Goal: Task Accomplishment & Management: Use online tool/utility

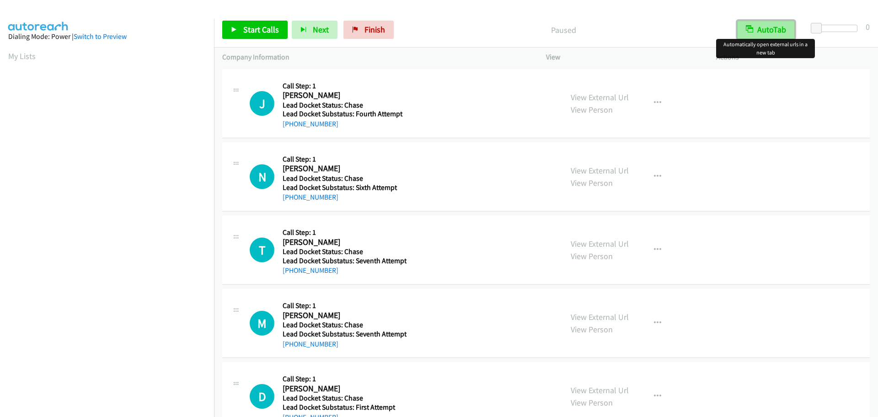
click at [777, 32] on button "AutoTab" at bounding box center [766, 30] width 58 height 18
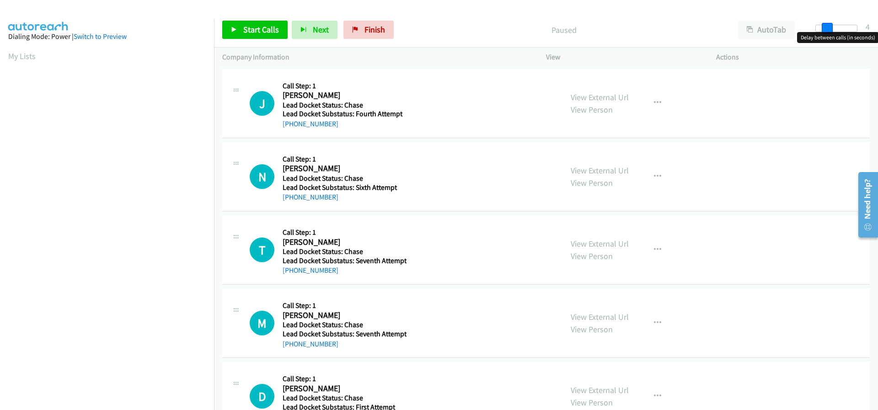
drag, startPoint x: 819, startPoint y: 29, endPoint x: 827, endPoint y: 32, distance: 8.5
click at [827, 32] on span at bounding box center [827, 28] width 11 height 11
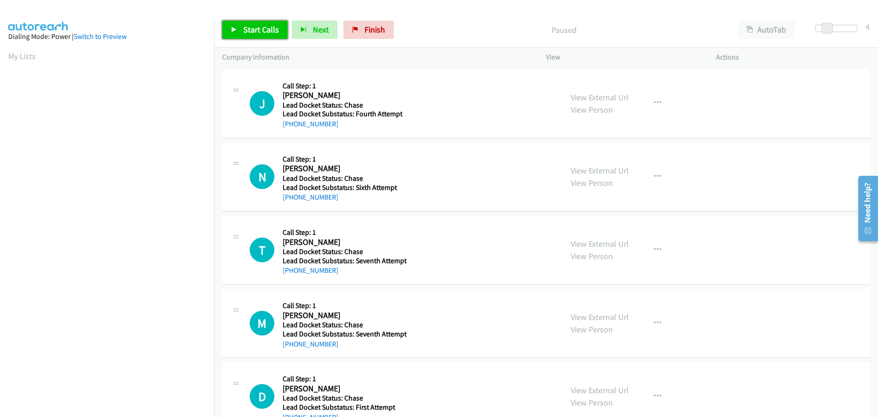
click at [253, 30] on span "Start Calls" at bounding box center [261, 29] width 36 height 11
drag, startPoint x: 342, startPoint y: 124, endPoint x: 291, endPoint y: 127, distance: 50.9
click at [291, 127] on div "+1 256-486-4909" at bounding box center [344, 123] width 122 height 11
copy link "256-486-4909"
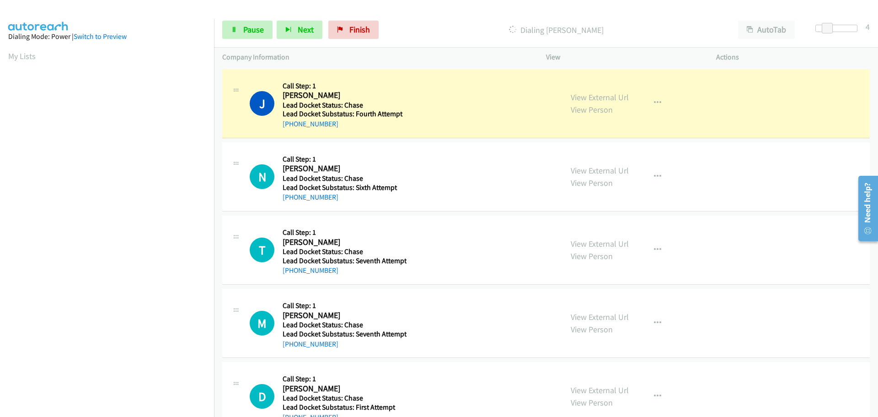
scroll to position [97, 0]
drag, startPoint x: 337, startPoint y: 197, endPoint x: 291, endPoint y: 199, distance: 46.7
click at [291, 199] on div "Callback Scheduled Call Step: 1 Nazma Sarwar America/New_York Lead Docket Statu…" at bounding box center [344, 177] width 122 height 52
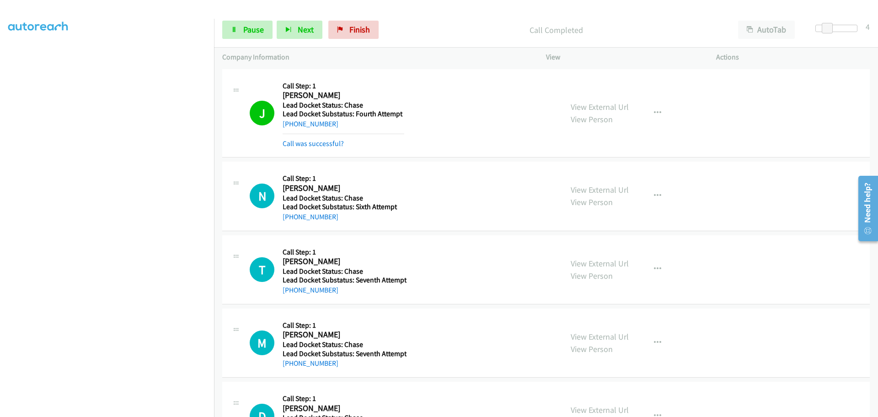
copy div "ad Docket Status: Chase Lead Docket Substatus: Sixth Attempt +1 929-543-8106"
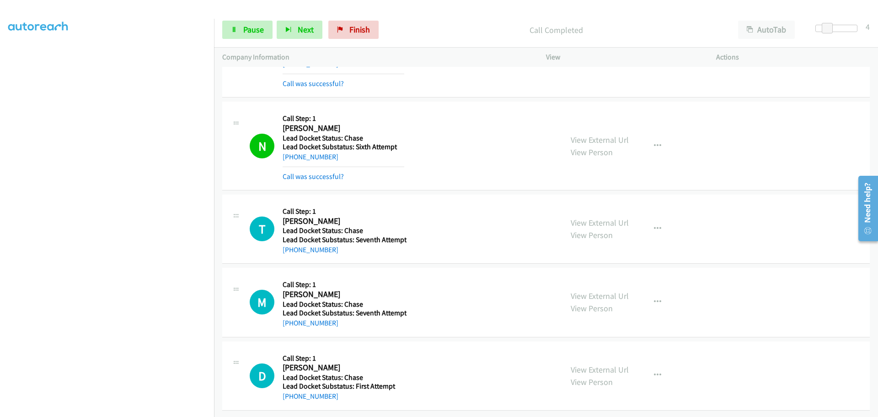
scroll to position [67, 0]
drag, startPoint x: 341, startPoint y: 245, endPoint x: 292, endPoint y: 249, distance: 49.6
click at [292, 249] on div "T Callback Scheduled Call Step: 1 Tina Robinon America/Chicago Lead Docket Stat…" at bounding box center [546, 228] width 648 height 69
copy link "314-882-7077"
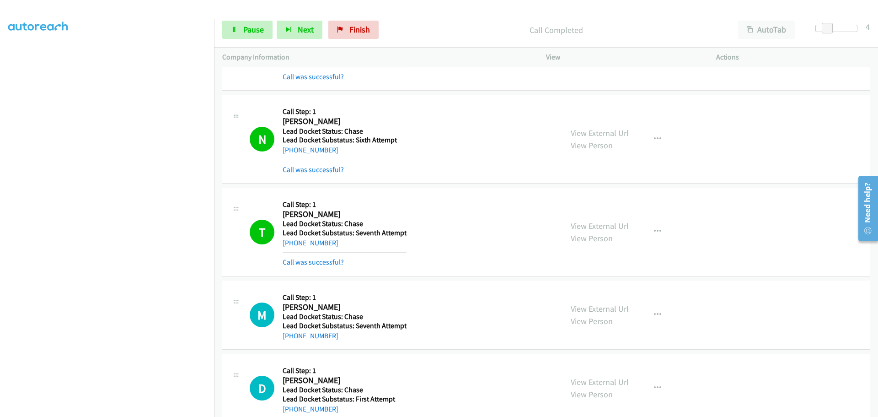
drag, startPoint x: 336, startPoint y: 341, endPoint x: 292, endPoint y: 338, distance: 44.5
click at [292, 338] on div "+1 409-791-8517" at bounding box center [345, 335] width 124 height 11
copy link "409-791-8517"
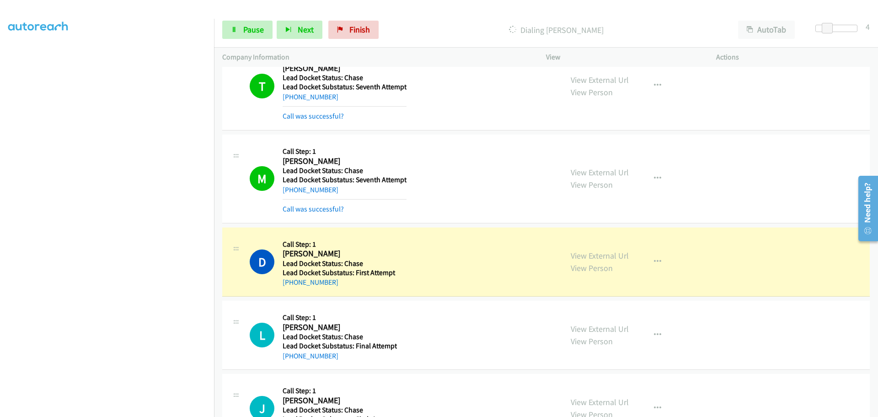
scroll to position [296, 0]
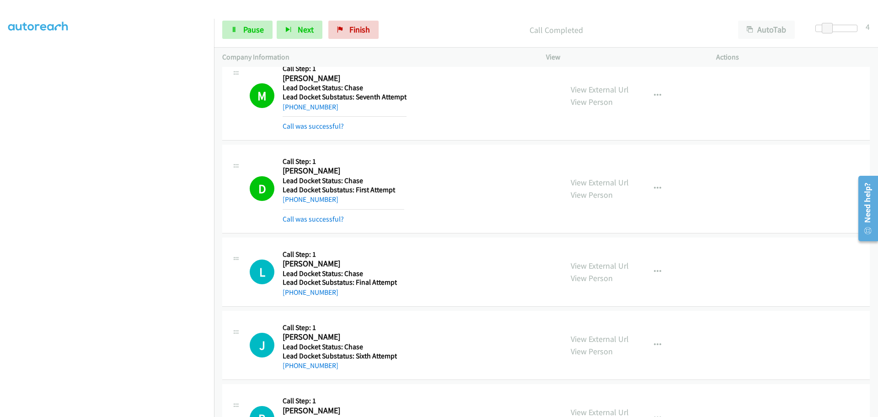
drag, startPoint x: 341, startPoint y: 206, endPoint x: 298, endPoint y: 208, distance: 42.6
click at [292, 205] on div "D Callback Scheduled Call Step: 1 Domenico Presutto America/Chicago Lead Docket…" at bounding box center [546, 189] width 648 height 89
copy div
click at [344, 209] on div "Callback Scheduled Call Step: 1 Domenico Presutto America/Chicago Lead Docket S…" at bounding box center [344, 189] width 122 height 72
drag, startPoint x: 325, startPoint y: 202, endPoint x: 292, endPoint y: 204, distance: 32.5
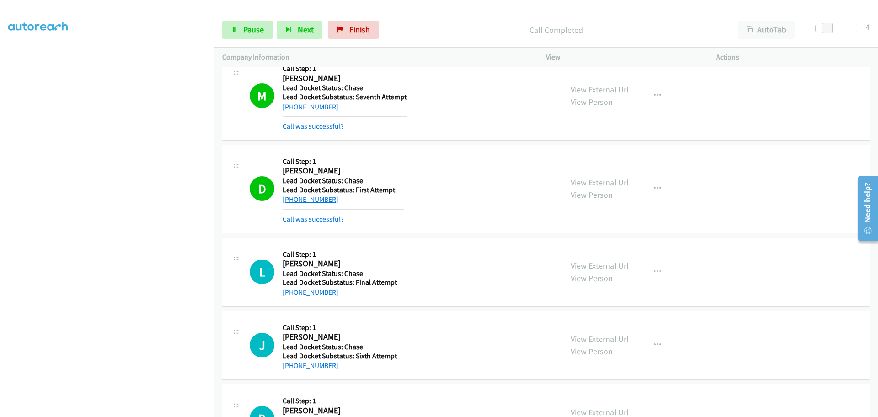
click at [292, 204] on div "+1 254-226-0748" at bounding box center [344, 199] width 122 height 11
copy link "254-226-0748"
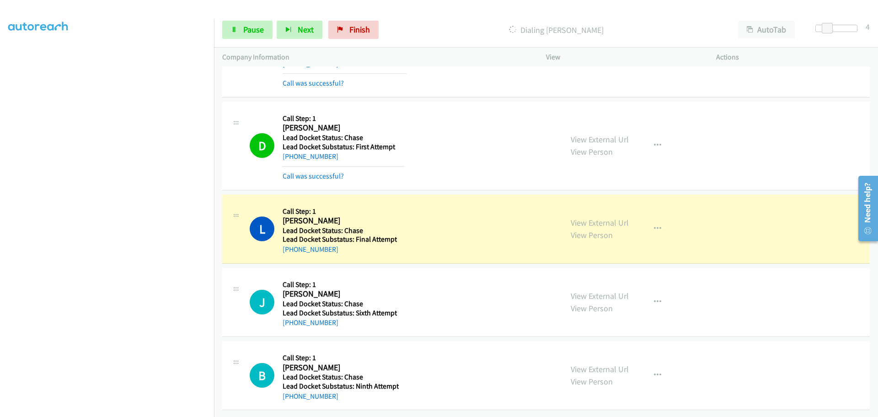
scroll to position [345, 0]
drag, startPoint x: 341, startPoint y: 241, endPoint x: 290, endPoint y: 243, distance: 50.9
click at [290, 244] on div "+1 719-355-6786" at bounding box center [340, 249] width 114 height 11
copy link "719-355-6786"
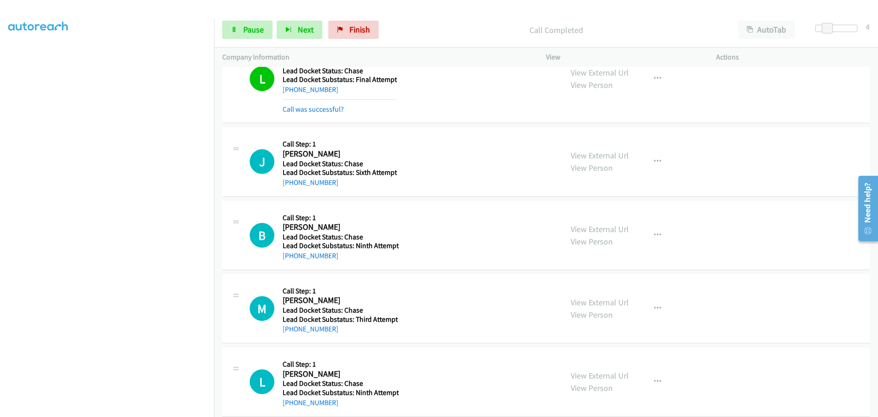
scroll to position [528, 0]
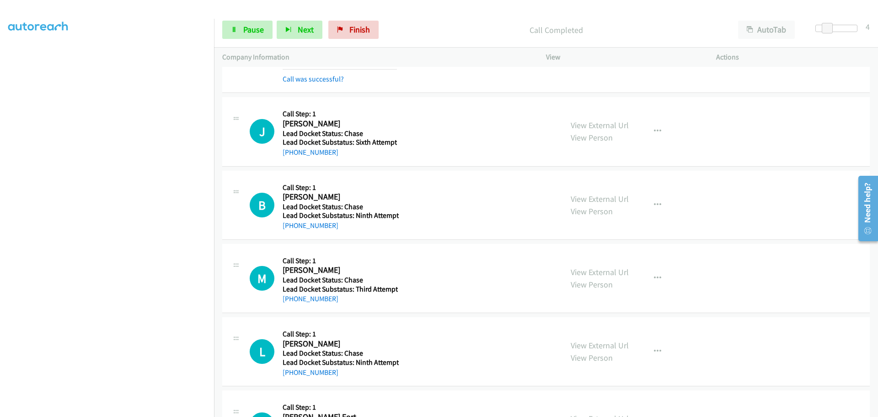
drag, startPoint x: 339, startPoint y: 152, endPoint x: 291, endPoint y: 159, distance: 48.5
click at [291, 159] on div "J Callback Scheduled Call Step: 1 Jordan Trout America/Denver Lead Docket Statu…" at bounding box center [546, 131] width 648 height 69
copy link "720-289-1017"
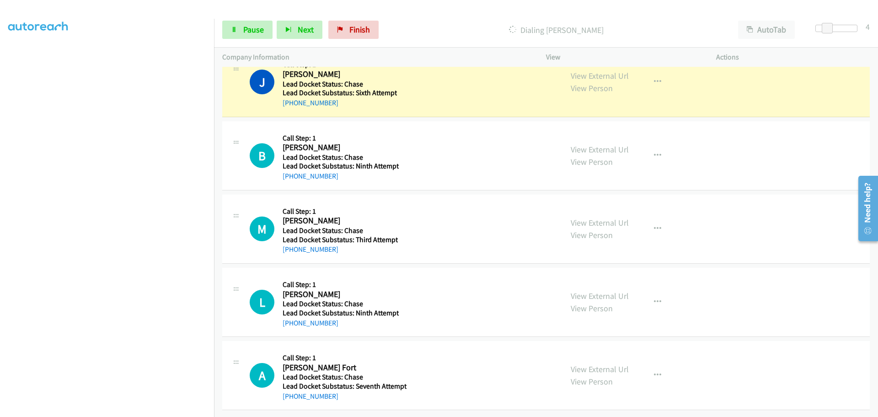
scroll to position [585, 0]
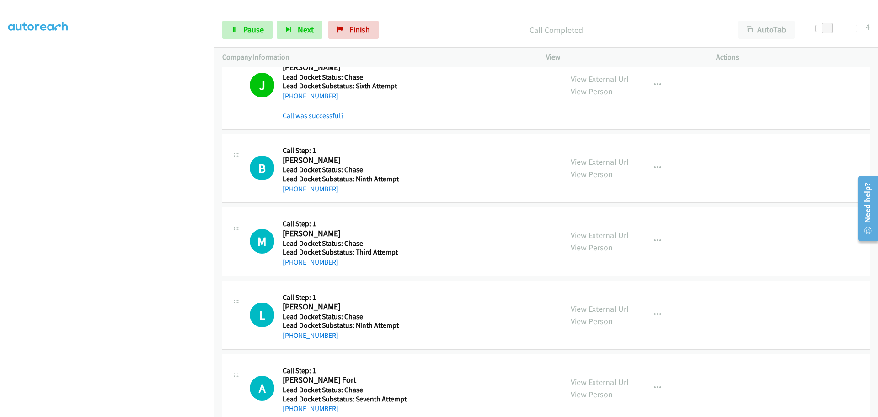
drag, startPoint x: 335, startPoint y: 192, endPoint x: 291, endPoint y: 193, distance: 43.9
click at [291, 193] on div "+1 406-390-5967" at bounding box center [341, 188] width 116 height 11
copy link "406-390-5967"
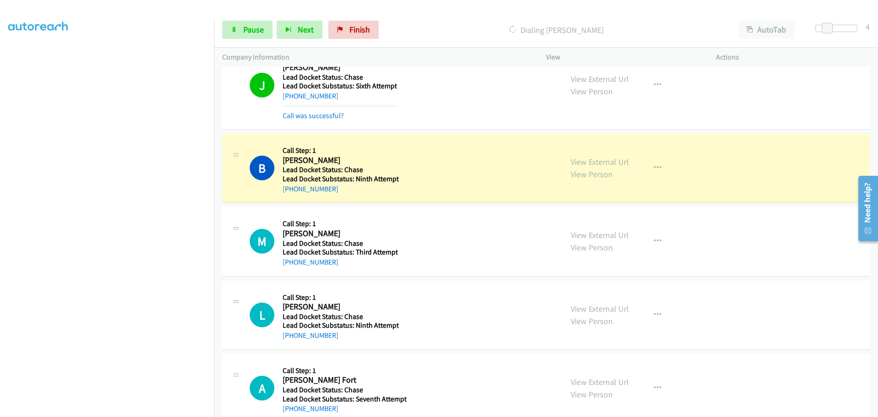
scroll to position [604, 0]
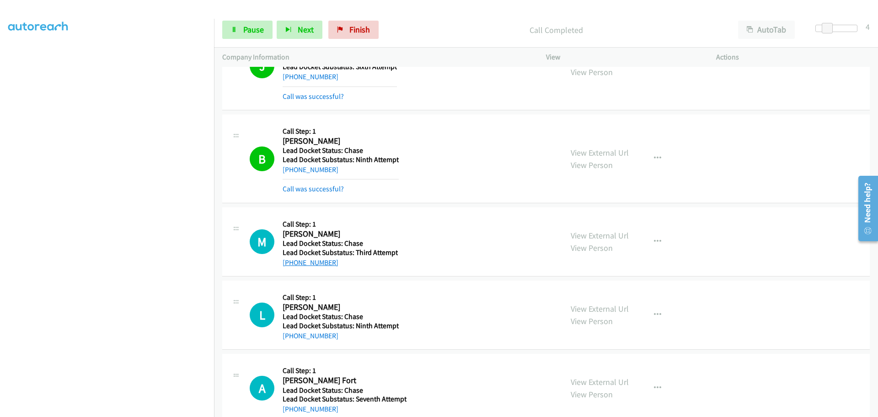
drag, startPoint x: 334, startPoint y: 243, endPoint x: 293, endPoint y: 266, distance: 47.5
click at [293, 266] on div "+1 817-269-4315" at bounding box center [340, 262] width 115 height 11
copy link "817-269-4315"
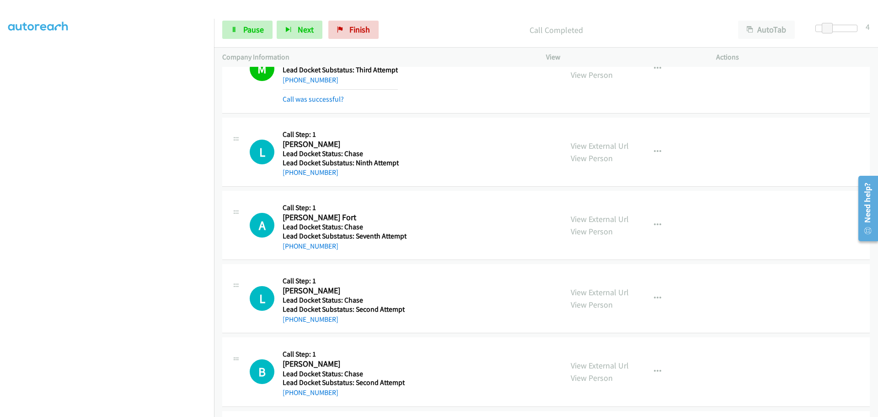
scroll to position [787, 0]
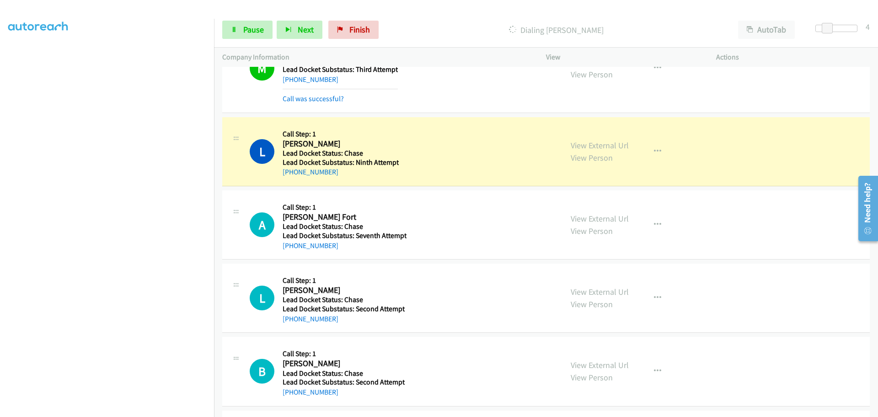
drag, startPoint x: 338, startPoint y: 173, endPoint x: 291, endPoint y: 182, distance: 47.6
click at [291, 182] on div "L Callback Scheduled Call Step: 1 Lukasz Michalski America/New_York Lead Docket…" at bounding box center [546, 151] width 648 height 69
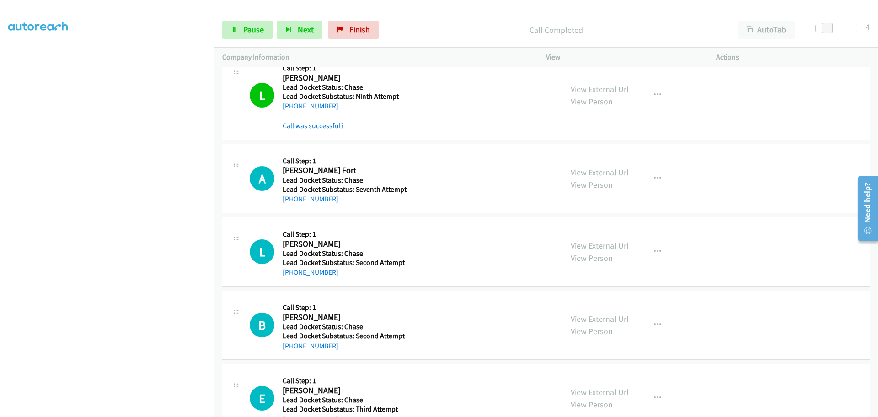
scroll to position [837, 0]
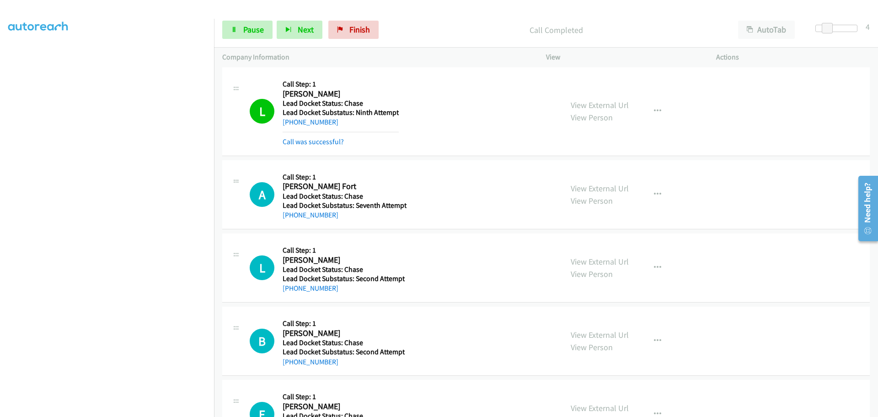
drag, startPoint x: 334, startPoint y: 219, endPoint x: 291, endPoint y: 222, distance: 43.5
click at [291, 222] on div "A Callback Scheduled Call Step: 1 Arnaldo Moore Fort America/Chicago Lead Docke…" at bounding box center [546, 194] width 648 height 69
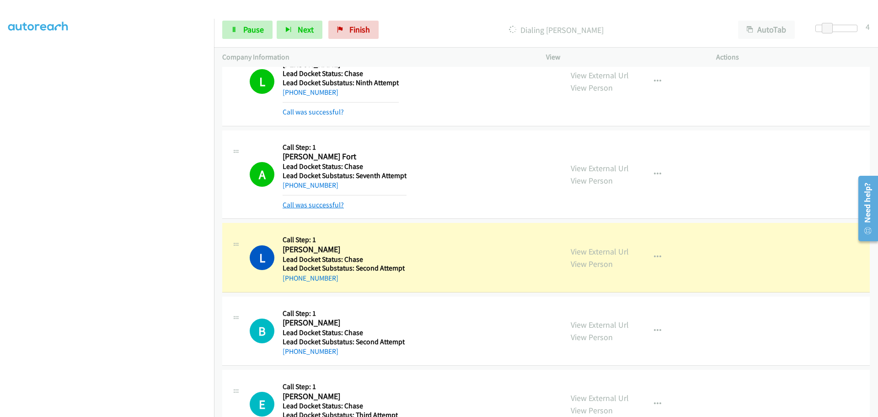
scroll to position [902, 0]
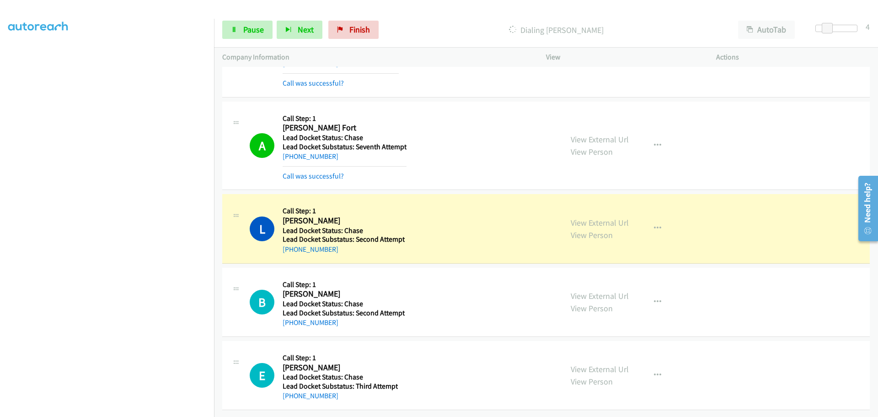
drag, startPoint x: 350, startPoint y: 245, endPoint x: 291, endPoint y: 248, distance: 59.1
click at [291, 248] on div "L Callback Scheduled Call Step: 1 Lafayette Davenport America/Denver Lead Docke…" at bounding box center [546, 228] width 648 height 69
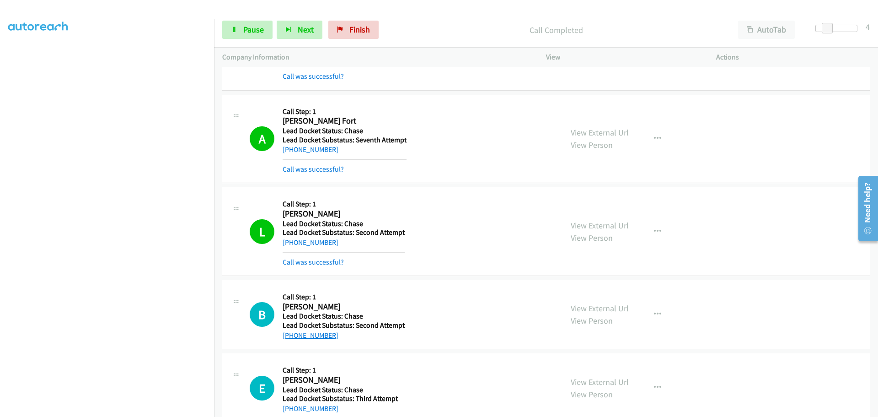
drag, startPoint x: 330, startPoint y: 317, endPoint x: 291, endPoint y: 339, distance: 45.1
click at [291, 339] on div "+1 713-591-4437" at bounding box center [344, 335] width 122 height 11
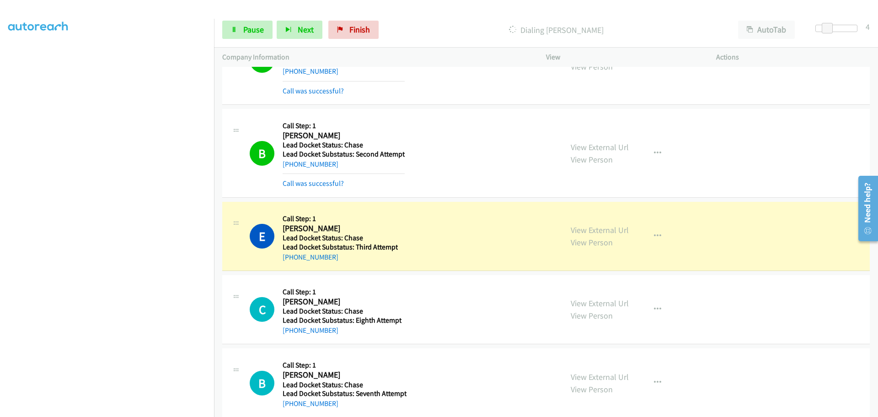
scroll to position [1131, 0]
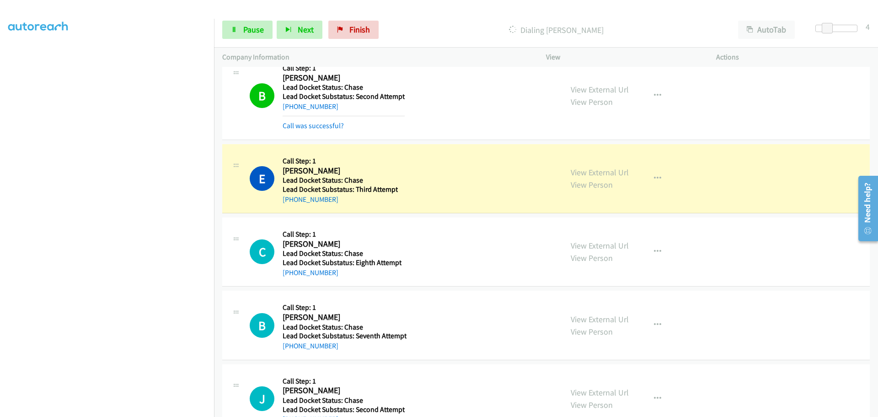
drag, startPoint x: 334, startPoint y: 201, endPoint x: 291, endPoint y: 204, distance: 43.1
click at [291, 204] on div "+1 302-779-0909" at bounding box center [340, 199] width 115 height 11
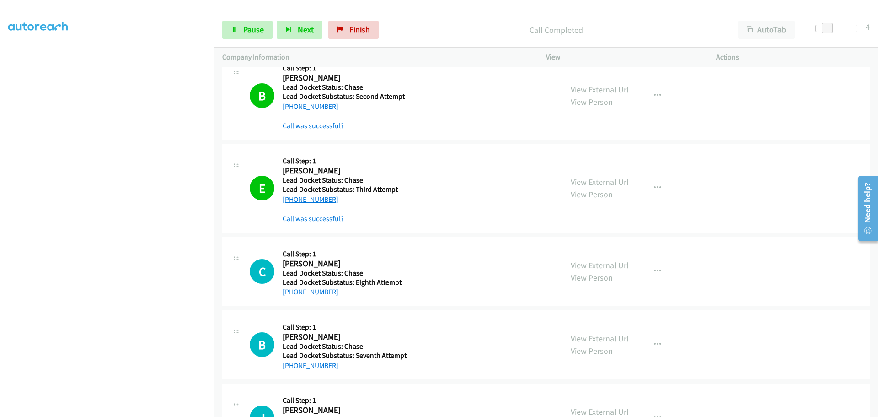
scroll to position [1222, 0]
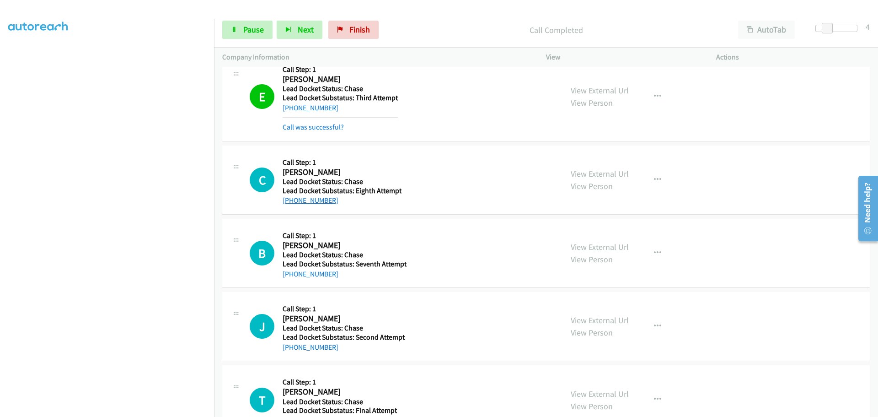
drag, startPoint x: 334, startPoint y: 202, endPoint x: 290, endPoint y: 204, distance: 44.9
click at [290, 204] on div "+1 915-312-5953" at bounding box center [342, 200] width 119 height 11
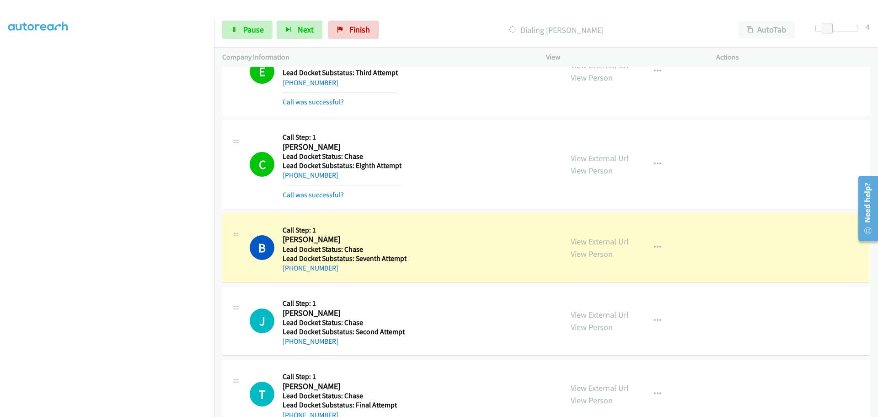
scroll to position [1273, 0]
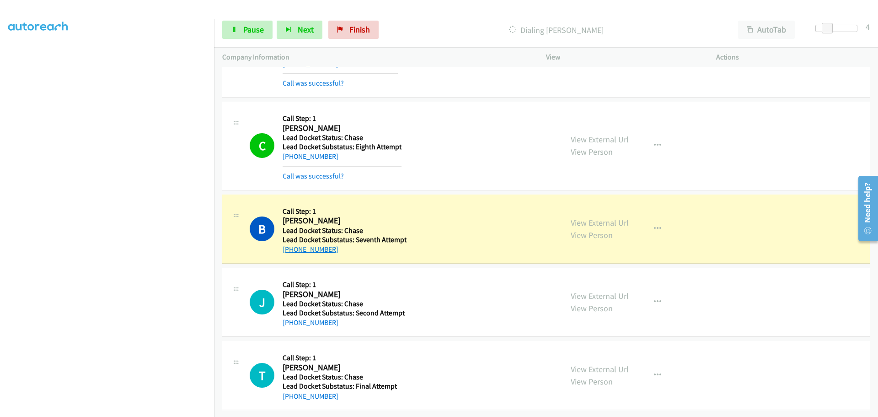
drag, startPoint x: 334, startPoint y: 242, endPoint x: 291, endPoint y: 245, distance: 43.6
click at [291, 245] on div "+1 605-484-8241" at bounding box center [345, 249] width 124 height 11
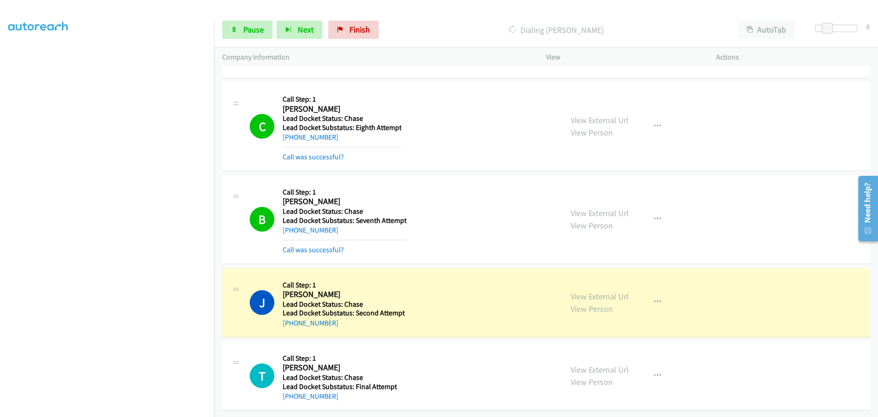
scroll to position [1292, 0]
drag, startPoint x: 334, startPoint y: 315, endPoint x: 291, endPoint y: 323, distance: 43.3
click at [291, 323] on div "J Callback Scheduled Call Step: 1 Jaryd Carson America/Chicago Lead Docket Stat…" at bounding box center [546, 302] width 648 height 69
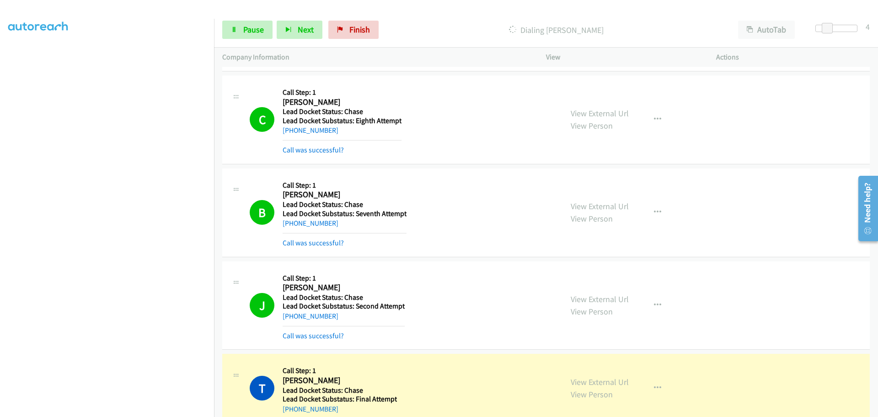
scroll to position [1312, 0]
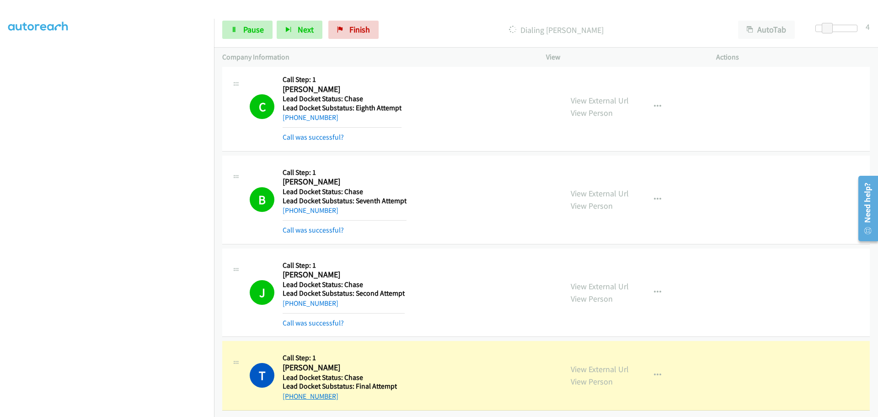
drag, startPoint x: 333, startPoint y: 388, endPoint x: 292, endPoint y: 392, distance: 41.3
click at [292, 392] on div "+1 641-572-0397" at bounding box center [340, 396] width 114 height 11
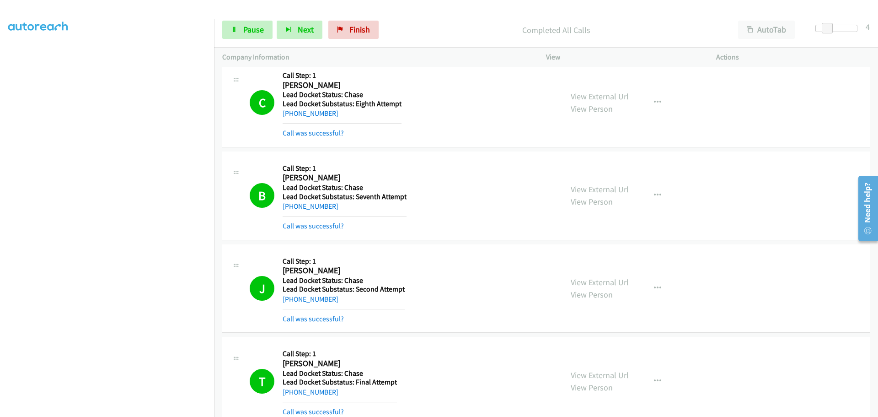
scroll to position [1361, 0]
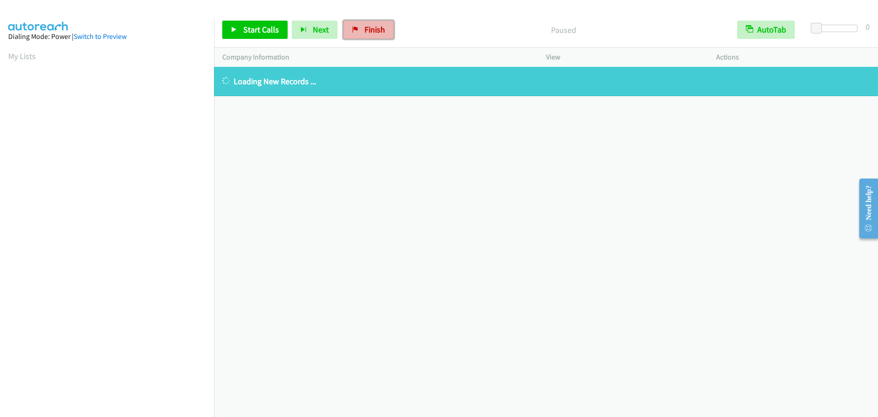
click at [359, 26] on link "Finish" at bounding box center [369, 30] width 50 height 18
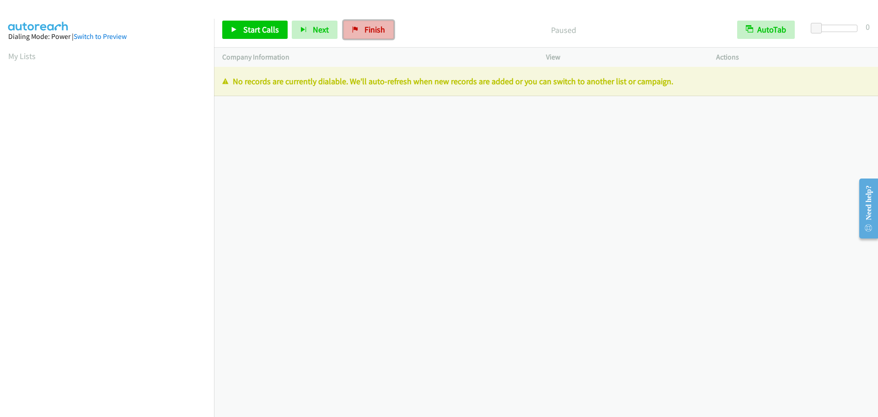
click at [365, 29] on span "Finish" at bounding box center [375, 29] width 21 height 11
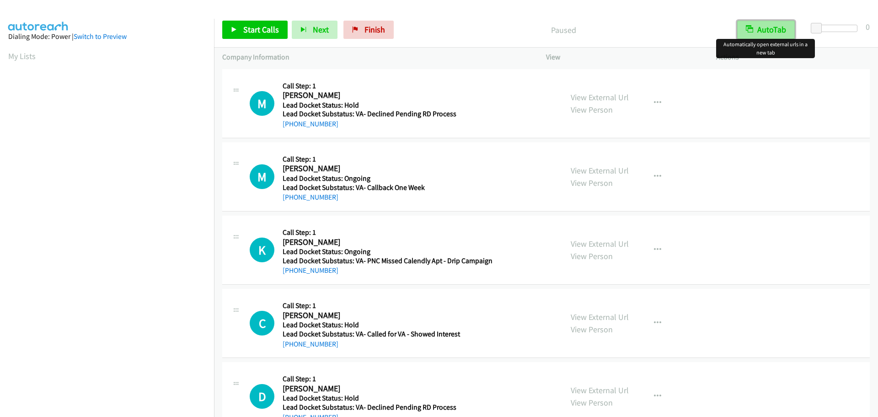
click at [773, 26] on button "AutoTab" at bounding box center [766, 30] width 58 height 18
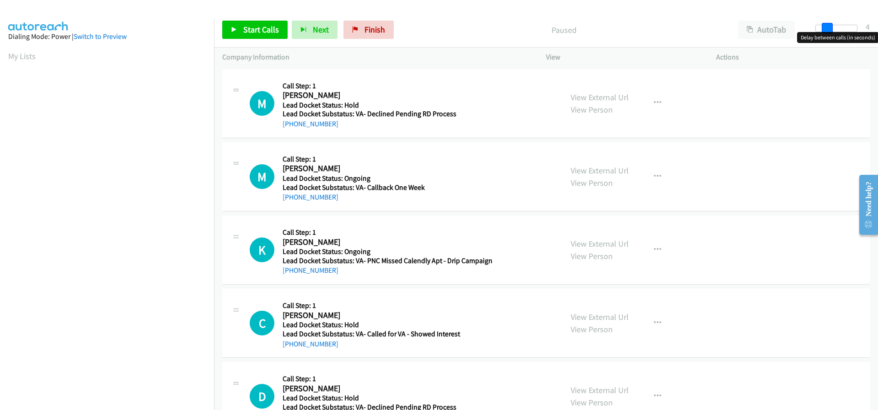
drag, startPoint x: 818, startPoint y: 27, endPoint x: 828, endPoint y: 30, distance: 10.8
click at [828, 30] on span at bounding box center [827, 28] width 11 height 11
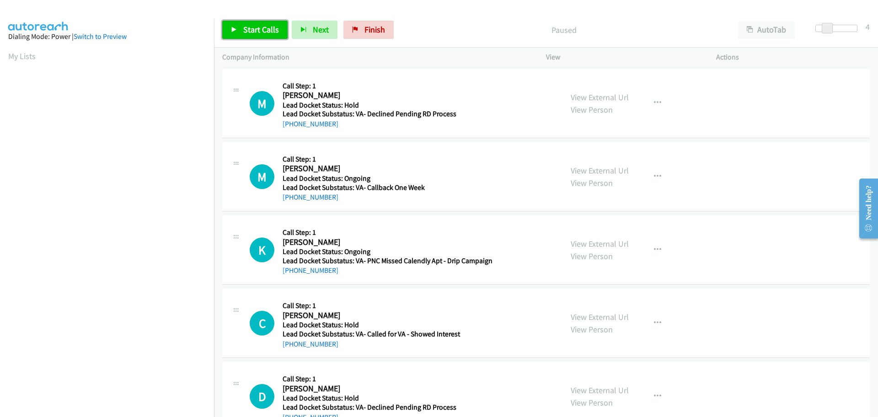
click at [270, 36] on link "Start Calls" at bounding box center [254, 30] width 65 height 18
drag, startPoint x: 333, startPoint y: 124, endPoint x: 292, endPoint y: 130, distance: 40.7
click at [292, 130] on div "M Callback Scheduled Call Step: 1 Miguel Gutierrez America/Chicago Lead Docket …" at bounding box center [546, 103] width 648 height 69
copy link "210-833-7974"
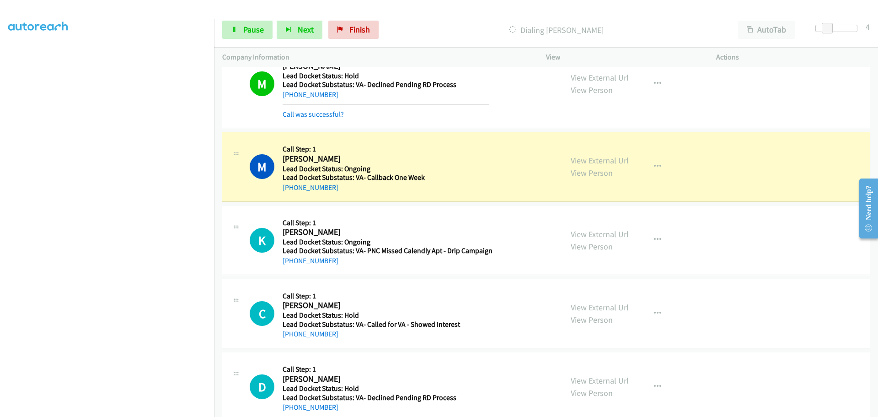
scroll to position [46, 0]
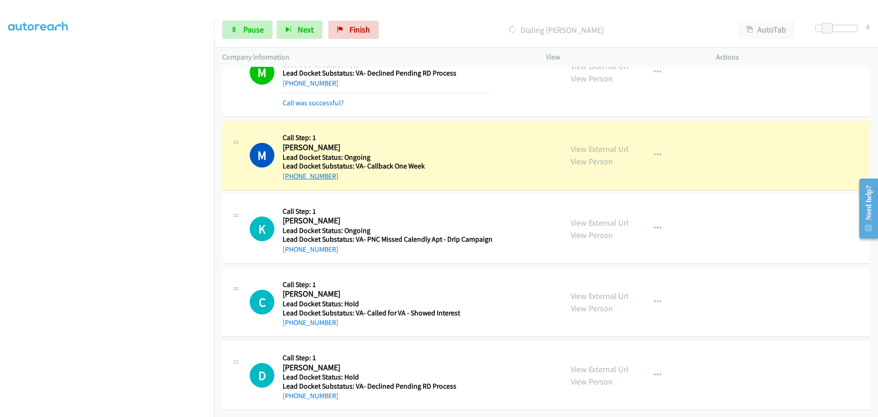
drag, startPoint x: 334, startPoint y: 172, endPoint x: 292, endPoint y: 174, distance: 41.2
click at [292, 174] on div "+1 404-438-6171" at bounding box center [386, 176] width 207 height 11
copy link "404-438-6171"
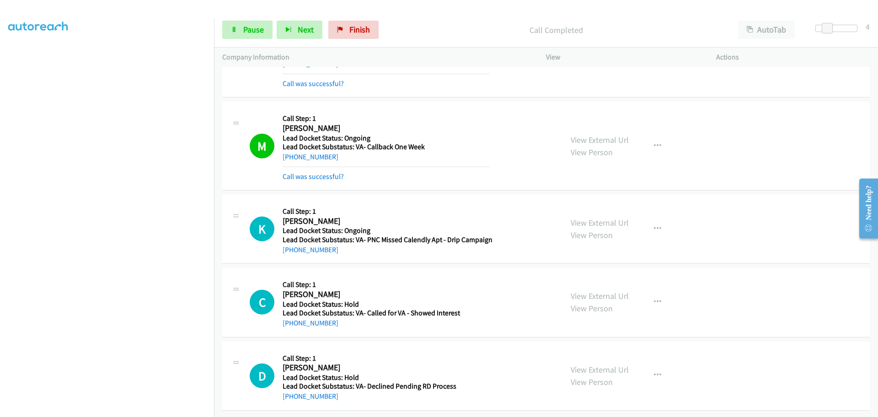
scroll to position [67, 0]
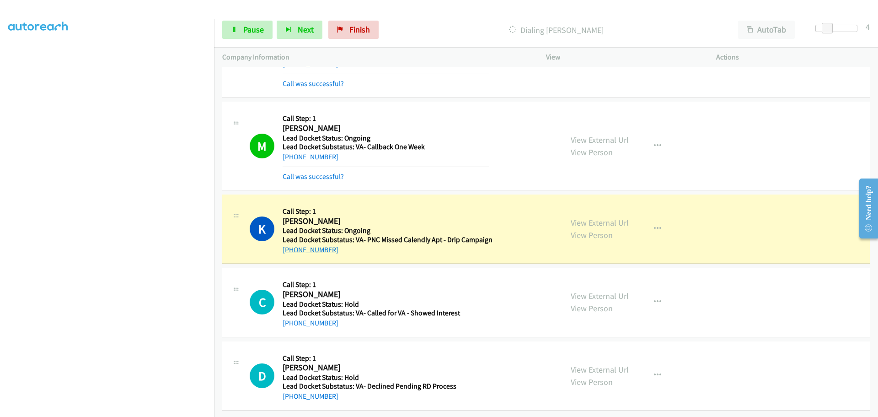
drag, startPoint x: 338, startPoint y: 243, endPoint x: 291, endPoint y: 242, distance: 46.7
click at [291, 244] on div "+1 718-637-9828" at bounding box center [388, 249] width 210 height 11
copy link "718-637-9828"
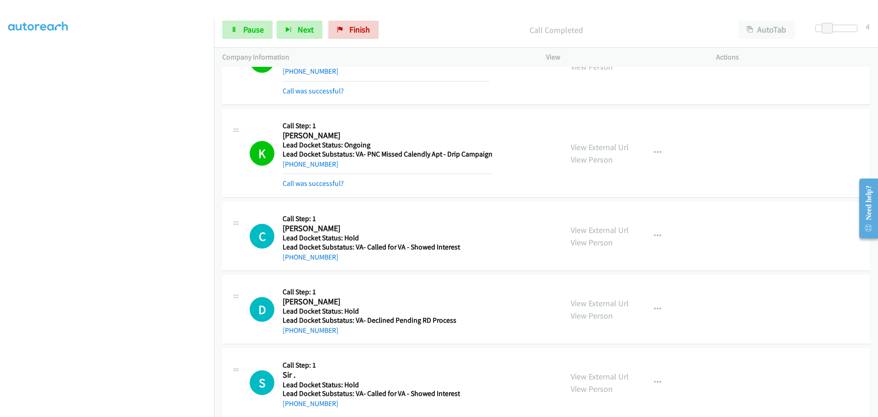
scroll to position [204, 0]
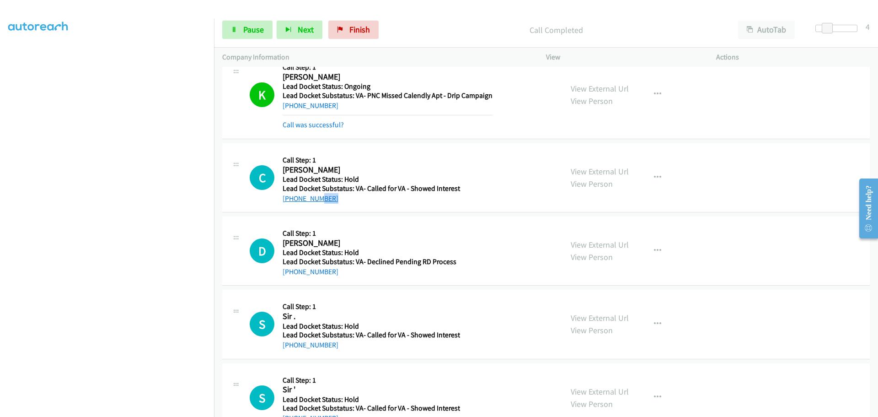
drag, startPoint x: 329, startPoint y: 193, endPoint x: 316, endPoint y: 198, distance: 14.4
click at [316, 198] on div "+1 517-936-0697" at bounding box center [386, 198] width 207 height 11
click at [353, 206] on div "C Callback Scheduled Call Step: 1 Carre Chapman America/New_York Lead Docket St…" at bounding box center [546, 177] width 648 height 69
drag, startPoint x: 346, startPoint y: 203, endPoint x: 291, endPoint y: 199, distance: 54.6
click at [291, 199] on div "+1 517-936-0697" at bounding box center [386, 198] width 207 height 11
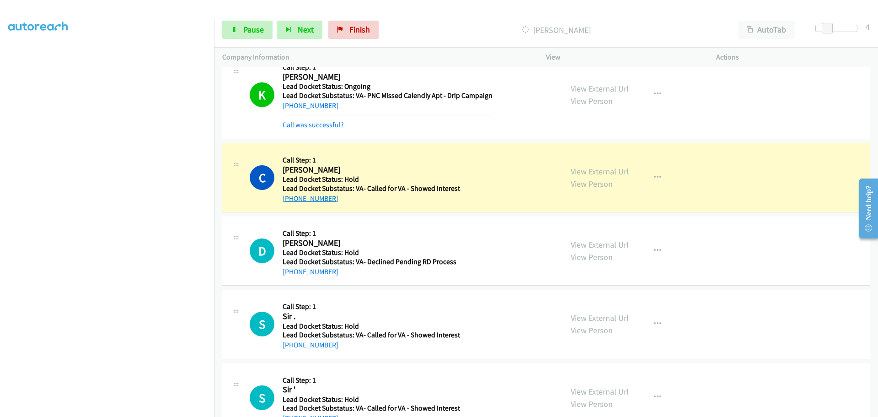
copy link "517-936-0697"
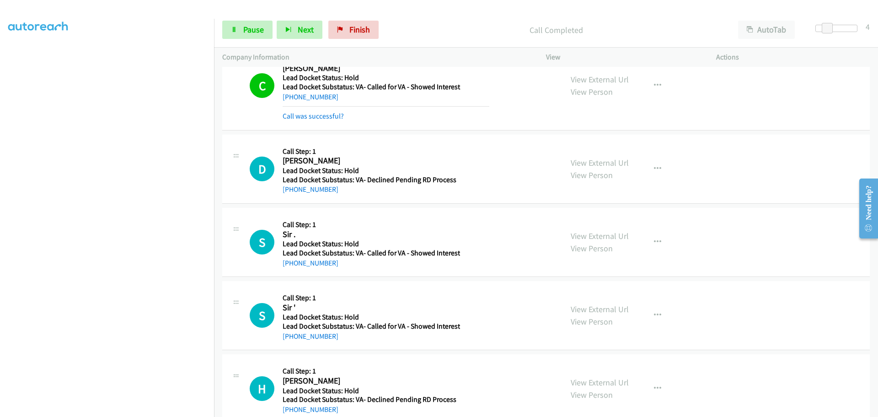
scroll to position [326, 0]
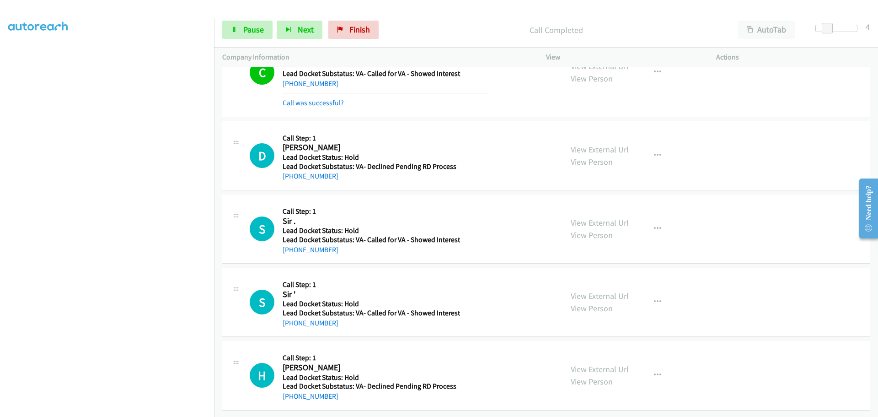
drag, startPoint x: 333, startPoint y: 171, endPoint x: 291, endPoint y: 175, distance: 41.4
click at [291, 175] on div "D Callback Scheduled Call Step: 1 Daniel Retherford America/New_York Lead Docke…" at bounding box center [546, 155] width 648 height 69
copy link "765-259-1066"
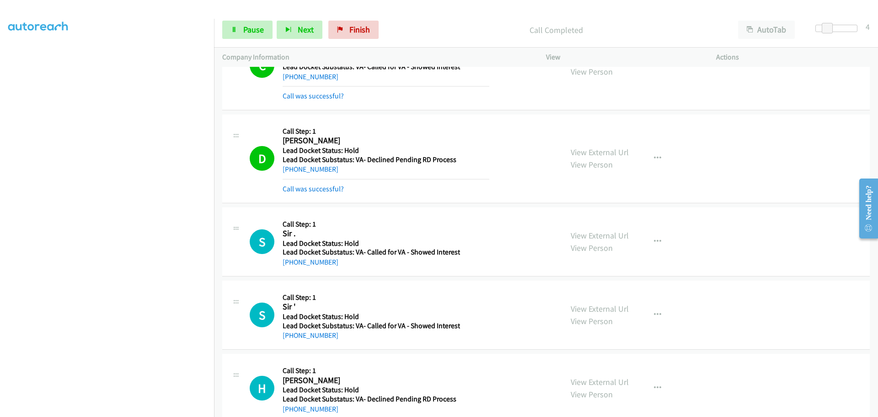
scroll to position [345, 0]
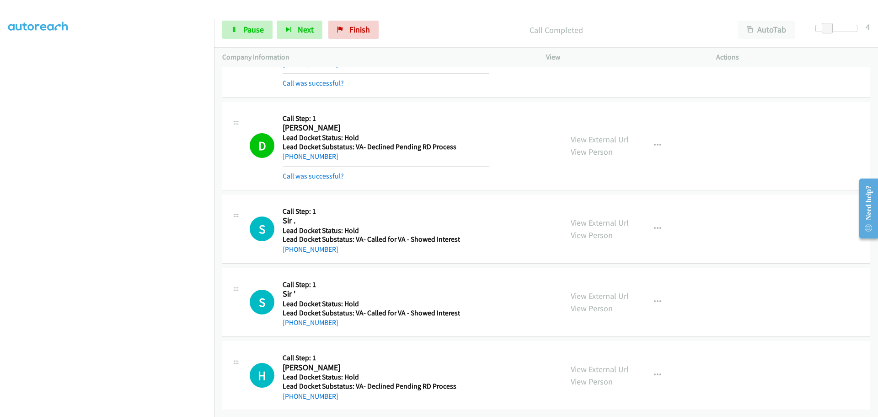
drag, startPoint x: 338, startPoint y: 244, endPoint x: 292, endPoint y: 252, distance: 46.0
click at [292, 252] on div "S Callback Scheduled Call Step: 1 Sir . America/Chicago Lead Docket Status: Hol…" at bounding box center [546, 228] width 648 height 69
copy link "334-462-0600"
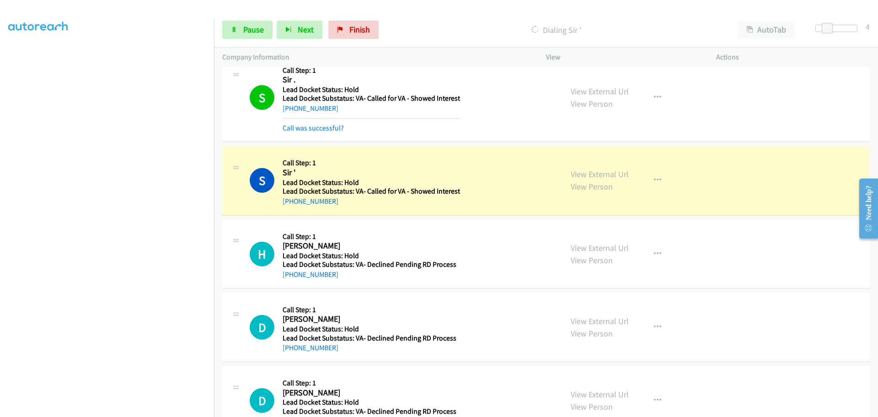
scroll to position [483, 0]
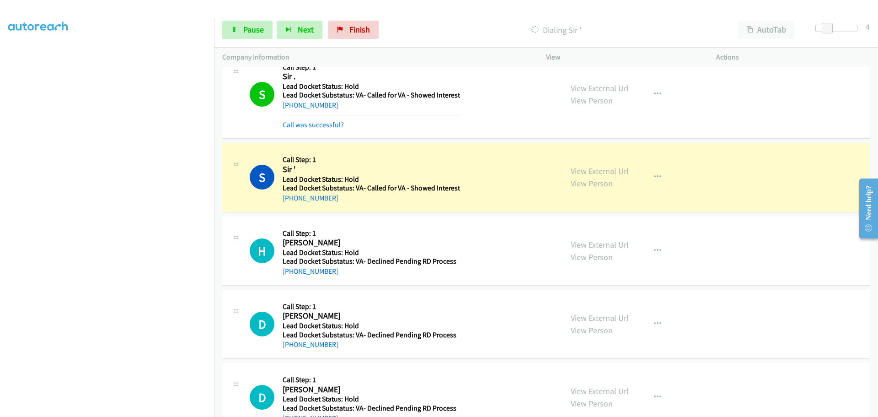
drag, startPoint x: 341, startPoint y: 199, endPoint x: 292, endPoint y: 202, distance: 48.6
click at [292, 202] on div "+1 443-392-4881" at bounding box center [372, 198] width 178 height 11
copy link "443-392-4881"
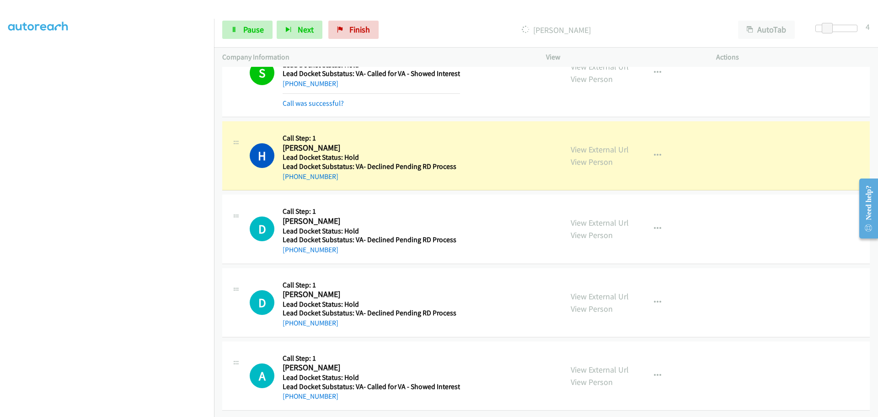
scroll to position [604, 0]
drag, startPoint x: 340, startPoint y: 173, endPoint x: 292, endPoint y: 179, distance: 47.9
click at [292, 179] on div "H Callback Scheduled Call Step: 1 Howard Carter America/Chicago Lead Docket Sta…" at bounding box center [546, 155] width 648 height 69
copy link "985-640-8701"
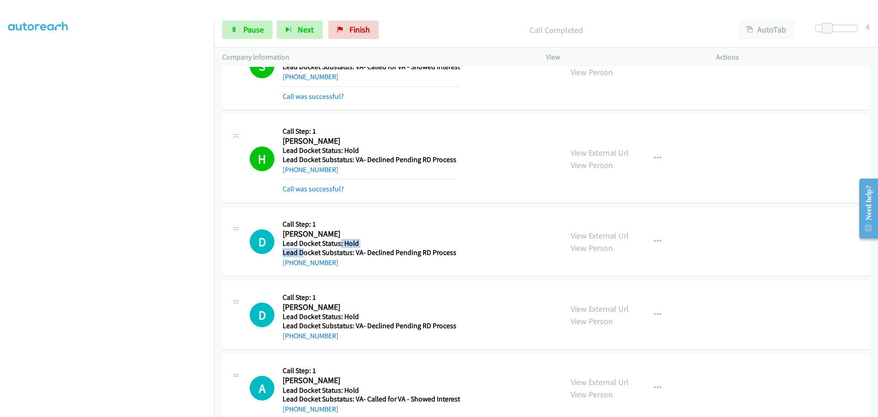
drag, startPoint x: 340, startPoint y: 244, endPoint x: 301, endPoint y: 248, distance: 38.6
click at [301, 248] on div "Callback Scheduled Call Step: 1 Daniel Feldbush America/Chicago Lead Docket Sta…" at bounding box center [370, 241] width 174 height 52
click at [349, 268] on div "+1 254-392-0818" at bounding box center [370, 262] width 174 height 11
drag, startPoint x: 325, startPoint y: 261, endPoint x: 292, endPoint y: 268, distance: 33.6
click at [292, 268] on div "+1 254-392-0818" at bounding box center [370, 262] width 174 height 11
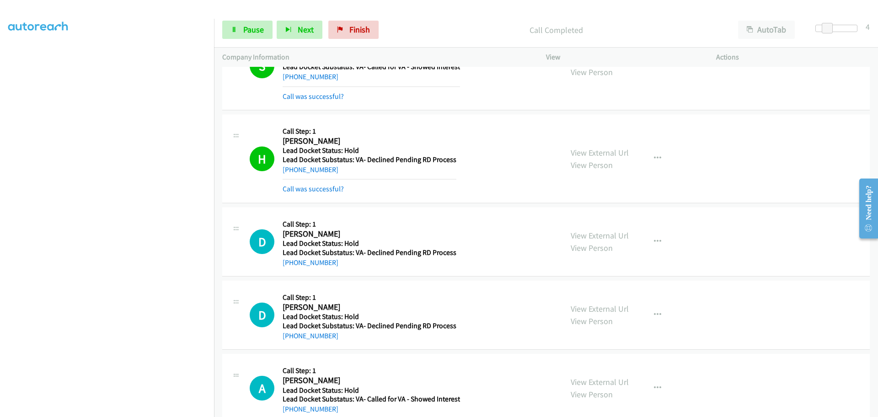
copy link "254-392-0818"
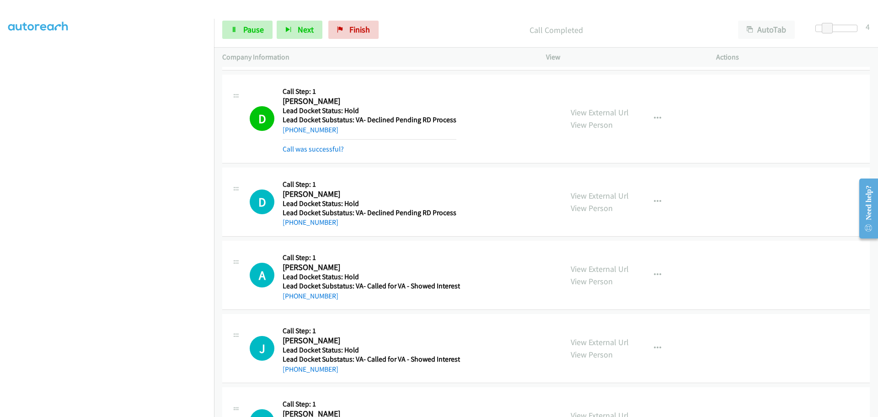
scroll to position [787, 0]
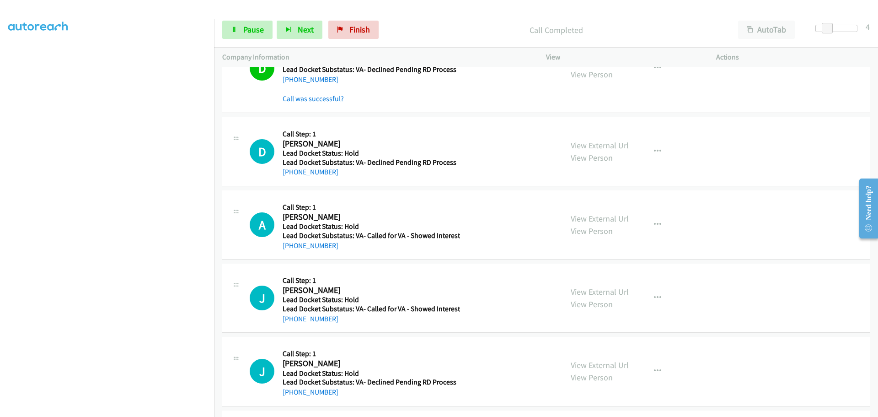
drag, startPoint x: 340, startPoint y: 180, endPoint x: 292, endPoint y: 177, distance: 47.7
click at [292, 177] on div "D Callback Scheduled Call Step: 1 Daniel Kuhnast America/New_York Lead Docket S…" at bounding box center [546, 151] width 648 height 69
copy link "315-863-5590"
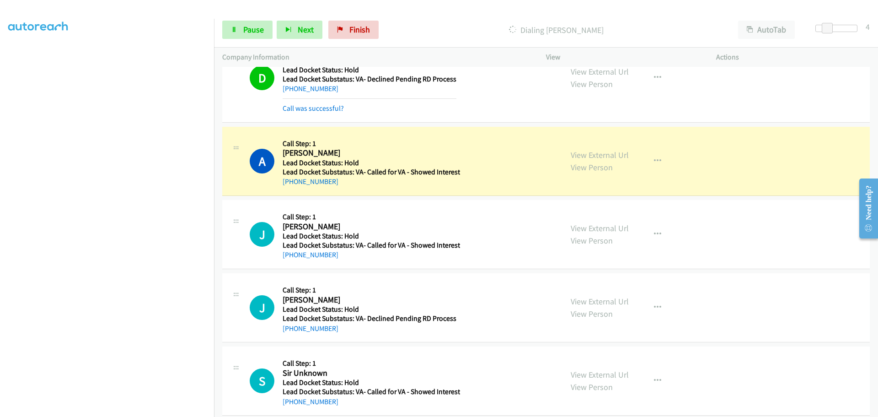
scroll to position [883, 0]
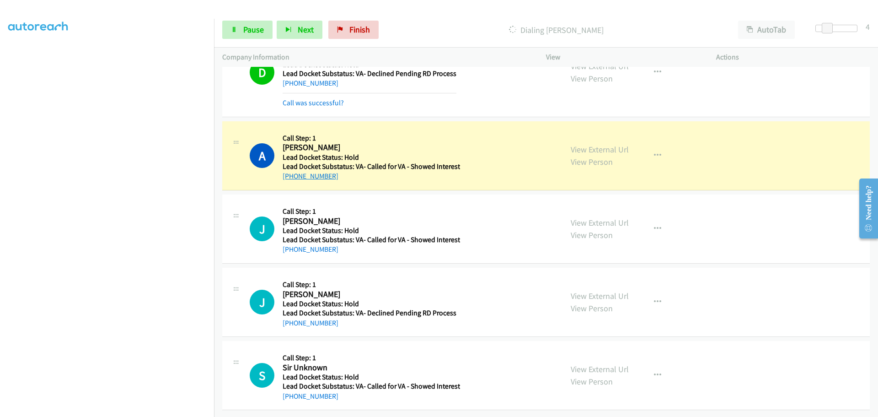
drag, startPoint x: 336, startPoint y: 169, endPoint x: 291, endPoint y: 172, distance: 45.4
click at [291, 172] on div "+1 901-526-8605" at bounding box center [372, 176] width 178 height 11
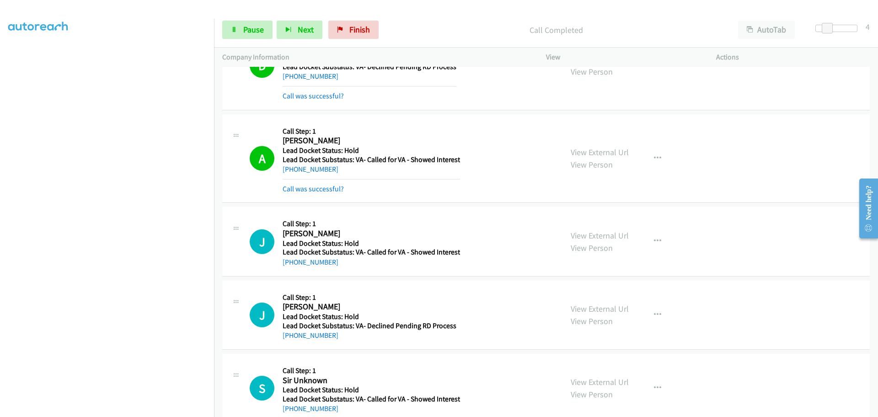
scroll to position [902, 0]
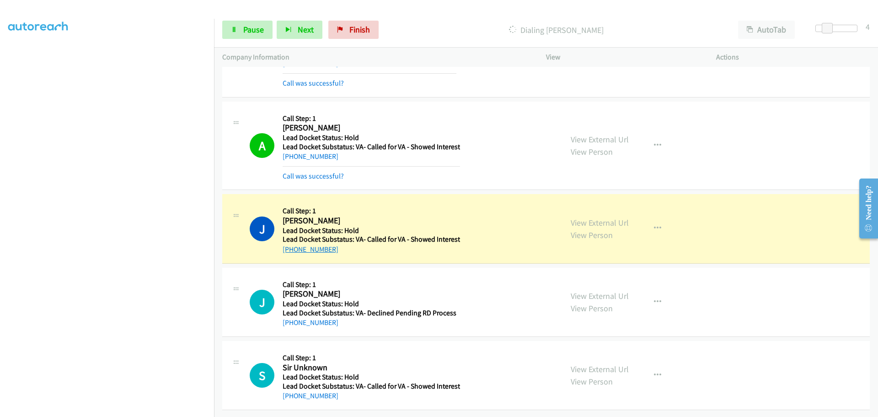
drag, startPoint x: 320, startPoint y: 244, endPoint x: 291, endPoint y: 244, distance: 28.8
click at [291, 244] on div "+1 918-521-7301" at bounding box center [372, 249] width 178 height 11
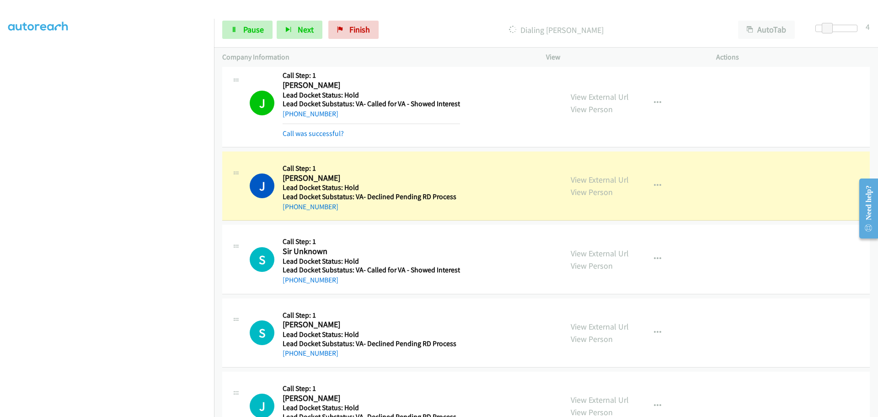
scroll to position [1085, 0]
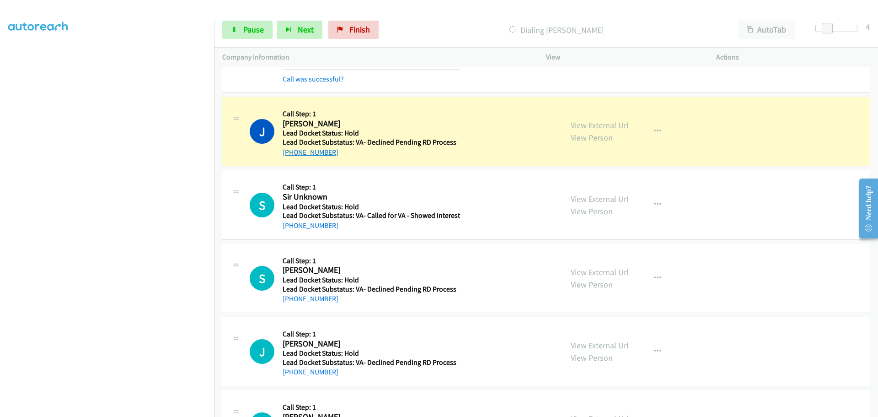
drag, startPoint x: 331, startPoint y: 150, endPoint x: 291, endPoint y: 147, distance: 40.8
click at [291, 147] on div "+1 361-290-2210" at bounding box center [370, 152] width 174 height 11
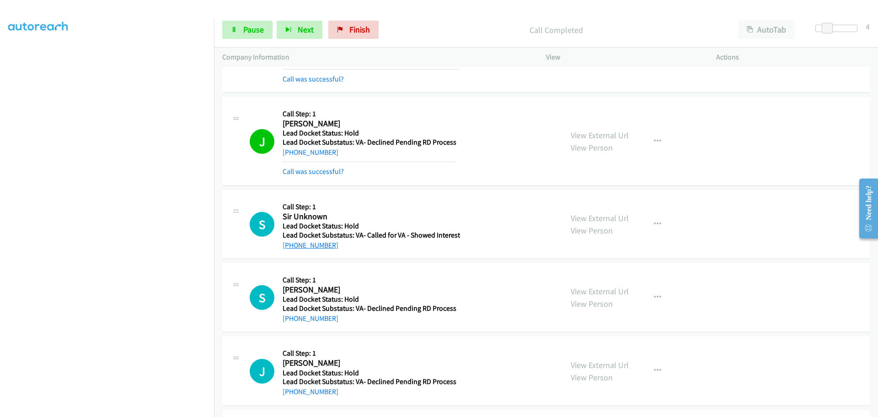
drag, startPoint x: 339, startPoint y: 247, endPoint x: 292, endPoint y: 245, distance: 47.6
click at [292, 245] on div "+1 347-264-6785" at bounding box center [372, 245] width 178 height 11
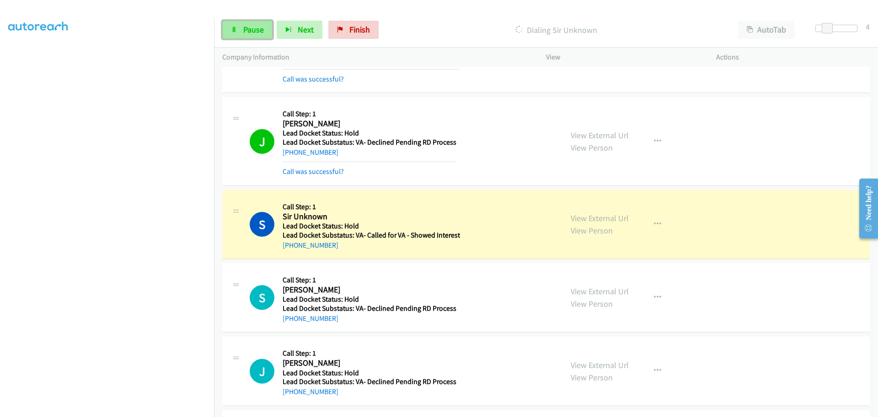
click at [254, 31] on span "Pause" at bounding box center [253, 29] width 21 height 11
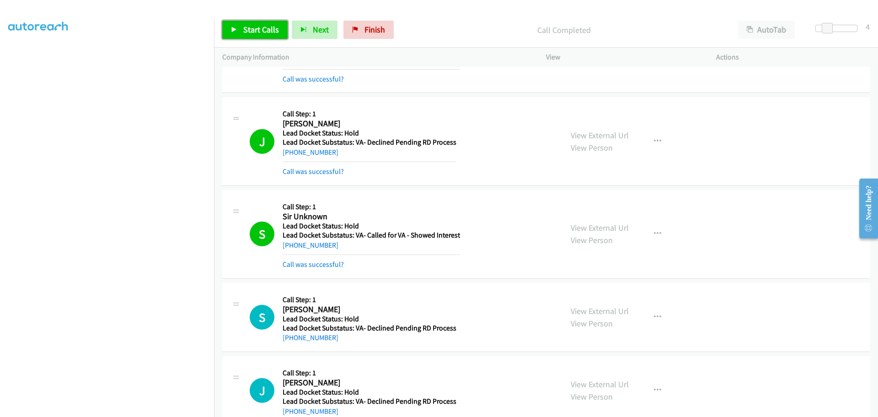
click at [259, 29] on span "Start Calls" at bounding box center [261, 29] width 36 height 11
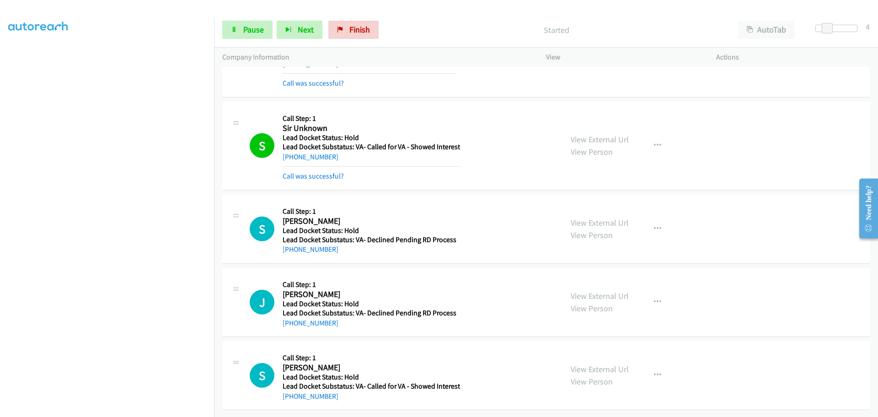
scroll to position [1180, 0]
drag, startPoint x: 332, startPoint y: 245, endPoint x: 291, endPoint y: 244, distance: 41.6
click at [290, 244] on div "+1 417-818-8142" at bounding box center [370, 249] width 174 height 11
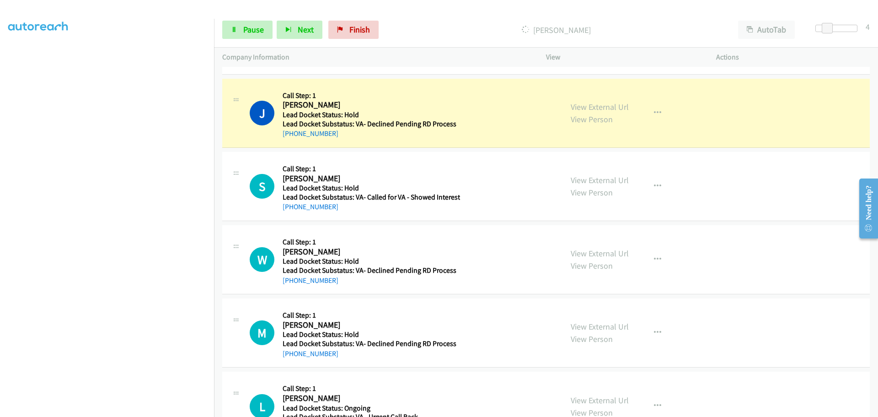
scroll to position [1409, 0]
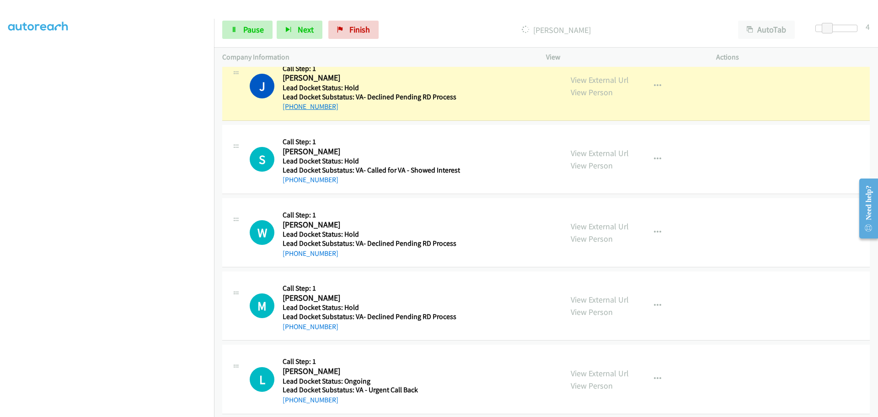
drag, startPoint x: 334, startPoint y: 106, endPoint x: 289, endPoint y: 111, distance: 44.7
click at [289, 111] on div "+1 757-739-6065" at bounding box center [370, 106] width 174 height 11
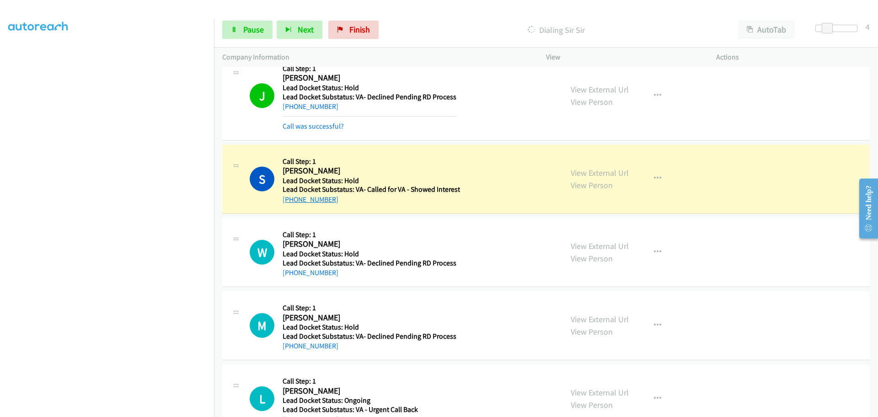
drag, startPoint x: 339, startPoint y: 200, endPoint x: 292, endPoint y: 203, distance: 47.7
click at [292, 203] on div "+1 512-516-3257" at bounding box center [372, 199] width 178 height 11
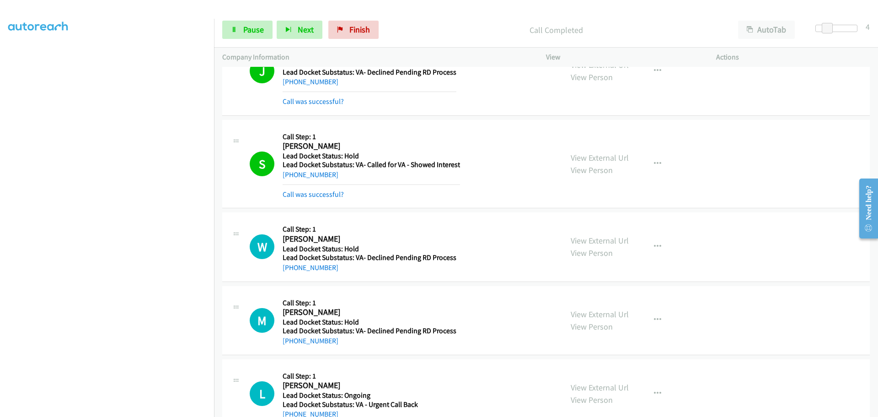
scroll to position [1458, 0]
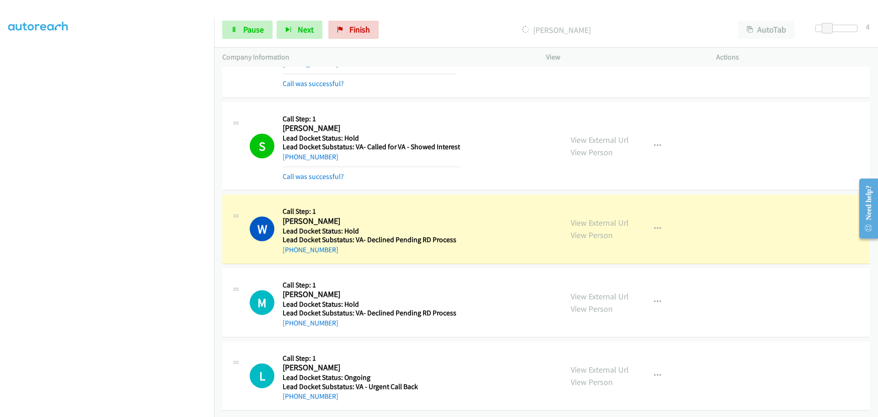
drag, startPoint x: 341, startPoint y: 247, endPoint x: 292, endPoint y: 250, distance: 49.5
click at [292, 250] on div "W Callback Scheduled Call Step: 1 Wayne Lezama America/New_York Lead Docket Sta…" at bounding box center [546, 228] width 648 height 69
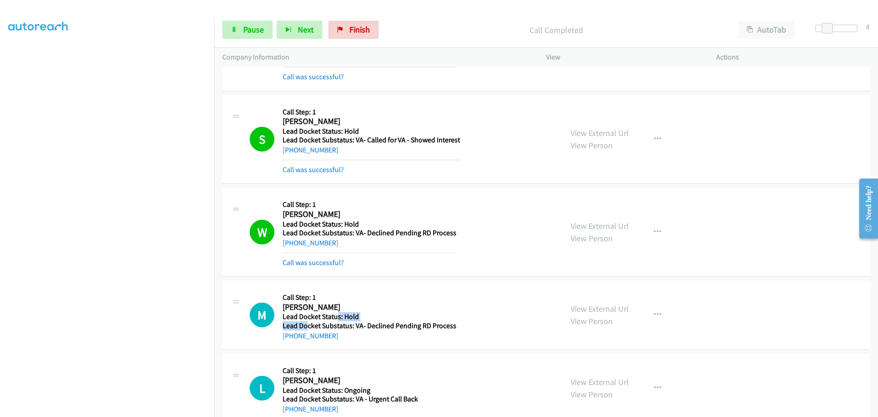
drag, startPoint x: 335, startPoint y: 318, endPoint x: 337, endPoint y: 322, distance: 5.1
click at [308, 322] on div "Callback Scheduled Call Step: 1 Maxwell Slaughter America/New_York Lead Docket …" at bounding box center [370, 315] width 174 height 52
click at [348, 340] on div "+1 248-878-9474" at bounding box center [370, 335] width 174 height 11
drag, startPoint x: 342, startPoint y: 338, endPoint x: 292, endPoint y: 341, distance: 50.0
click at [292, 341] on div "M Callback Scheduled Call Step: 1 Maxwell Slaughter America/New_York Lead Docke…" at bounding box center [546, 314] width 648 height 69
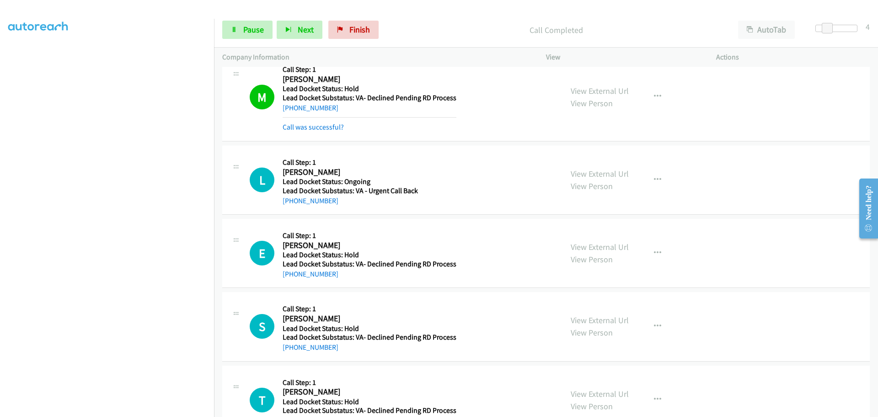
scroll to position [1687, 0]
drag, startPoint x: 325, startPoint y: 200, endPoint x: 291, endPoint y: 202, distance: 34.4
click at [291, 202] on div "+1 334-925-5448" at bounding box center [350, 199] width 135 height 11
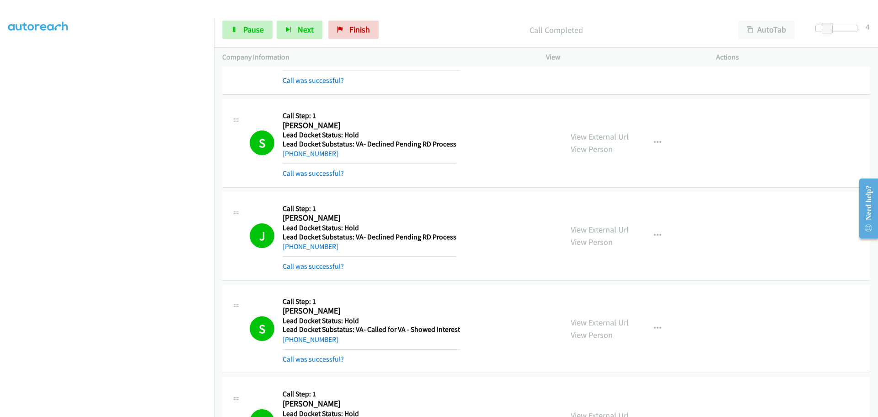
scroll to position [1138, 0]
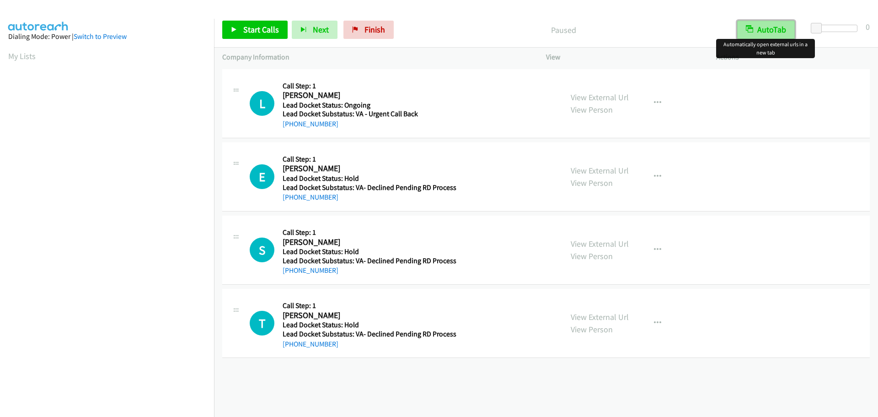
click at [768, 29] on button "AutoTab" at bounding box center [766, 30] width 58 height 18
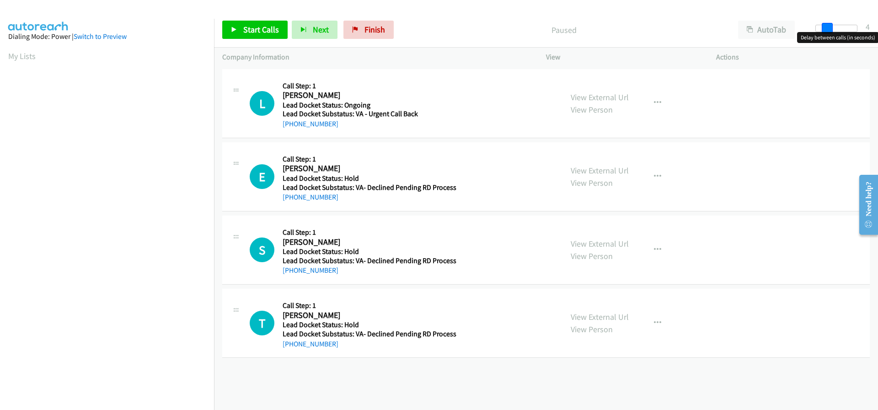
drag, startPoint x: 817, startPoint y: 24, endPoint x: 827, endPoint y: 25, distance: 10.5
click at [827, 25] on span at bounding box center [827, 28] width 11 height 11
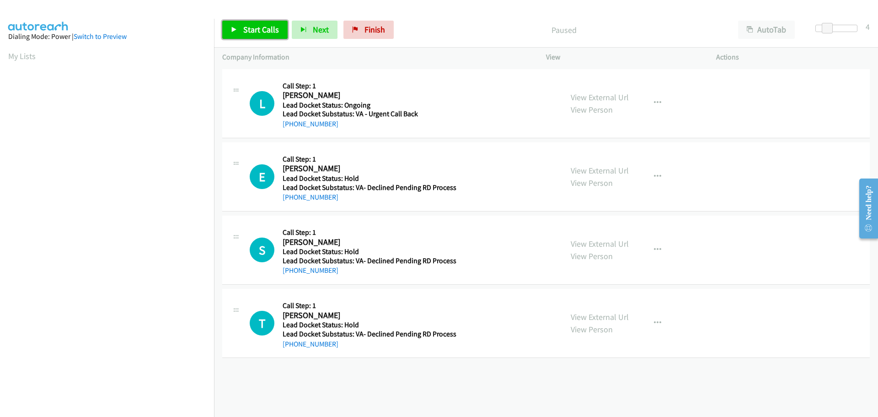
click at [264, 28] on span "Start Calls" at bounding box center [261, 29] width 36 height 11
drag, startPoint x: 336, startPoint y: 125, endPoint x: 289, endPoint y: 128, distance: 46.7
click at [289, 128] on div "+1 334-925-5448" at bounding box center [368, 123] width 170 height 11
copy link "334-925-5448"
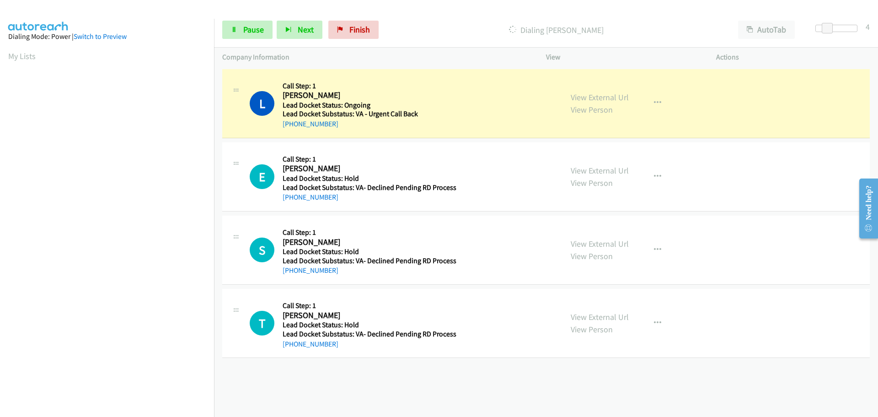
scroll to position [96, 0]
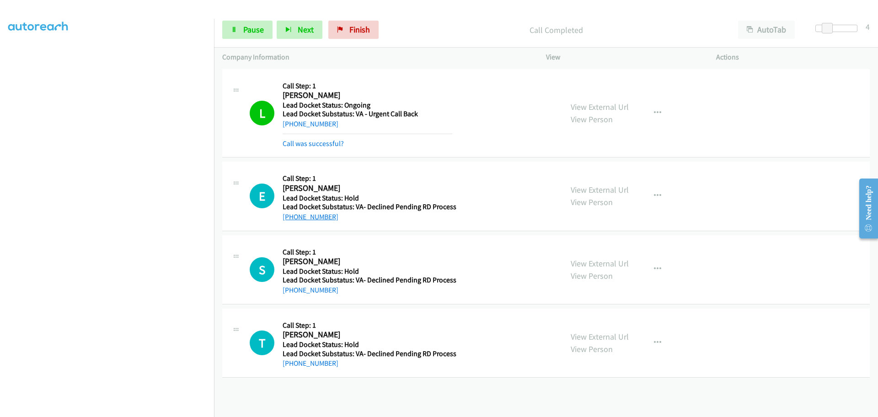
drag, startPoint x: 338, startPoint y: 218, endPoint x: 292, endPoint y: 220, distance: 46.2
click at [292, 220] on div "+1 214-205-4348" at bounding box center [370, 216] width 174 height 11
copy link "214-205-4348"
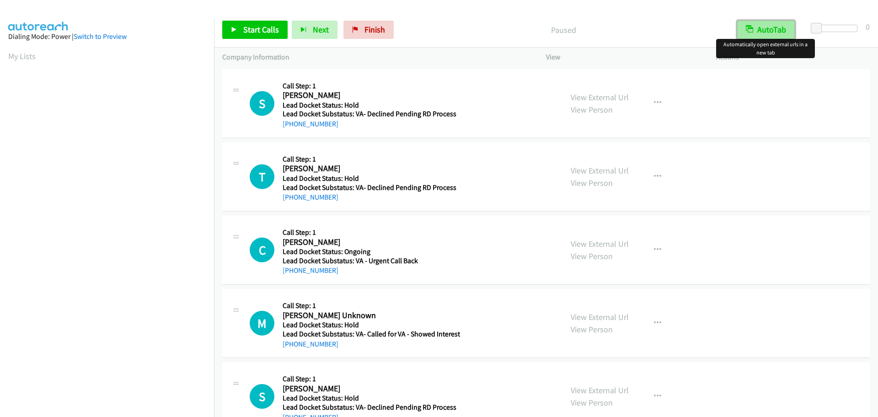
click at [763, 28] on button "AutoTab" at bounding box center [766, 30] width 58 height 18
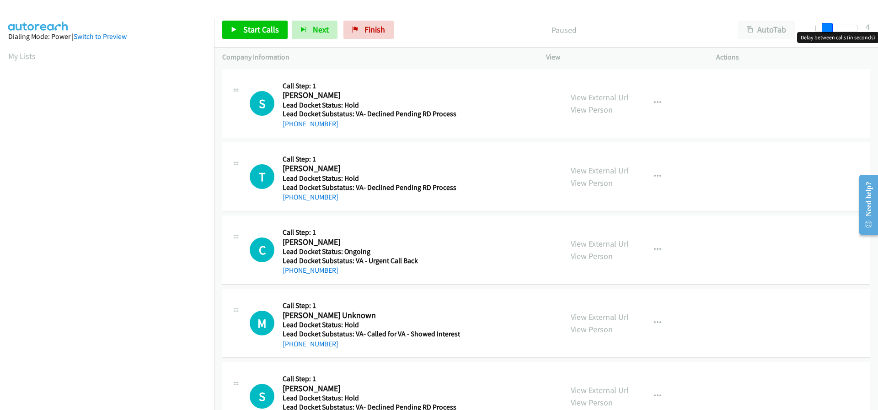
drag, startPoint x: 818, startPoint y: 27, endPoint x: 829, endPoint y: 28, distance: 10.6
click at [829, 28] on span at bounding box center [827, 28] width 11 height 11
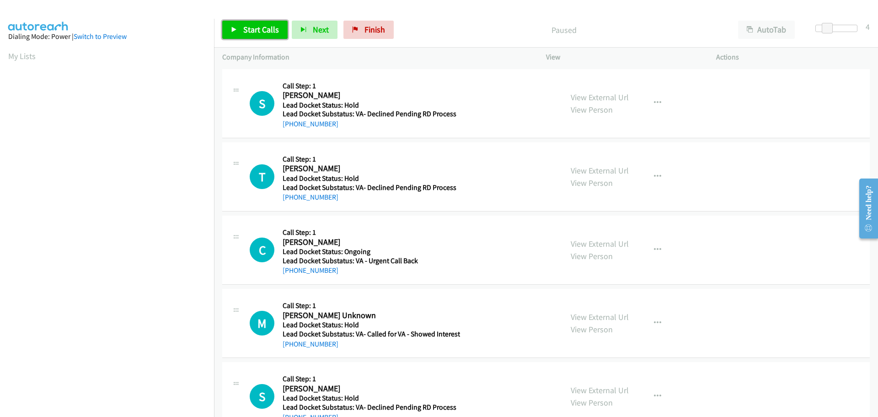
click at [276, 28] on span "Start Calls" at bounding box center [261, 29] width 36 height 11
drag, startPoint x: 325, startPoint y: 125, endPoint x: 290, endPoint y: 126, distance: 35.3
click at [290, 126] on div "[PHONE_NUMBER]" at bounding box center [370, 123] width 174 height 11
copy link "[PHONE_NUMBER]"
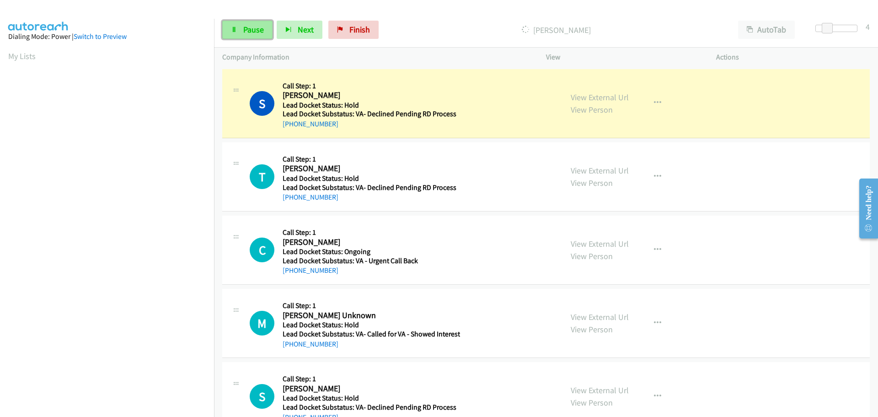
click at [263, 32] on span "Pause" at bounding box center [253, 29] width 21 height 11
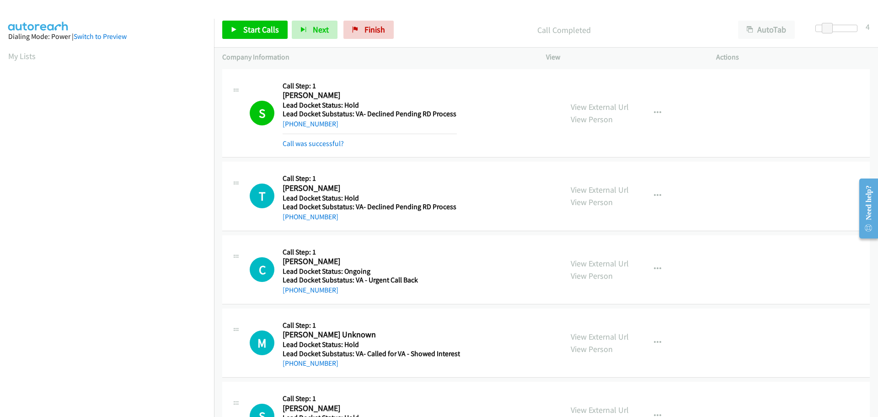
scroll to position [97, 0]
click at [252, 31] on span "Start Calls" at bounding box center [261, 29] width 36 height 11
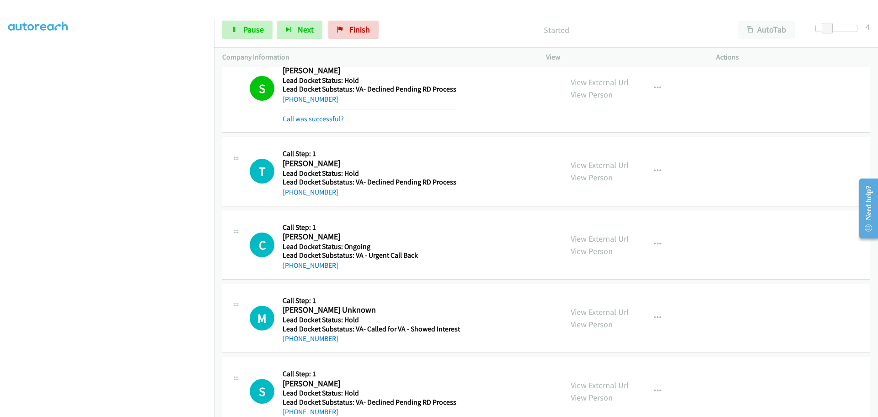
scroll to position [48, 0]
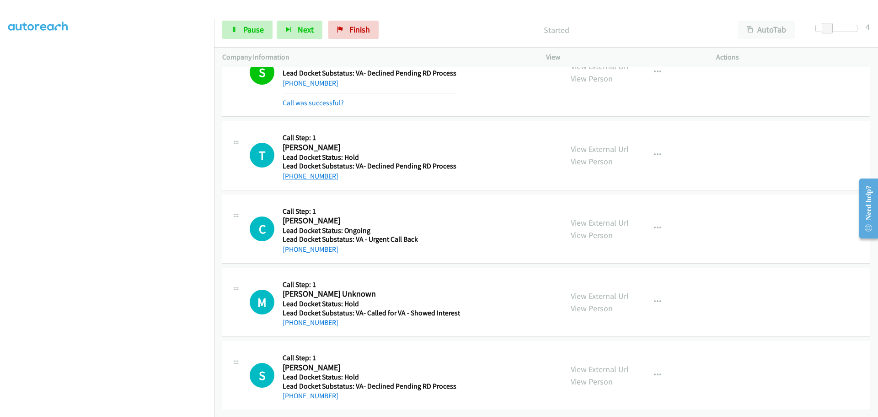
drag, startPoint x: 335, startPoint y: 169, endPoint x: 291, endPoint y: 170, distance: 43.9
click at [291, 171] on div "[PHONE_NUMBER]" at bounding box center [370, 176] width 174 height 11
copy link "[PHONE_NUMBER]"
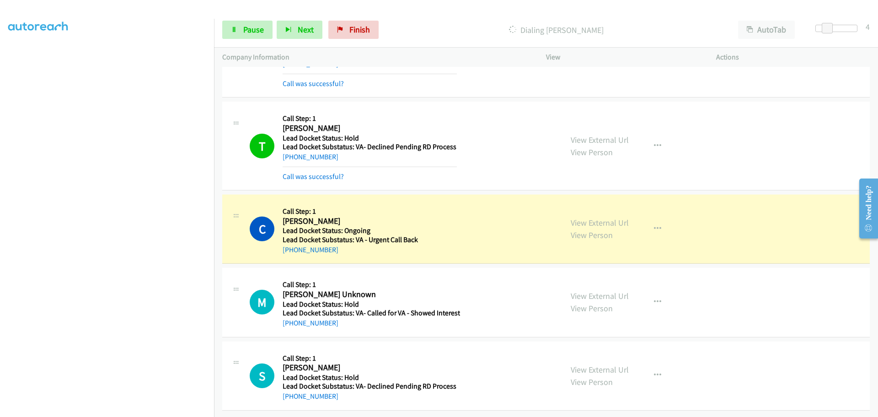
scroll to position [67, 0]
drag, startPoint x: 348, startPoint y: 248, endPoint x: 292, endPoint y: 245, distance: 55.9
click at [292, 245] on div "[PHONE_NUMBER]" at bounding box center [370, 249] width 174 height 11
copy link "[PHONE_NUMBER]"
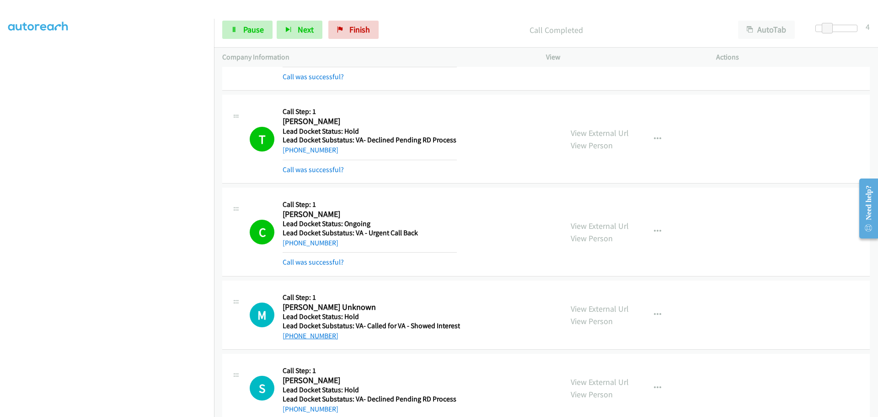
drag, startPoint x: 340, startPoint y: 316, endPoint x: 291, endPoint y: 335, distance: 52.8
click at [291, 335] on div "[PHONE_NUMBER]" at bounding box center [372, 335] width 178 height 11
copy link "[PHONE_NUMBER]"
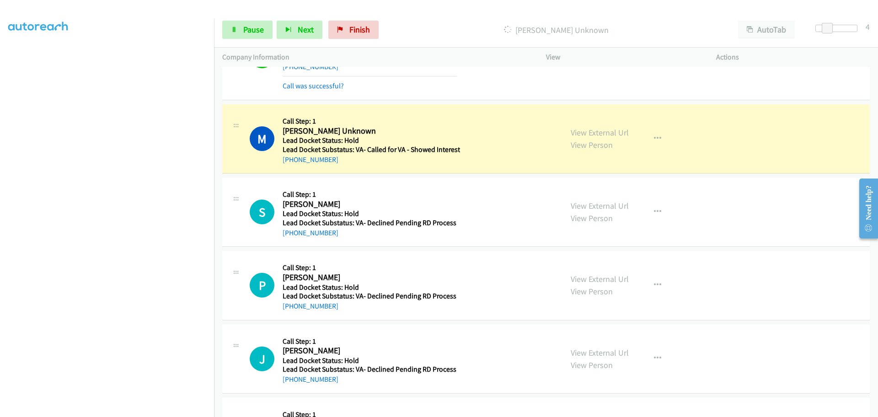
scroll to position [250, 0]
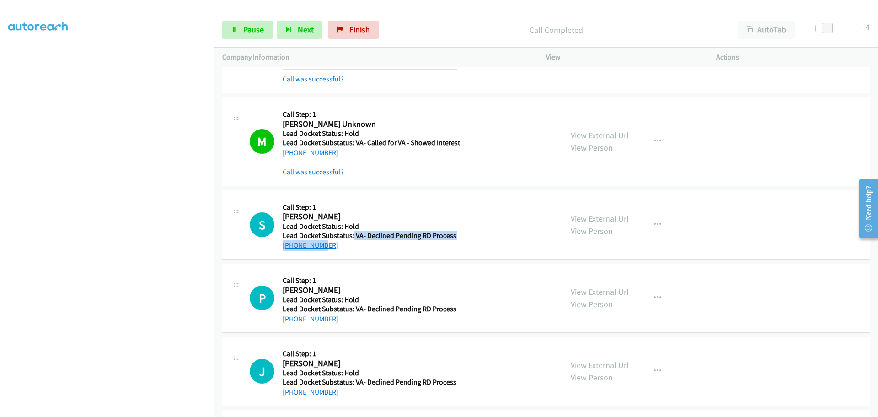
drag, startPoint x: 352, startPoint y: 233, endPoint x: 316, endPoint y: 246, distance: 38.2
click at [316, 246] on div "Callback Scheduled Call Step: 1 Steven King America/Denver Lead Docket Status: …" at bounding box center [370, 225] width 174 height 52
click at [353, 274] on div "Callback Scheduled Call Step: 1 Pete Corella America/Los_Angeles Lead Docket St…" at bounding box center [370, 298] width 174 height 52
drag, startPoint x: 340, startPoint y: 246, endPoint x: 291, endPoint y: 246, distance: 49.0
click at [291, 246] on div "+1 720-220-0665" at bounding box center [370, 245] width 174 height 11
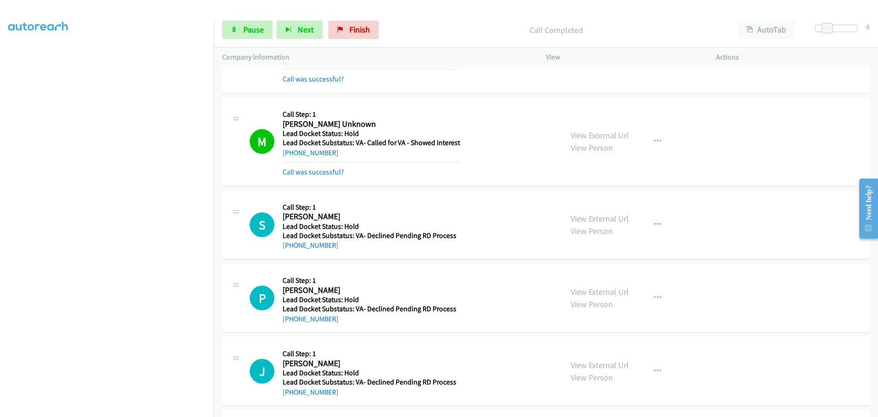
copy link "720-220-0665"
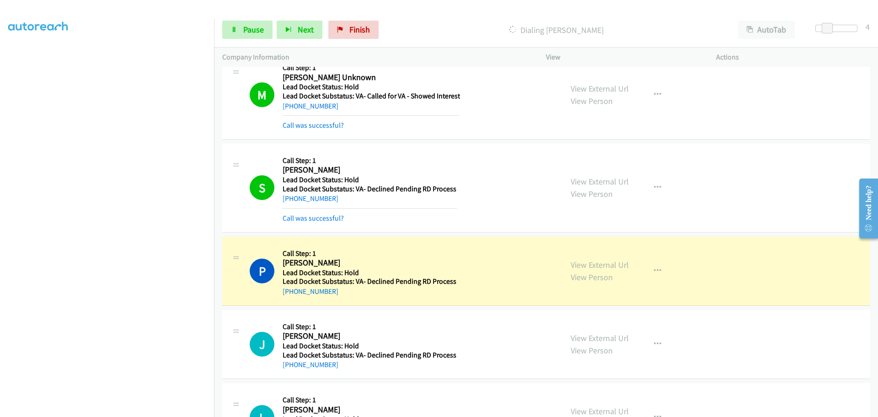
scroll to position [345, 0]
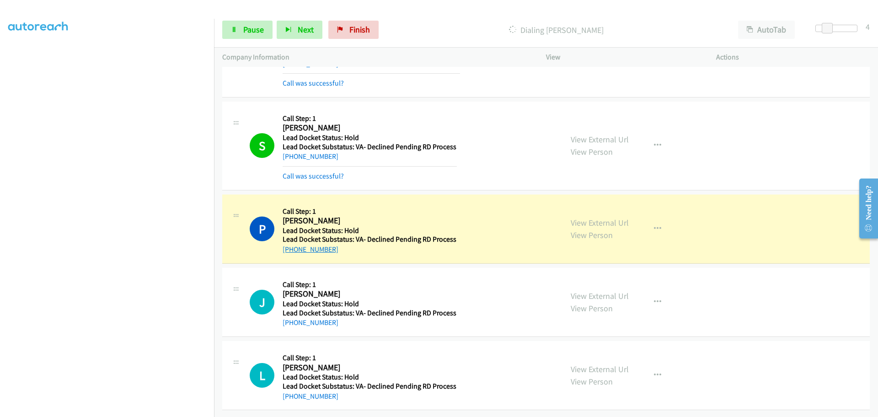
drag, startPoint x: 338, startPoint y: 248, endPoint x: 291, endPoint y: 246, distance: 47.2
click at [291, 246] on div "P Callback Scheduled Call Step: 1 Pete Corella America/Los_Angeles Lead Docket …" at bounding box center [546, 228] width 648 height 69
copy link "669-239-1131"
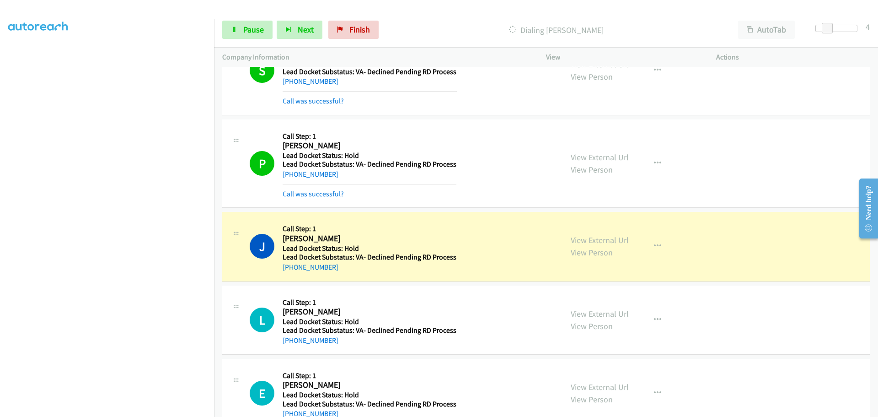
scroll to position [483, 0]
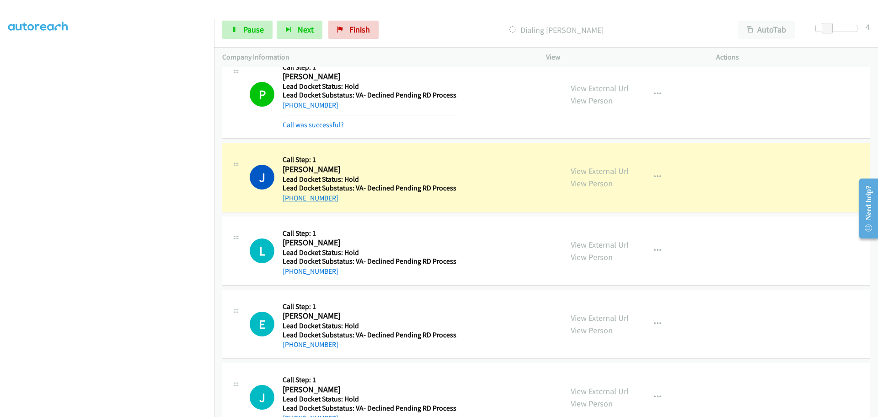
drag, startPoint x: 334, startPoint y: 197, endPoint x: 293, endPoint y: 196, distance: 41.2
click at [293, 196] on div "+1 702-809-2557" at bounding box center [370, 198] width 174 height 11
copy link "702-809-2557"
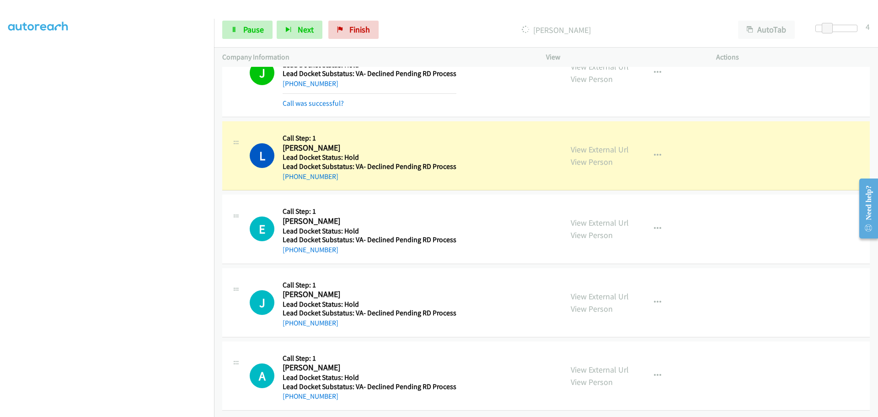
scroll to position [604, 0]
drag, startPoint x: 335, startPoint y: 168, endPoint x: 292, endPoint y: 172, distance: 43.1
click at [292, 172] on div "+1 971-241-9743" at bounding box center [370, 176] width 174 height 11
copy link "971-241-9743"
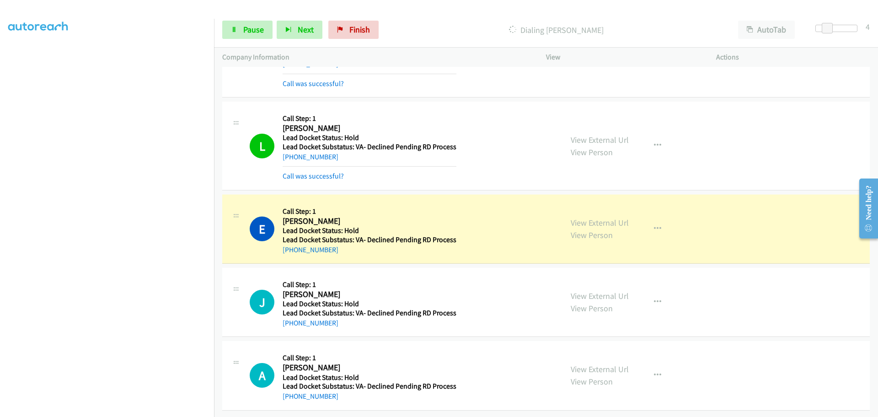
scroll to position [624, 0]
drag, startPoint x: 338, startPoint y: 243, endPoint x: 292, endPoint y: 247, distance: 45.9
click at [292, 247] on div "+1 775-246-5450" at bounding box center [370, 249] width 174 height 11
copy link "775-246-5450"
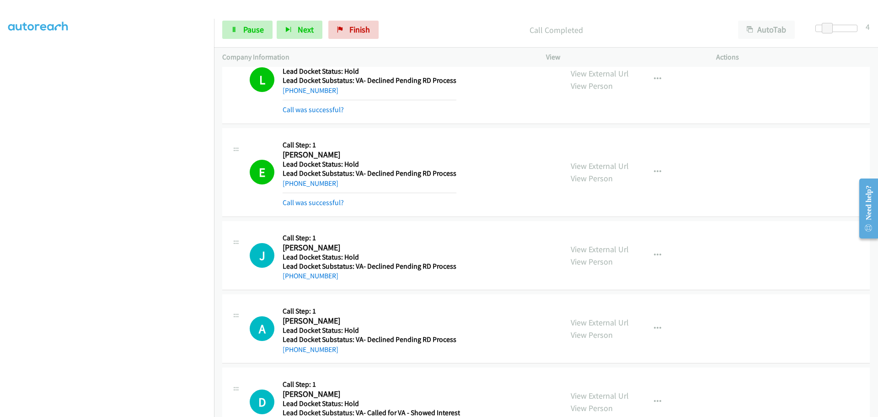
scroll to position [761, 0]
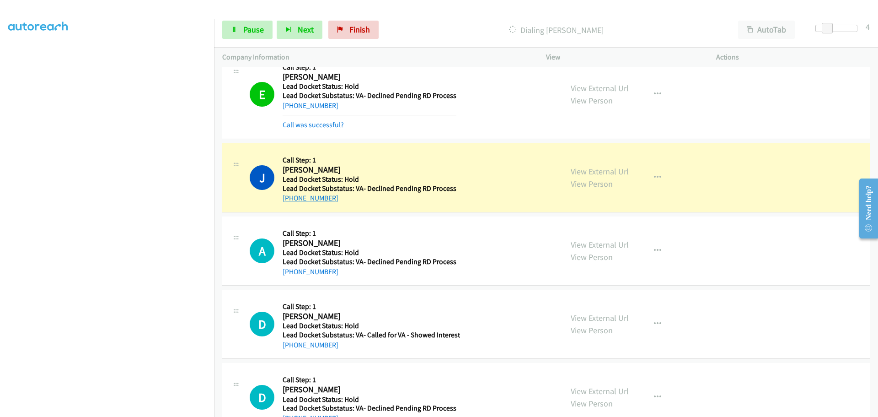
drag, startPoint x: 335, startPoint y: 198, endPoint x: 291, endPoint y: 201, distance: 44.5
click at [291, 201] on div "+1 503-949-2316" at bounding box center [370, 198] width 174 height 11
copy link "503-949-2316"
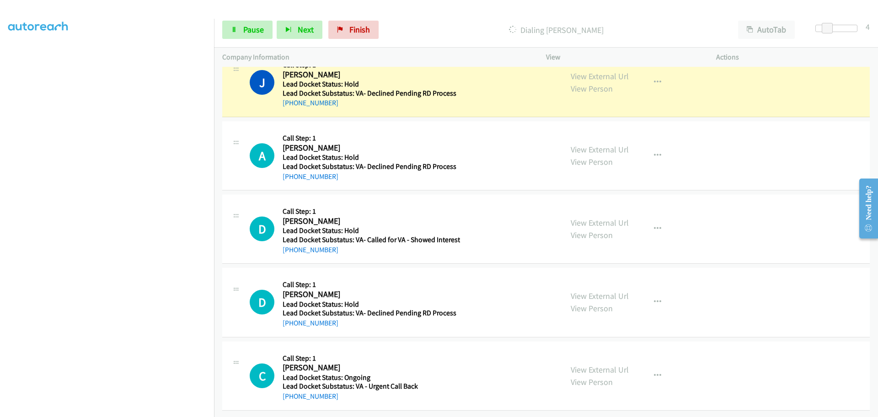
scroll to position [863, 0]
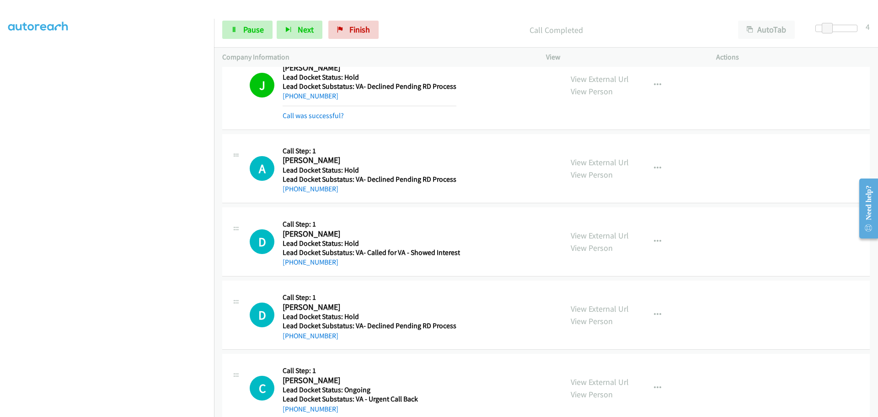
drag, startPoint x: 336, startPoint y: 192, endPoint x: 291, endPoint y: 194, distance: 45.3
click at [291, 194] on div "A Callback Scheduled Call Step: 1 Abiel Balam America/Los_Angeles Lead Docket S…" at bounding box center [546, 168] width 648 height 69
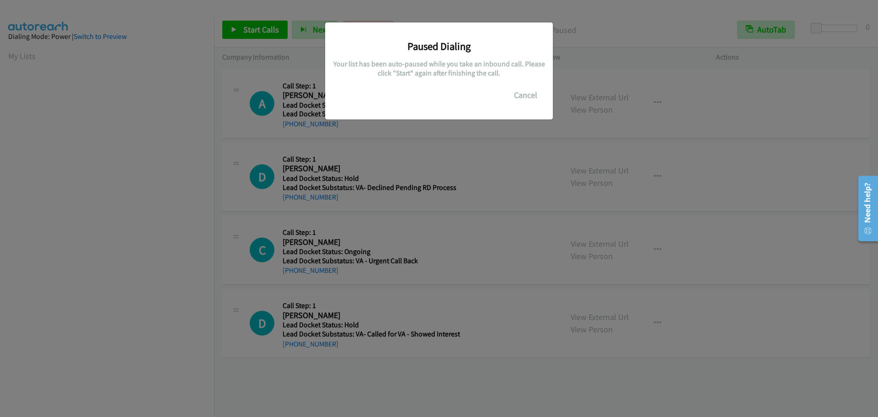
scroll to position [97, 0]
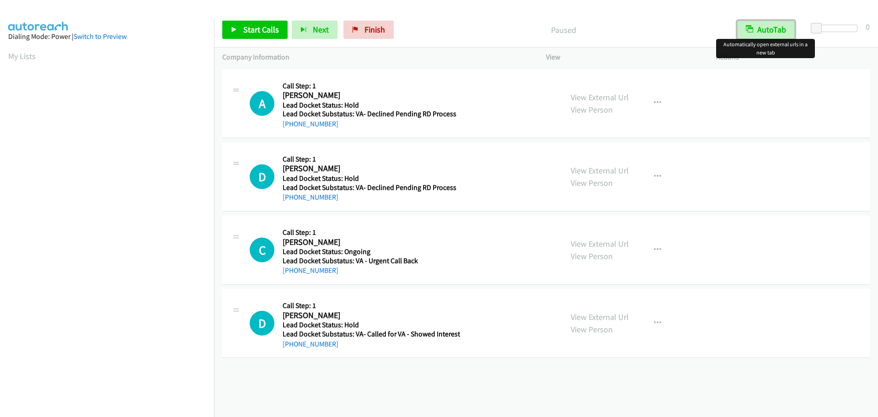
click at [771, 24] on button "AutoTab" at bounding box center [766, 30] width 58 height 18
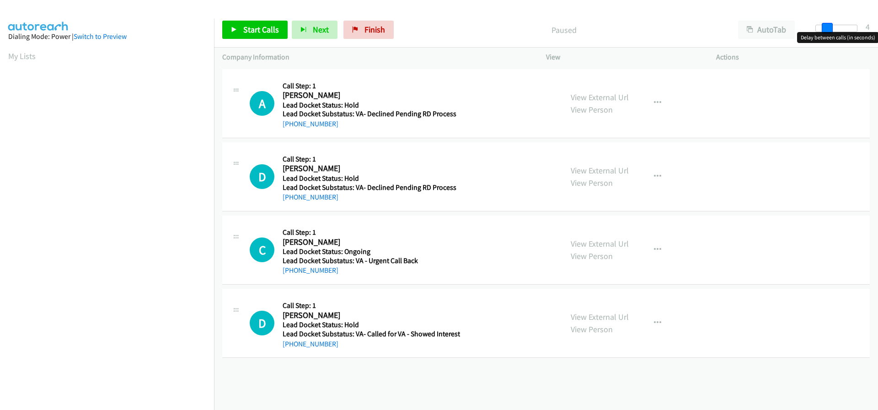
drag, startPoint x: 819, startPoint y: 27, endPoint x: 826, endPoint y: 27, distance: 6.4
click at [826, 27] on span at bounding box center [827, 28] width 11 height 11
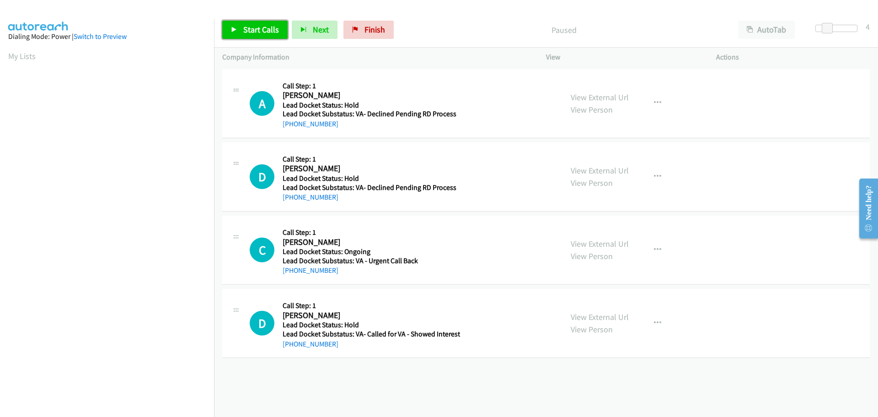
click at [268, 27] on span "Start Calls" at bounding box center [261, 29] width 36 height 11
drag, startPoint x: 333, startPoint y: 124, endPoint x: 289, endPoint y: 124, distance: 43.9
click at [289, 124] on div "+1 909-543-7206" at bounding box center [370, 123] width 174 height 11
copy link "909-543-7206"
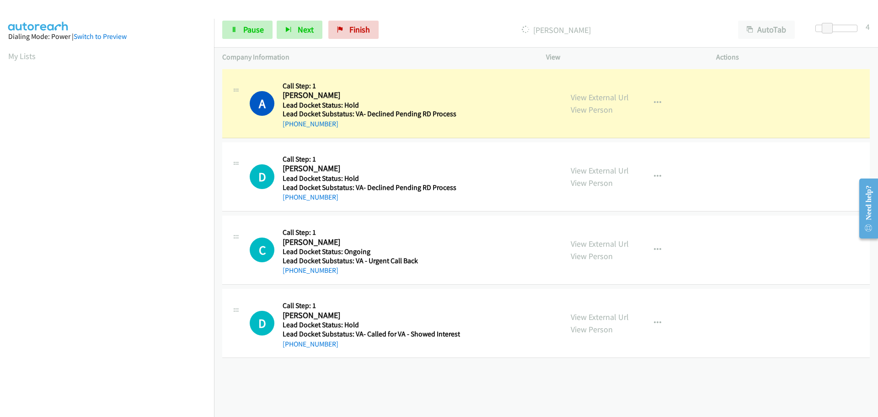
scroll to position [96, 0]
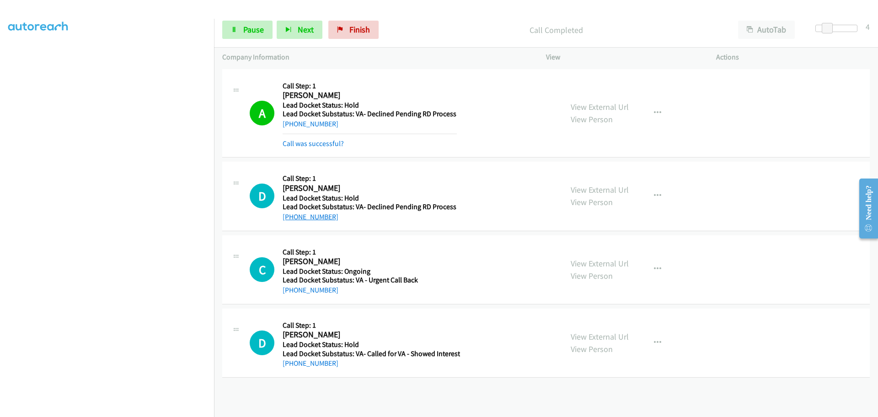
drag, startPoint x: 340, startPoint y: 217, endPoint x: 291, endPoint y: 218, distance: 48.5
click at [291, 218] on div "+1 530-650-9548" at bounding box center [370, 216] width 174 height 11
copy link "530-650-9548"
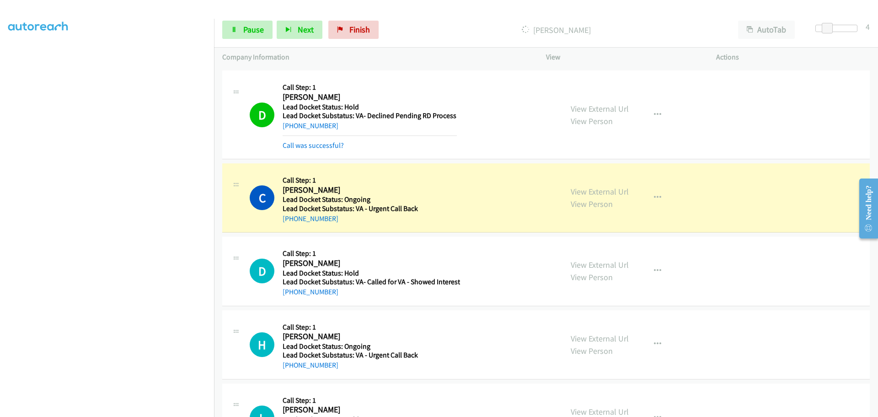
scroll to position [91, 0]
drag, startPoint x: 334, startPoint y: 221, endPoint x: 292, endPoint y: 223, distance: 42.6
click at [292, 223] on div "+1 949-402-3646" at bounding box center [370, 218] width 174 height 11
copy link "949-402-3646"
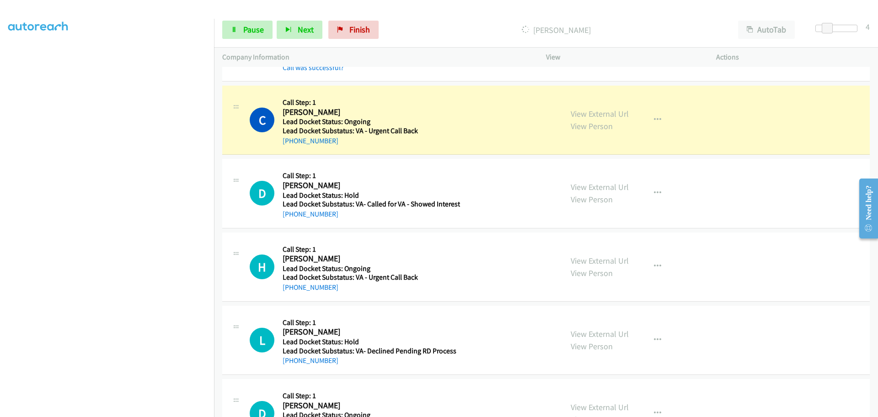
scroll to position [183, 0]
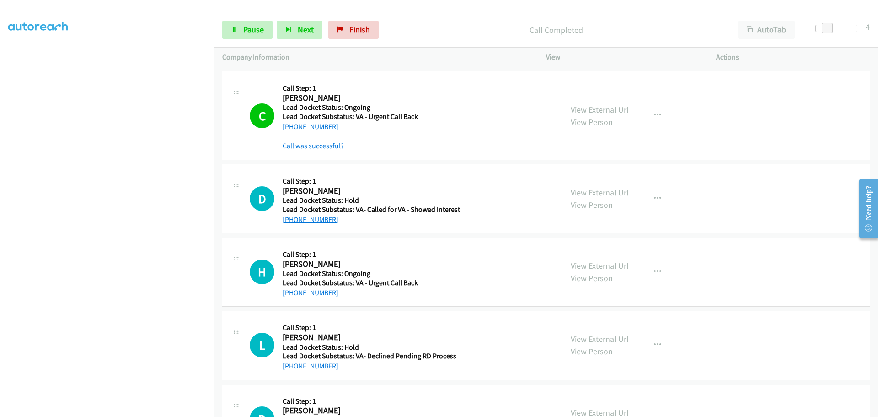
drag, startPoint x: 334, startPoint y: 200, endPoint x: 291, endPoint y: 219, distance: 46.9
click at [291, 219] on div "+1 510-928-3480" at bounding box center [372, 219] width 178 height 11
copy link "510-928-3480"
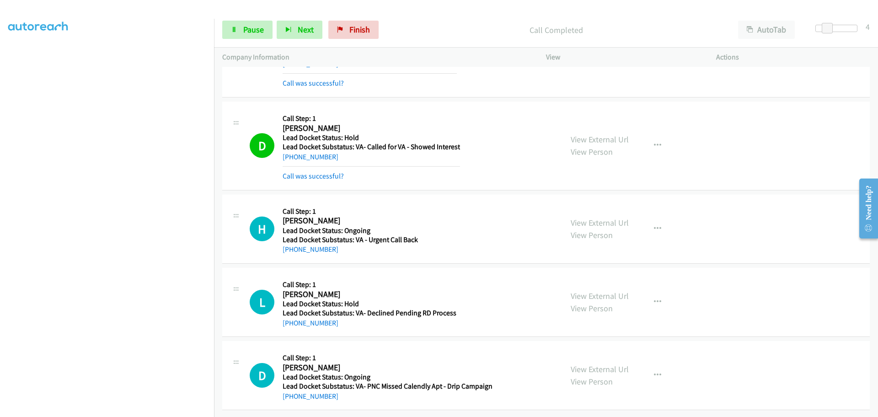
scroll to position [253, 0]
drag, startPoint x: 335, startPoint y: 248, endPoint x: 291, endPoint y: 246, distance: 44.9
click at [291, 246] on div "H Callback Scheduled Call Step: 1 Harold Hall America/New_York Lead Docket Stat…" at bounding box center [546, 228] width 648 height 69
copy link "317-512-6341"
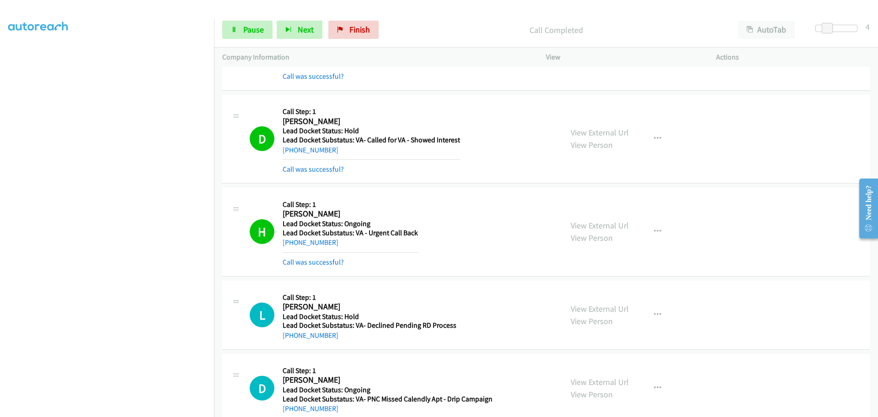
drag, startPoint x: 332, startPoint y: 342, endPoint x: 291, endPoint y: 340, distance: 41.2
click at [291, 340] on div "L Callback Scheduled Call Step: 1 Lorna Green America/New_York Lead Docket Stat…" at bounding box center [546, 314] width 648 height 69
copy link "561-724-5300"
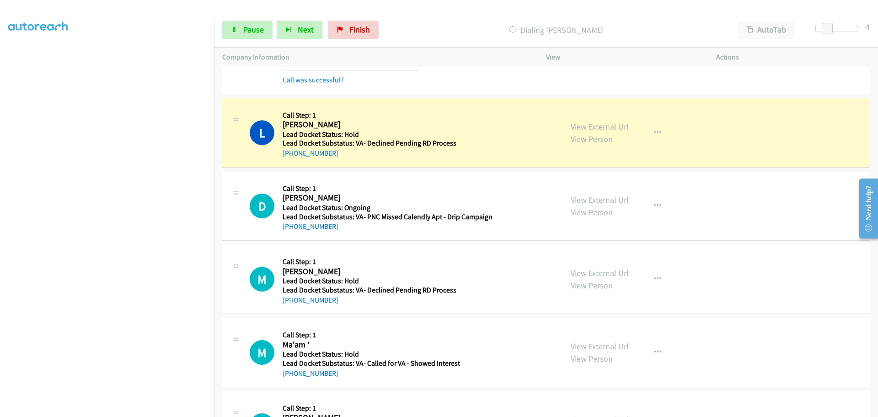
scroll to position [436, 0]
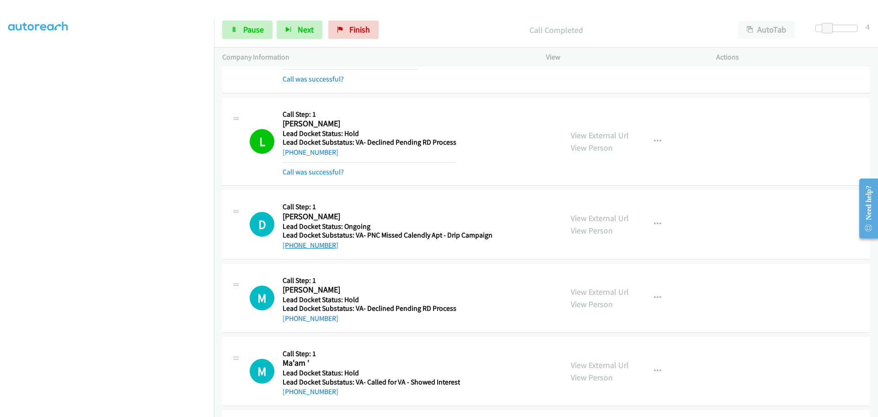
drag, startPoint x: 335, startPoint y: 227, endPoint x: 291, endPoint y: 243, distance: 47.0
click at [291, 243] on div "+1 810-293-1110" at bounding box center [388, 245] width 210 height 11
copy link "810-293-1110"
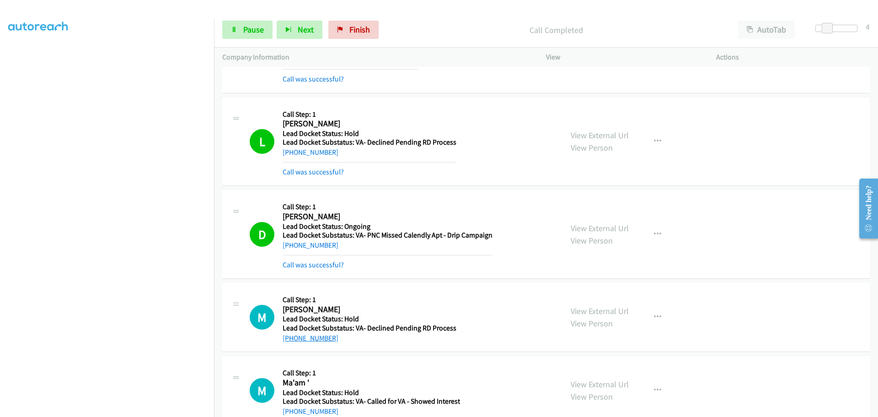
drag, startPoint x: 336, startPoint y: 321, endPoint x: 290, endPoint y: 334, distance: 48.2
click at [290, 334] on div "+1 817-507-6559" at bounding box center [370, 338] width 174 height 11
copy link "817-507-6559"
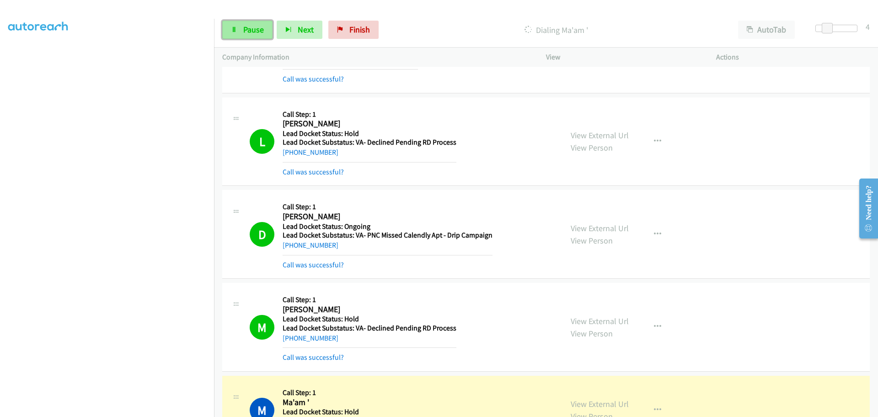
click at [259, 29] on span "Pause" at bounding box center [253, 29] width 21 height 11
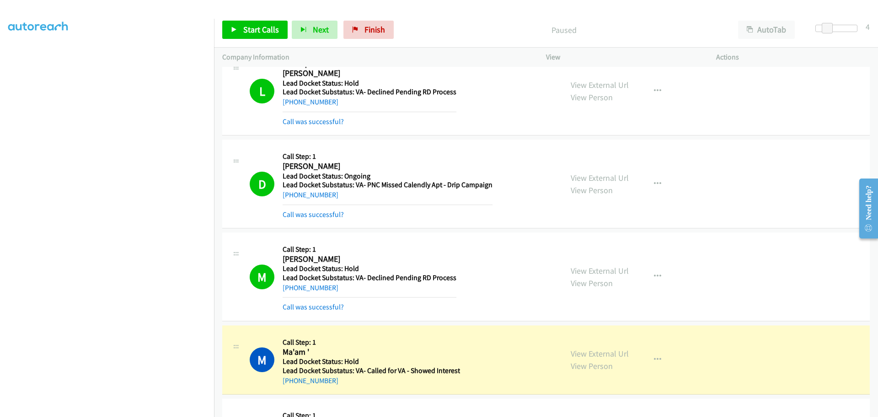
scroll to position [573, 0]
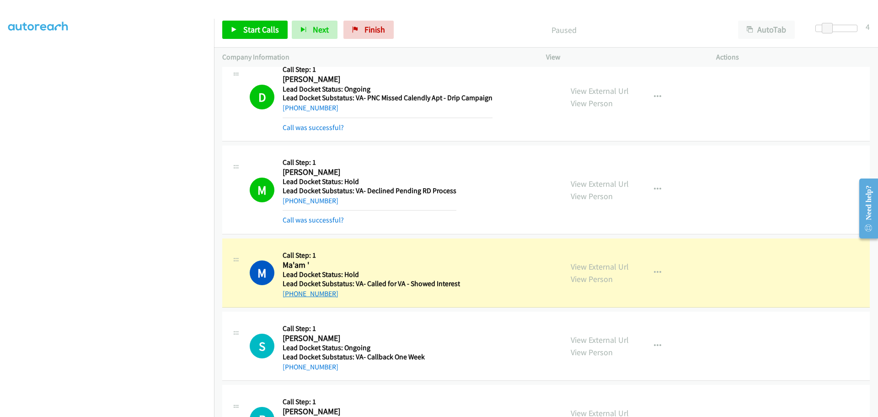
drag, startPoint x: 321, startPoint y: 292, endPoint x: 292, endPoint y: 292, distance: 28.4
click at [292, 292] on div "+1 708-238-6373" at bounding box center [372, 293] width 178 height 11
copy link "708-238-6373"
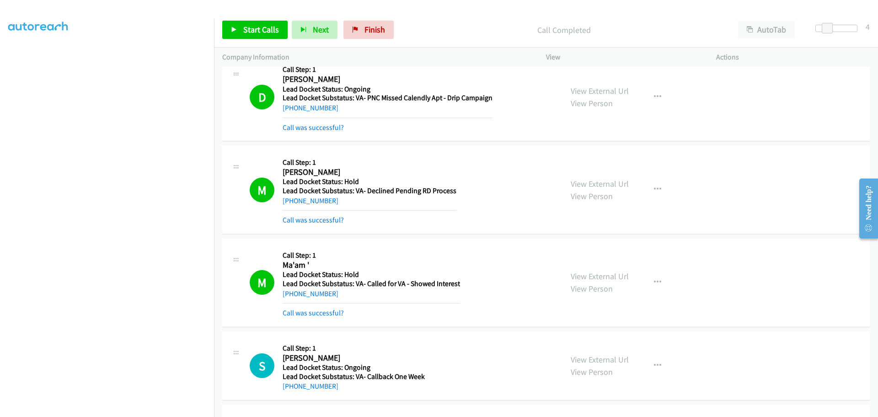
click at [269, 19] on div "Start Calls Pause Next Finish Call Completed AutoTab AutoTab 4" at bounding box center [546, 29] width 664 height 35
click at [262, 31] on span "Start Calls" at bounding box center [261, 29] width 36 height 11
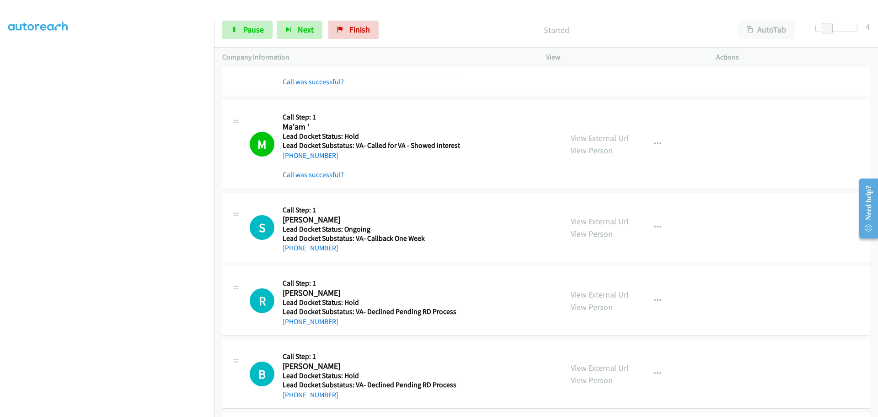
scroll to position [756, 0]
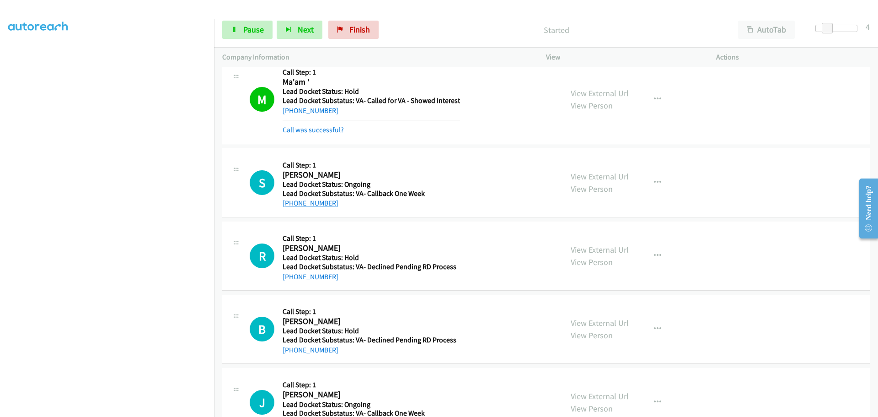
drag, startPoint x: 325, startPoint y: 203, endPoint x: 292, endPoint y: 206, distance: 33.5
click at [292, 206] on div "+1 832-379-2330" at bounding box center [354, 203] width 142 height 11
copy link "832-379-2330"
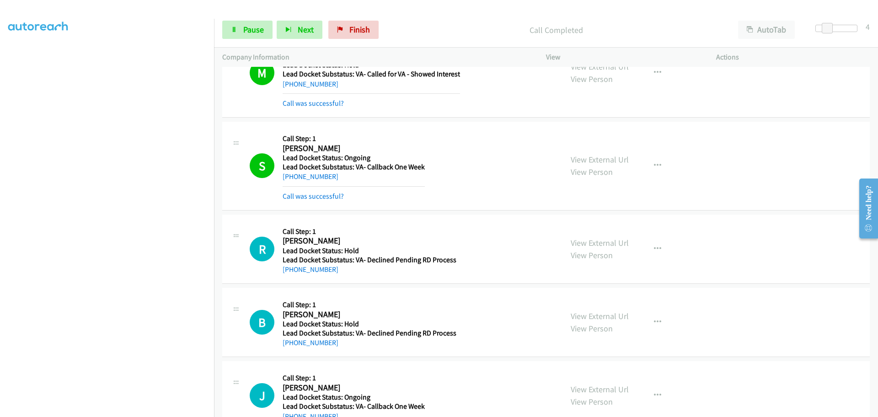
scroll to position [809, 0]
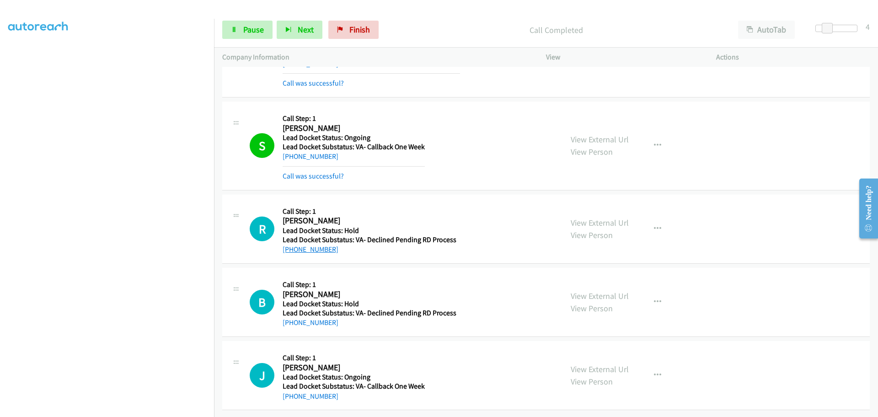
drag, startPoint x: 335, startPoint y: 241, endPoint x: 291, endPoint y: 246, distance: 44.6
click at [291, 246] on div "+1 828-620-3405" at bounding box center [370, 249] width 174 height 11
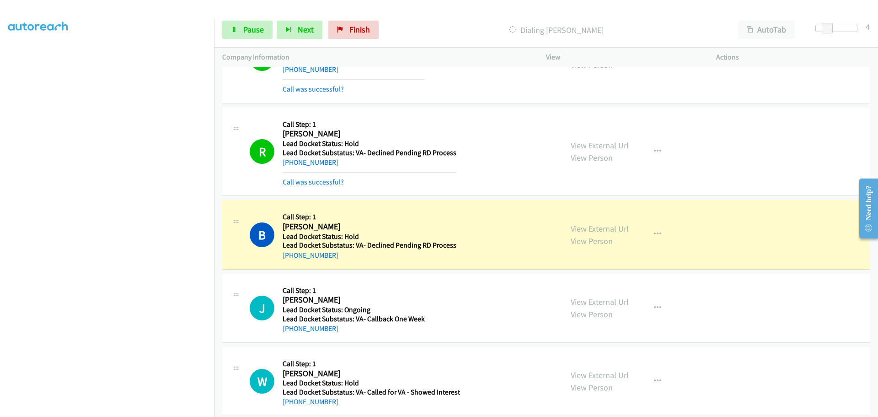
scroll to position [947, 0]
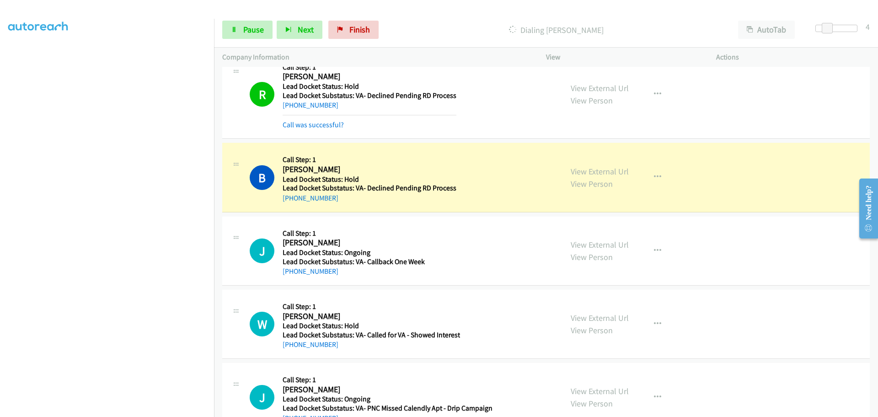
drag, startPoint x: 336, startPoint y: 196, endPoint x: 291, endPoint y: 202, distance: 45.7
click at [291, 202] on div "+1 910-274-6464" at bounding box center [370, 198] width 174 height 11
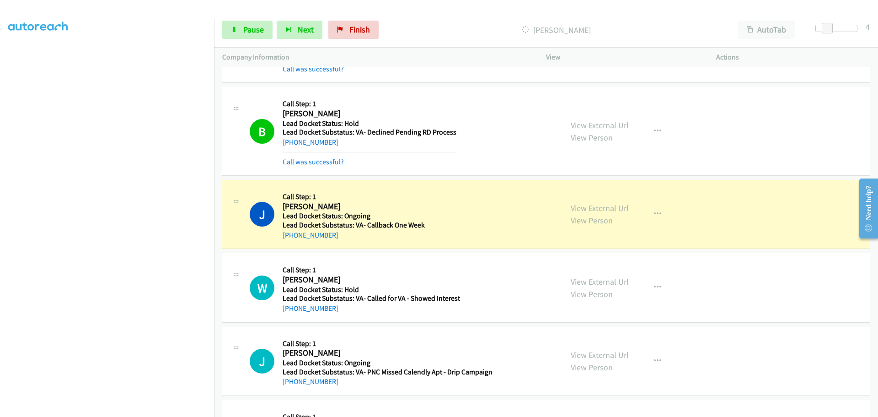
scroll to position [1068, 0]
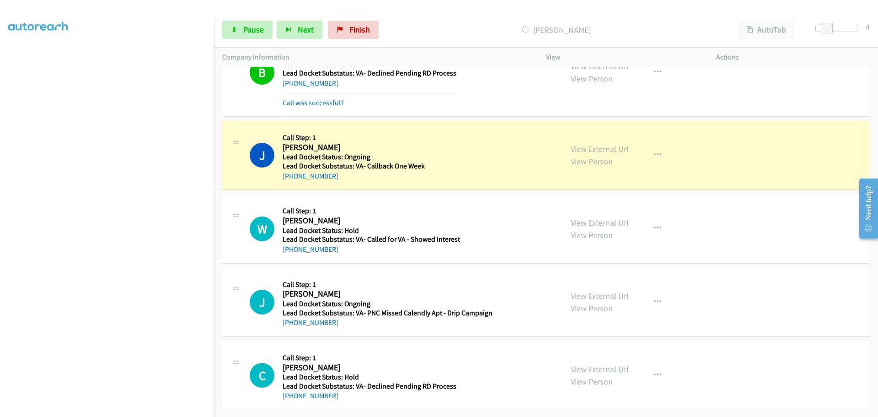
drag, startPoint x: 328, startPoint y: 172, endPoint x: 291, endPoint y: 173, distance: 37.1
click at [291, 173] on div "+1 908-808-1911" at bounding box center [354, 176] width 142 height 11
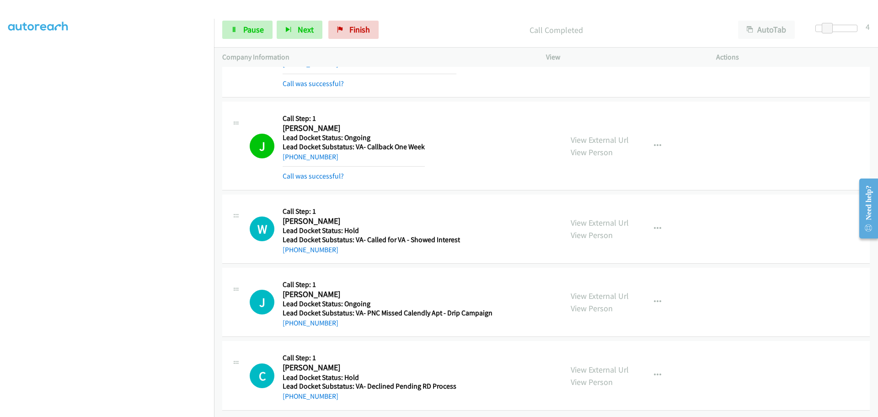
scroll to position [1087, 0]
drag, startPoint x: 318, startPoint y: 248, endPoint x: 291, endPoint y: 249, distance: 26.1
click at [291, 249] on div "W Callback Scheduled Call Step: 1 William David America/New_York Lead Docket St…" at bounding box center [546, 228] width 648 height 69
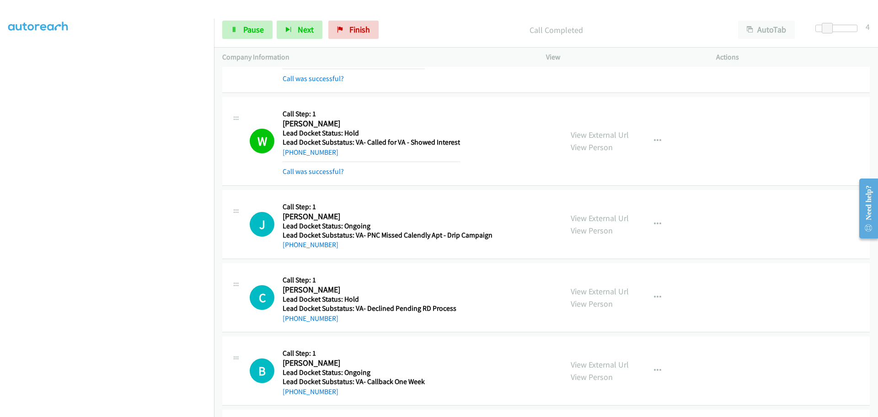
scroll to position [1179, 0]
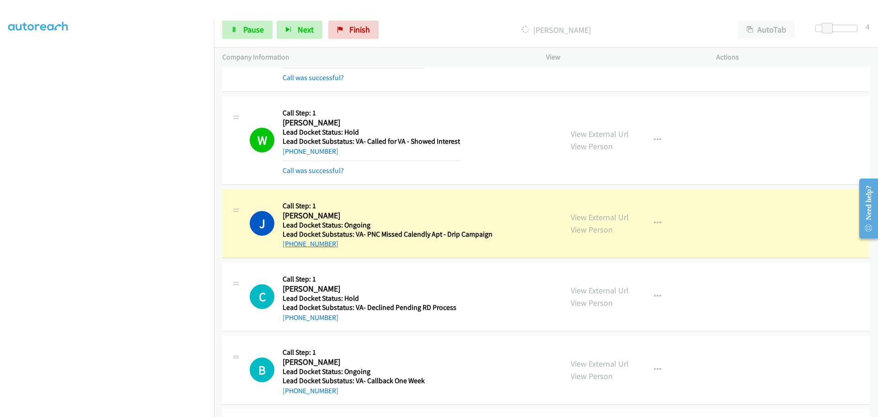
drag, startPoint x: 325, startPoint y: 246, endPoint x: 292, endPoint y: 246, distance: 32.9
click at [292, 246] on div "+1 313-546-7969" at bounding box center [388, 243] width 210 height 11
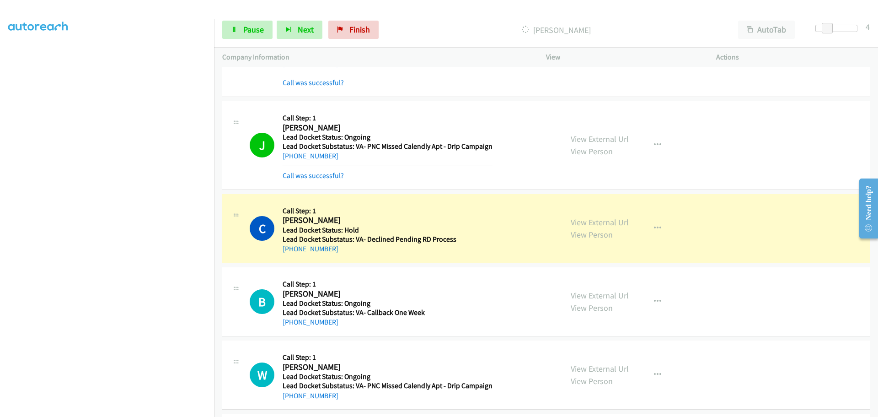
scroll to position [1346, 0]
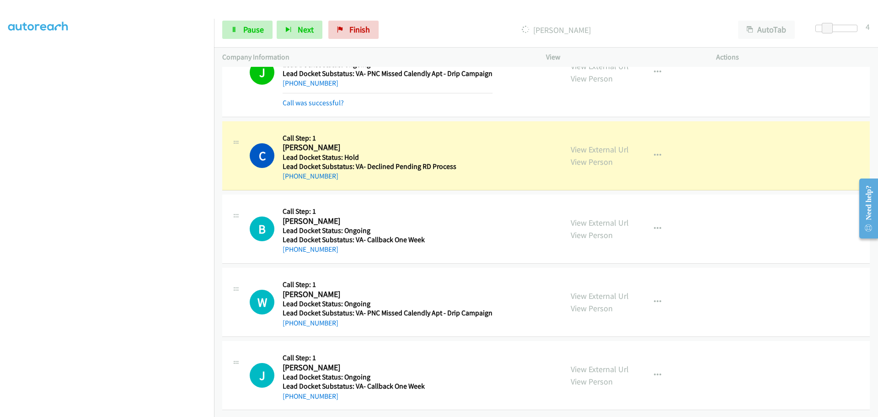
drag, startPoint x: 337, startPoint y: 172, endPoint x: 292, endPoint y: 174, distance: 44.9
click at [292, 174] on div "+1 318-210-5598" at bounding box center [370, 176] width 174 height 11
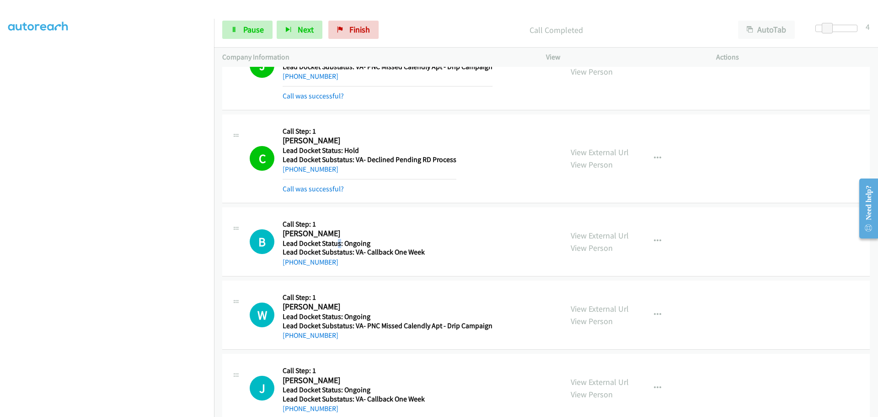
click at [337, 243] on h5 "Lead Docket Status: Ongoing" at bounding box center [354, 243] width 142 height 9
click at [340, 267] on div "+1 262-331-1808" at bounding box center [354, 262] width 142 height 11
drag, startPoint x: 333, startPoint y: 266, endPoint x: 295, endPoint y: 255, distance: 39.4
click at [291, 268] on div "B Callback Scheduled Call Step: 1 Benjamin Wesley America/Chicago Lead Docket S…" at bounding box center [546, 241] width 648 height 69
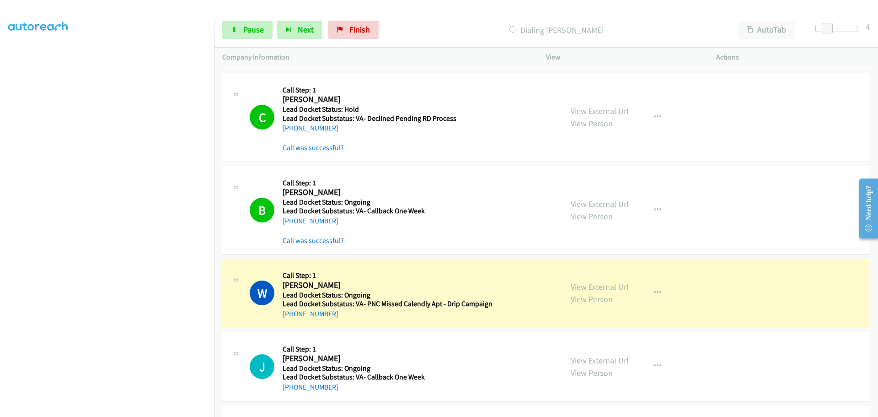
scroll to position [1529, 0]
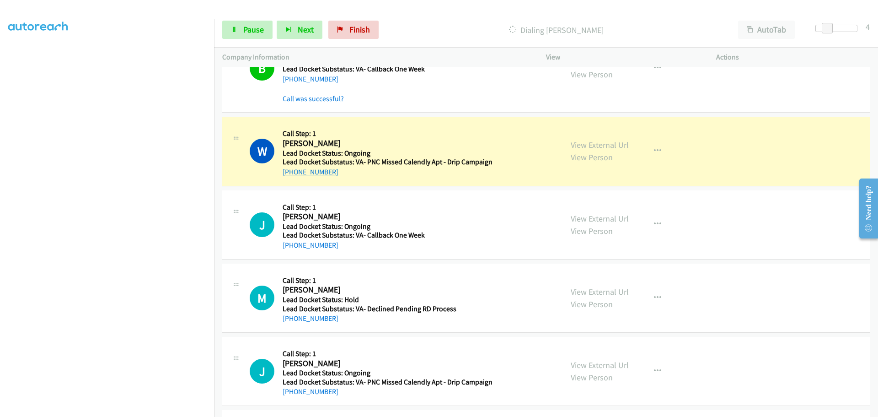
drag, startPoint x: 332, startPoint y: 172, endPoint x: 293, endPoint y: 175, distance: 39.0
click at [293, 175] on div "+1 518-837-2186" at bounding box center [388, 172] width 210 height 11
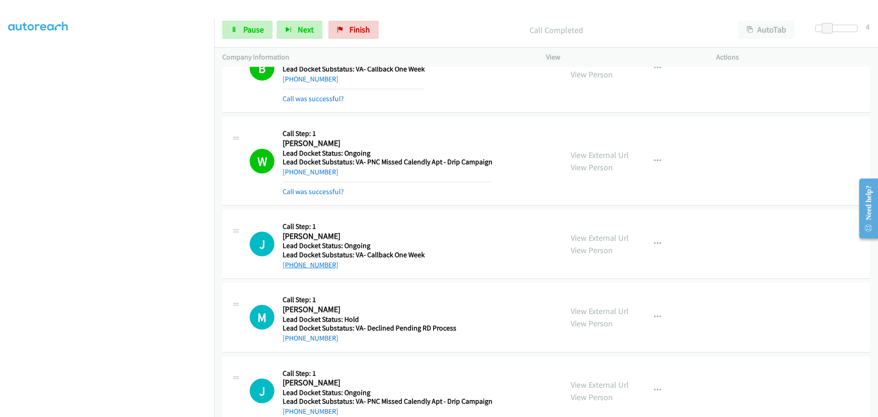
drag, startPoint x: 332, startPoint y: 246, endPoint x: 291, endPoint y: 261, distance: 43.0
click at [291, 261] on div "[PHONE_NUMBER]" at bounding box center [354, 264] width 142 height 11
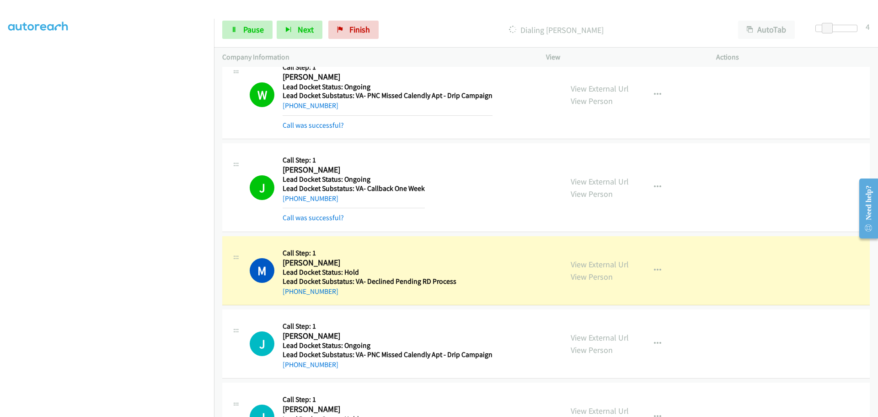
scroll to position [1644, 0]
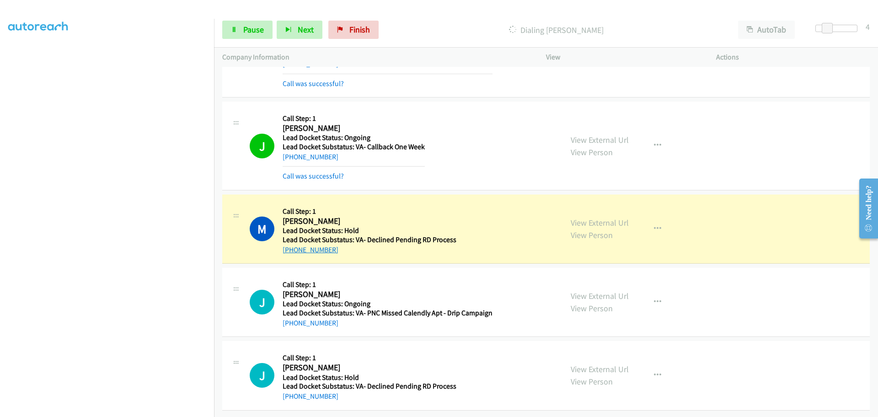
drag, startPoint x: 336, startPoint y: 245, endPoint x: 292, endPoint y: 246, distance: 43.9
click at [292, 246] on div "+1 907-953-3625" at bounding box center [370, 249] width 174 height 11
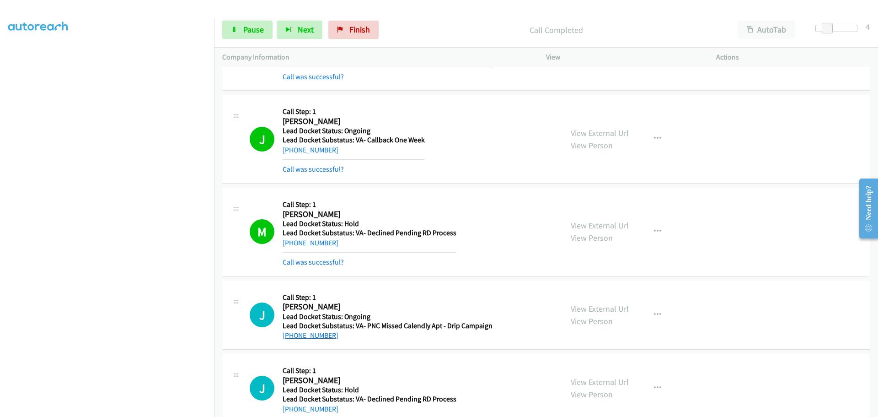
drag, startPoint x: 338, startPoint y: 316, endPoint x: 292, endPoint y: 336, distance: 50.0
click at [292, 336] on div "[PHONE_NUMBER]" at bounding box center [388, 335] width 210 height 11
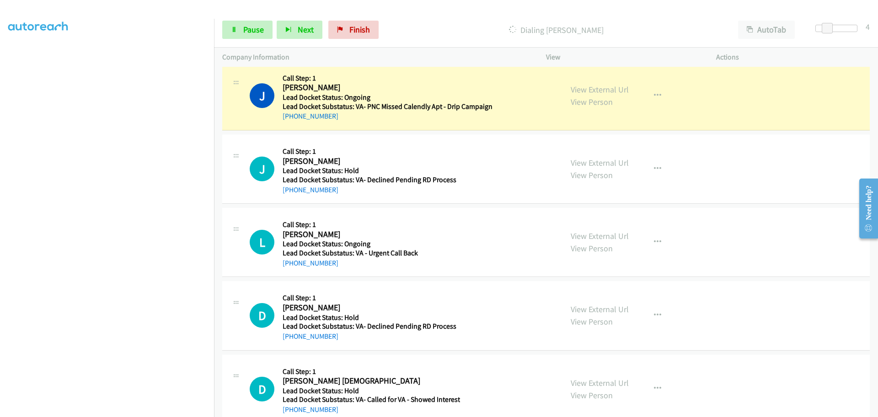
scroll to position [1873, 0]
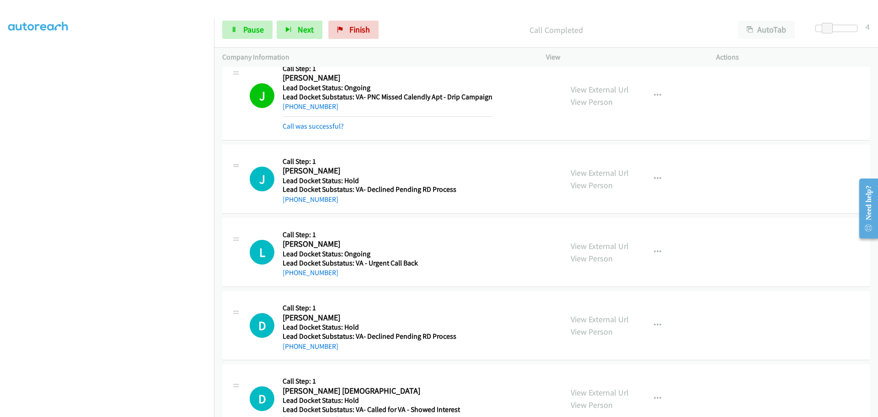
drag, startPoint x: 328, startPoint y: 202, endPoint x: 292, endPoint y: 204, distance: 36.7
click at [292, 204] on div "+1 913-832-5028" at bounding box center [370, 199] width 174 height 11
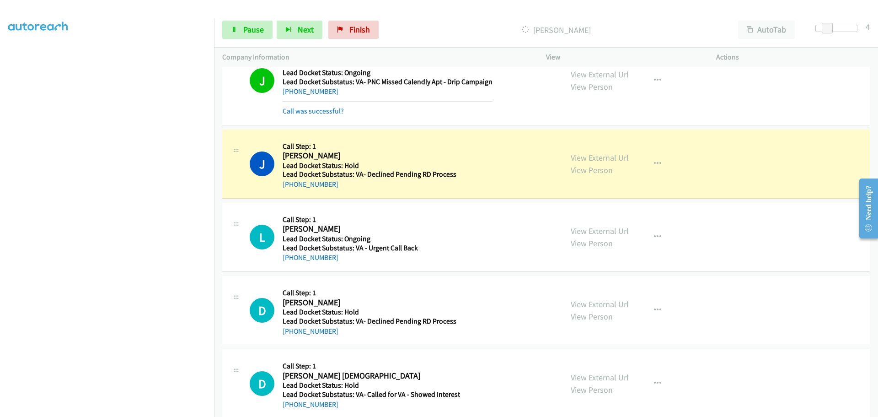
scroll to position [1903, 0]
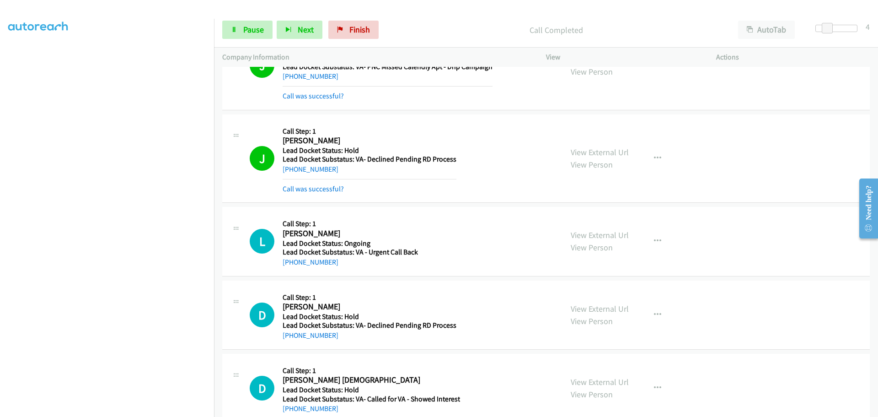
drag, startPoint x: 340, startPoint y: 249, endPoint x: 292, endPoint y: 257, distance: 49.0
click at [292, 257] on div "L Callback Scheduled Call Step: 1 Lance Livingston America/New_York Lead Docket…" at bounding box center [546, 241] width 648 height 69
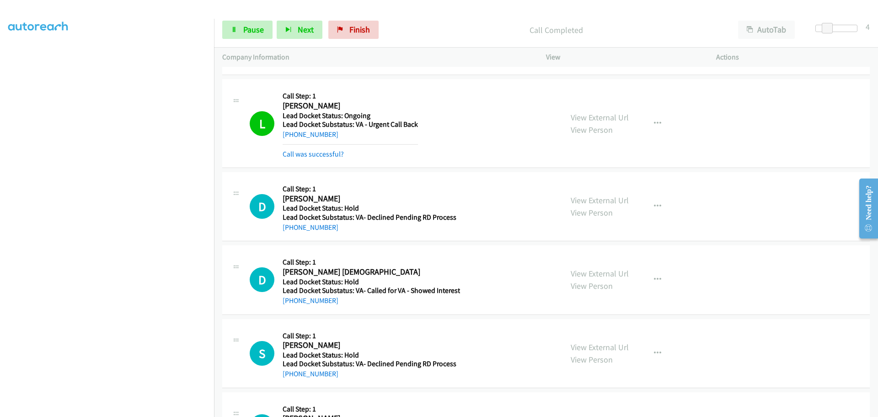
scroll to position [2040, 0]
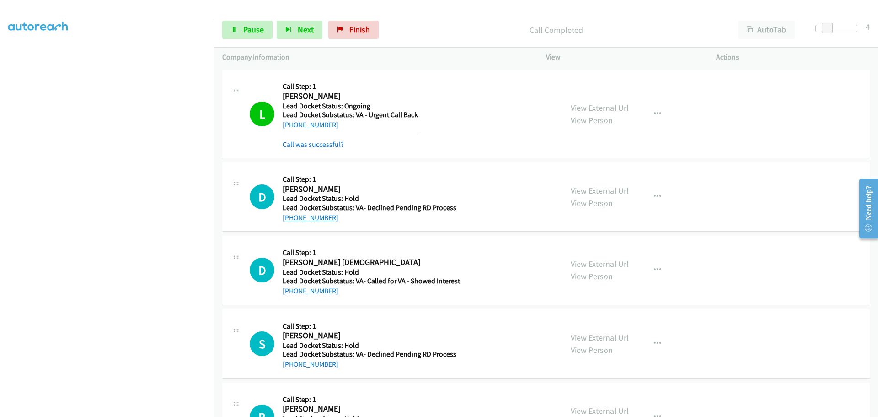
drag, startPoint x: 337, startPoint y: 218, endPoint x: 291, endPoint y: 221, distance: 46.7
click at [291, 221] on div "+1 918-938-2292" at bounding box center [370, 217] width 174 height 11
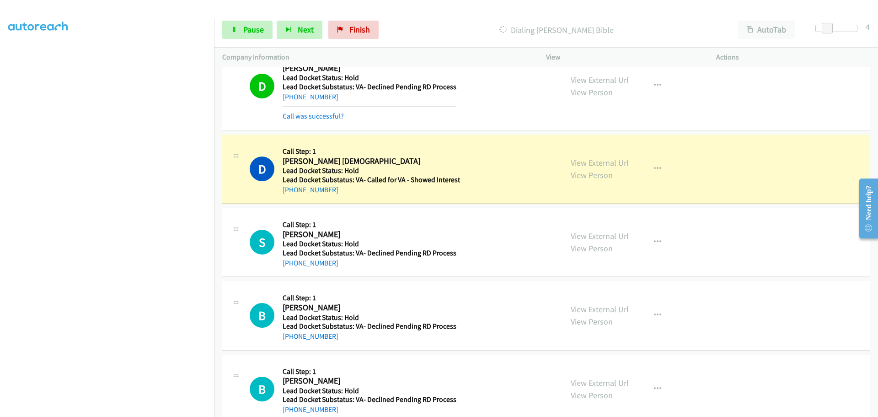
scroll to position [2178, 0]
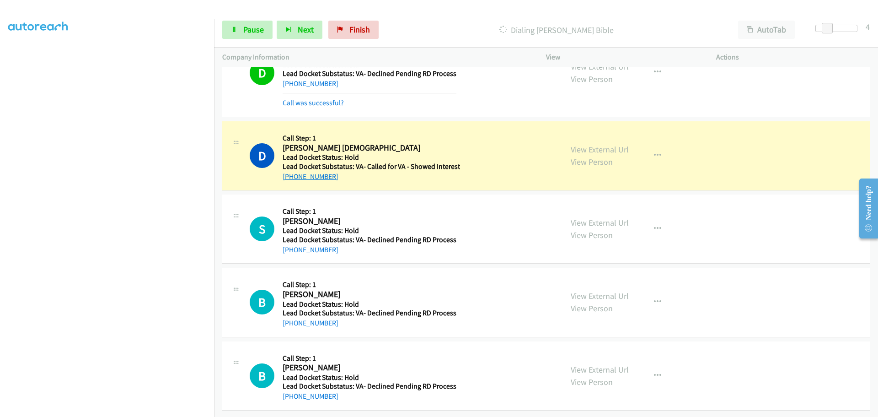
drag, startPoint x: 334, startPoint y: 174, endPoint x: 291, endPoint y: 177, distance: 43.5
click at [291, 177] on div "+1 770-313-1586" at bounding box center [372, 176] width 178 height 11
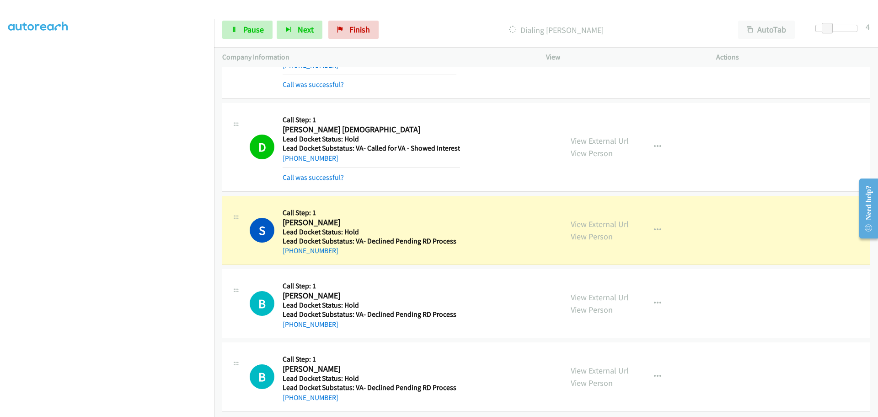
scroll to position [2201, 0]
drag, startPoint x: 339, startPoint y: 243, endPoint x: 293, endPoint y: 243, distance: 46.2
click at [293, 244] on div "+1 319-421-8025" at bounding box center [370, 249] width 174 height 11
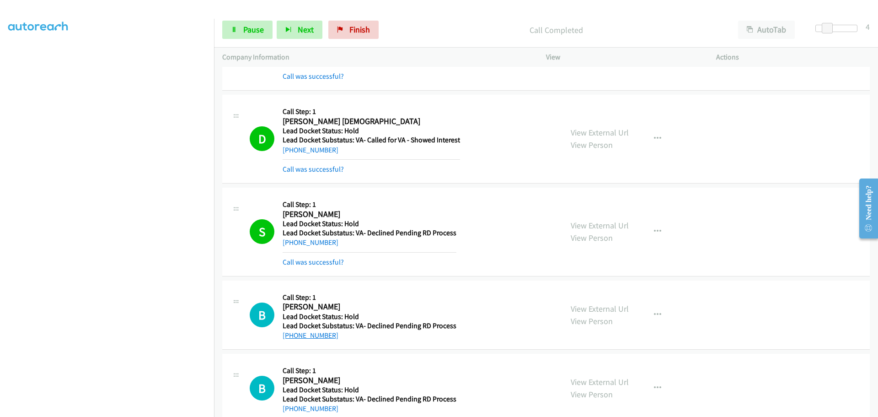
drag, startPoint x: 337, startPoint y: 336, endPoint x: 291, endPoint y: 337, distance: 45.3
click at [291, 337] on div "+1 760-409-6930" at bounding box center [370, 335] width 174 height 11
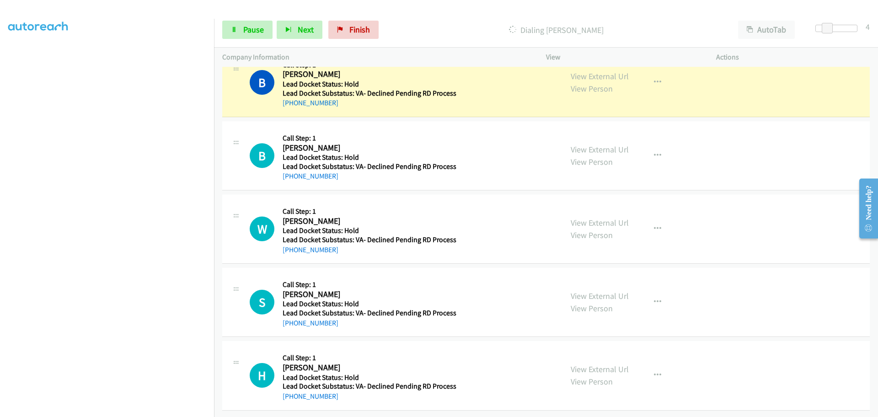
scroll to position [2440, 0]
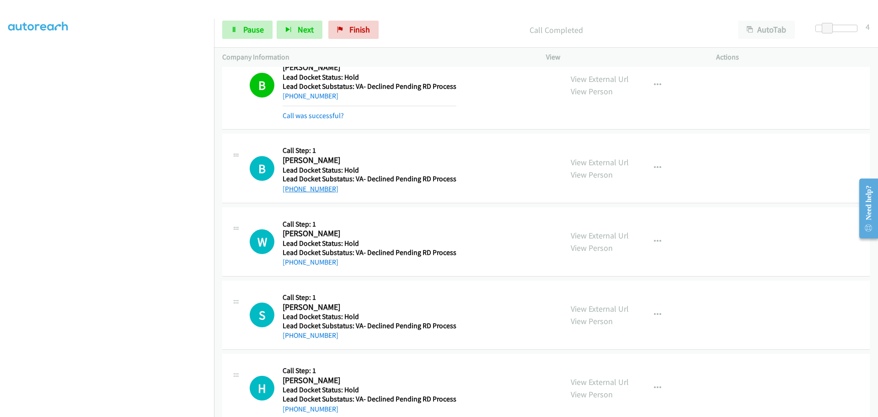
drag, startPoint x: 334, startPoint y: 191, endPoint x: 291, endPoint y: 191, distance: 43.0
click at [291, 191] on div "+1 501-593-0728" at bounding box center [370, 188] width 174 height 11
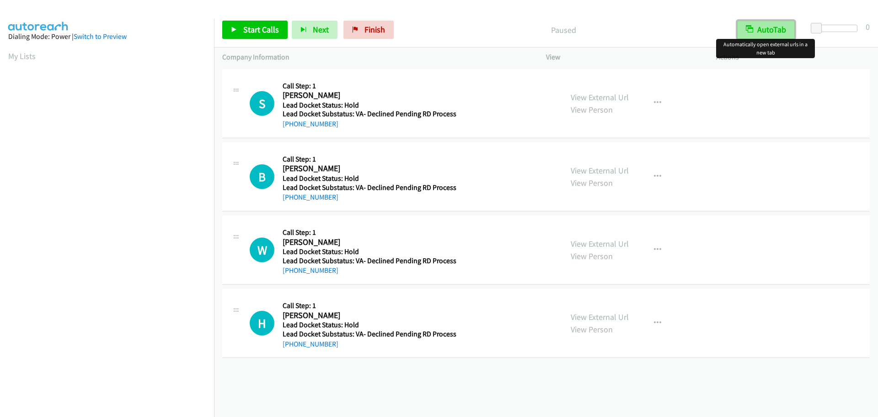
click at [775, 30] on button "AutoTab" at bounding box center [766, 30] width 58 height 18
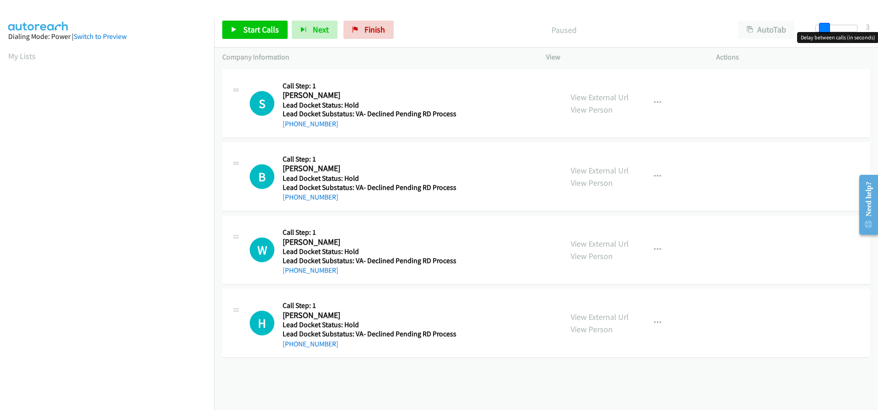
drag, startPoint x: 817, startPoint y: 28, endPoint x: 824, endPoint y: 29, distance: 7.3
click at [824, 29] on span at bounding box center [824, 28] width 11 height 11
click at [826, 29] on span at bounding box center [827, 28] width 11 height 11
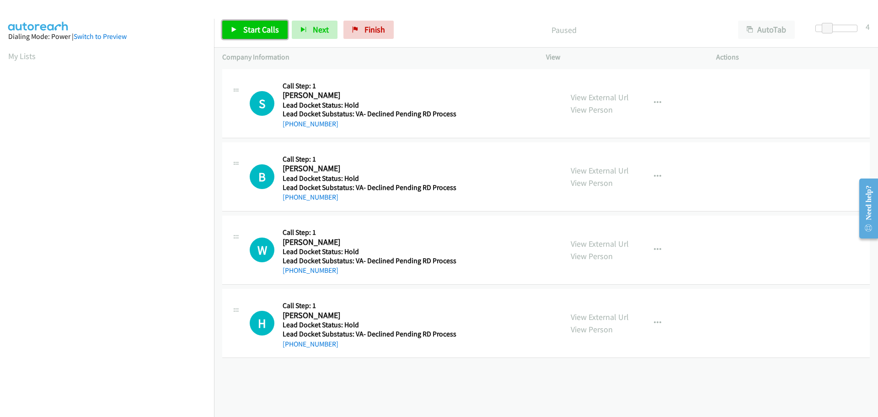
click at [254, 31] on span "Start Calls" at bounding box center [261, 29] width 36 height 11
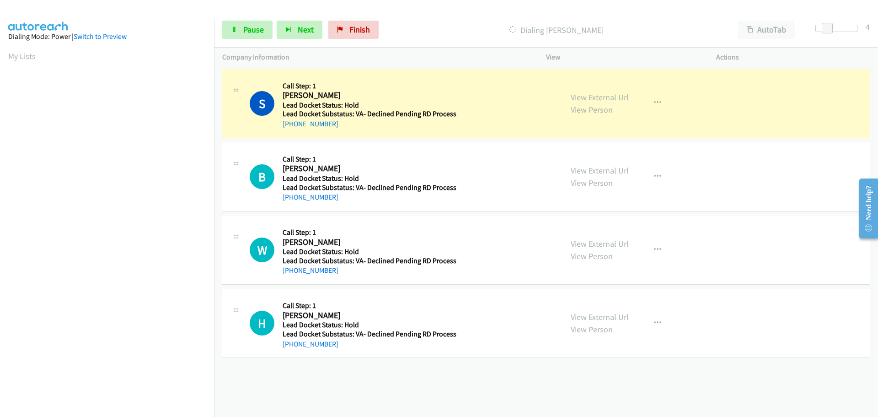
drag, startPoint x: 338, startPoint y: 126, endPoint x: 291, endPoint y: 122, distance: 47.7
click at [291, 122] on div "+1 818-405-3811" at bounding box center [370, 123] width 174 height 11
copy link "818-405-3811"
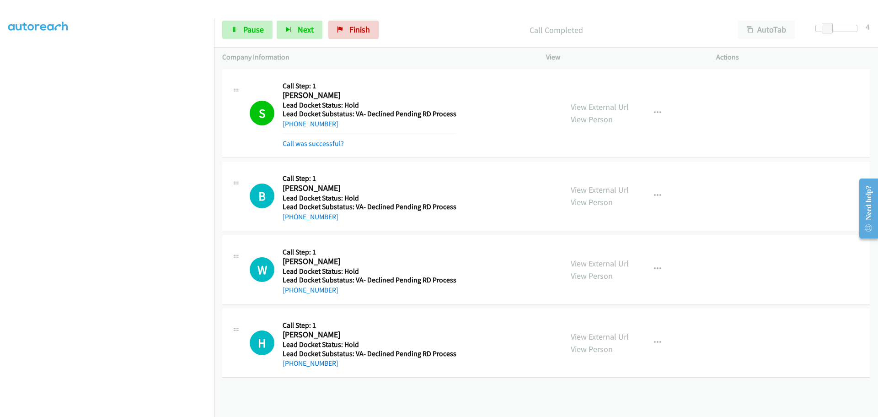
drag, startPoint x: 344, startPoint y: 202, endPoint x: 305, endPoint y: 224, distance: 44.5
click at [291, 218] on div "+1 501-593-0728" at bounding box center [370, 216] width 174 height 11
copy link "501-593-0728"
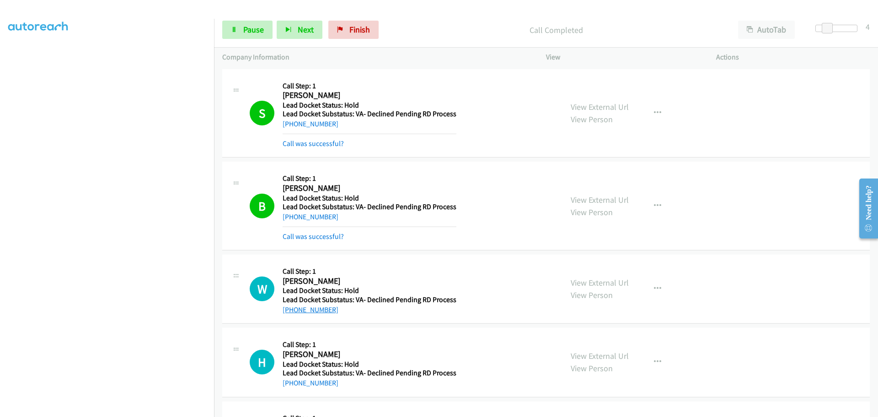
drag, startPoint x: 335, startPoint y: 293, endPoint x: 292, endPoint y: 306, distance: 45.3
click at [292, 306] on div "+1 954-319-2393" at bounding box center [370, 309] width 174 height 11
copy link "954-319-2393"
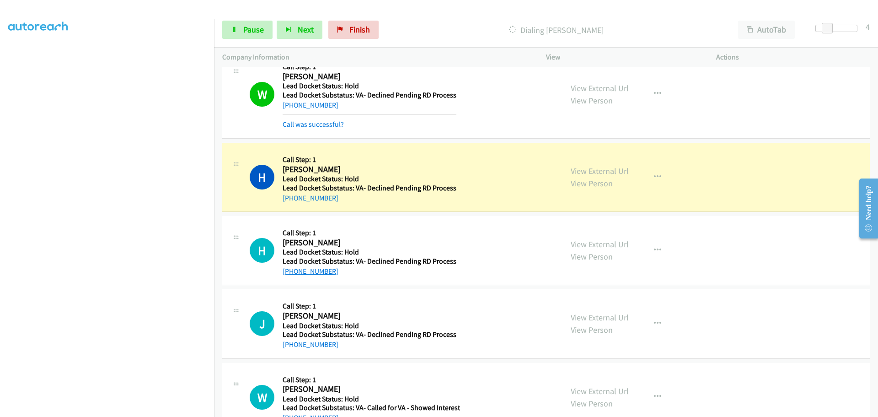
scroll to position [229, 0]
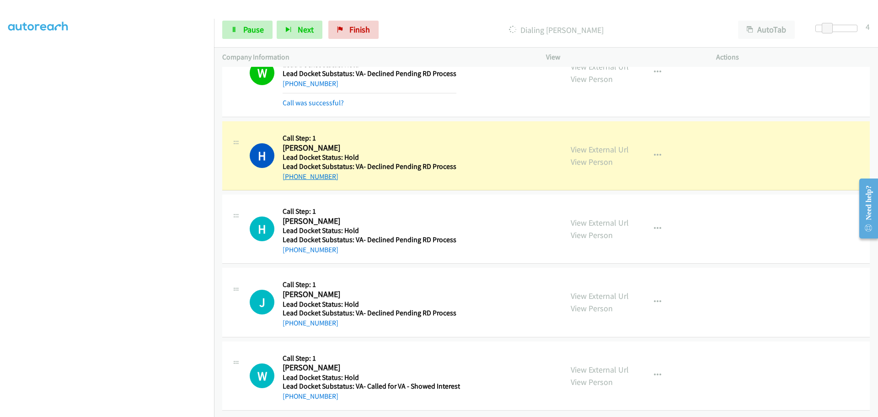
drag, startPoint x: 328, startPoint y: 174, endPoint x: 292, endPoint y: 174, distance: 36.6
click at [292, 174] on div "+1 386-281-7117" at bounding box center [370, 176] width 174 height 11
copy link "386-281-7117"
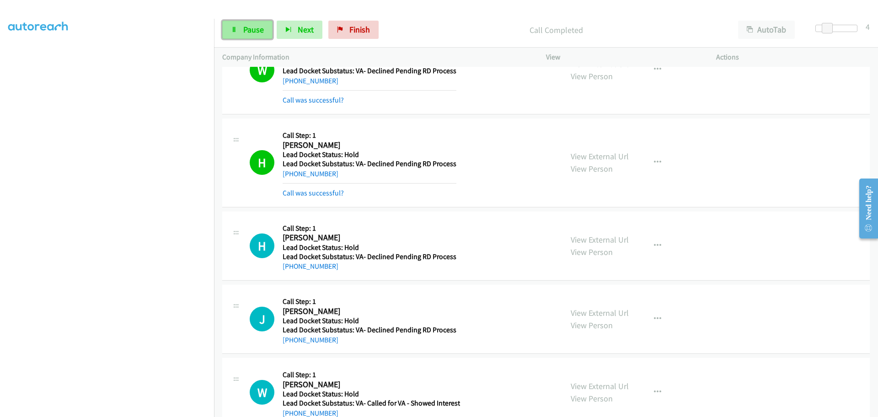
click at [252, 26] on span "Pause" at bounding box center [253, 29] width 21 height 11
click at [258, 31] on span "Start Calls" at bounding box center [261, 29] width 36 height 11
drag, startPoint x: 327, startPoint y: 265, endPoint x: 292, endPoint y: 264, distance: 34.3
click at [292, 264] on div "+1 325-276-2723" at bounding box center [370, 266] width 174 height 11
copy link "325-276-2723"
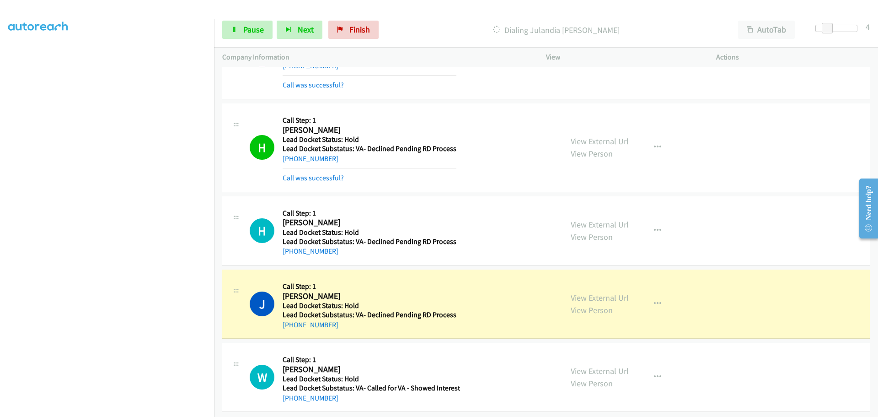
scroll to position [253, 0]
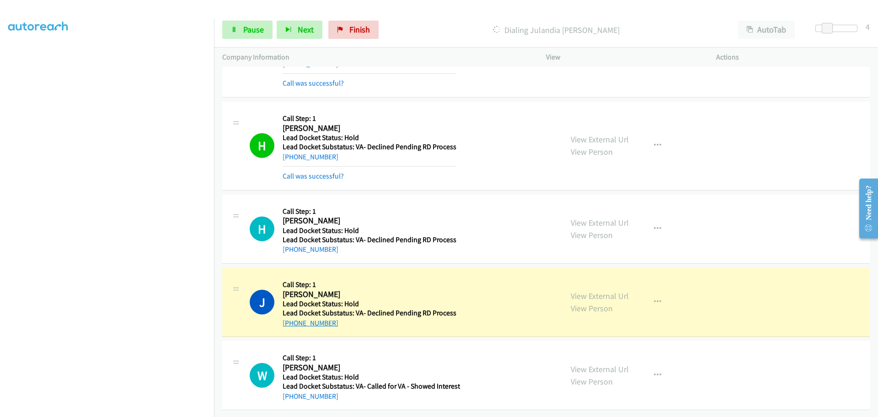
drag, startPoint x: 340, startPoint y: 317, endPoint x: 292, endPoint y: 318, distance: 47.6
click at [292, 318] on div "+1 352-936-8604" at bounding box center [370, 323] width 174 height 11
copy link "352-936-8604"
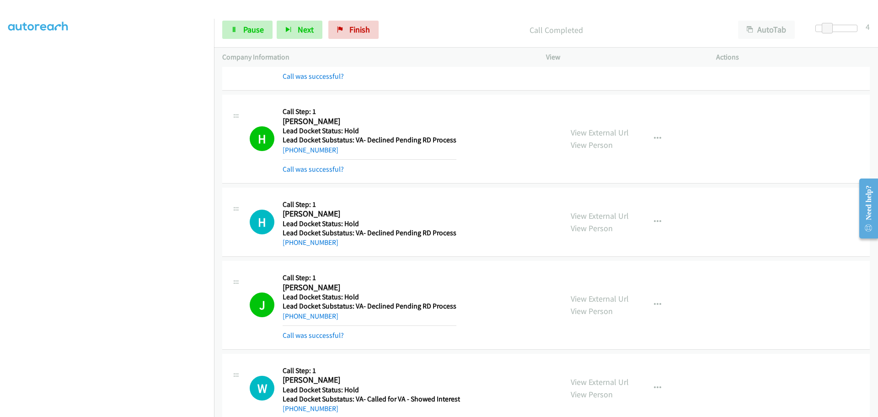
scroll to position [272, 0]
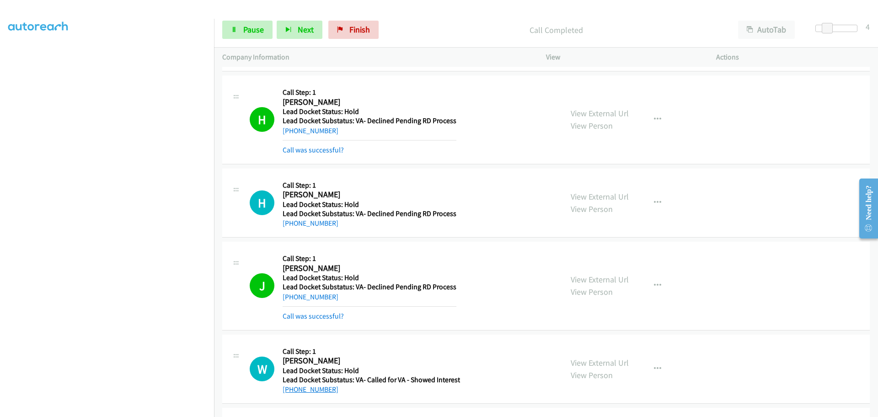
drag, startPoint x: 340, startPoint y: 389, endPoint x: 292, endPoint y: 393, distance: 48.1
click at [292, 393] on div "+1 412-452-4601" at bounding box center [372, 389] width 178 height 11
copy link "412-452-4601"
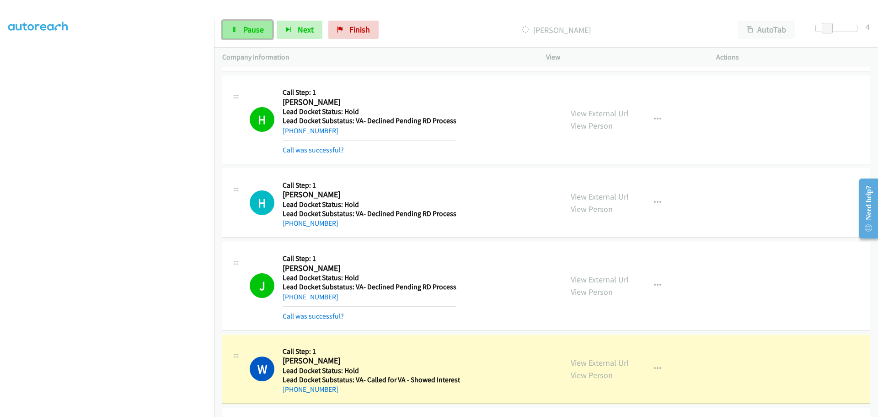
click at [256, 34] on span "Pause" at bounding box center [253, 29] width 21 height 11
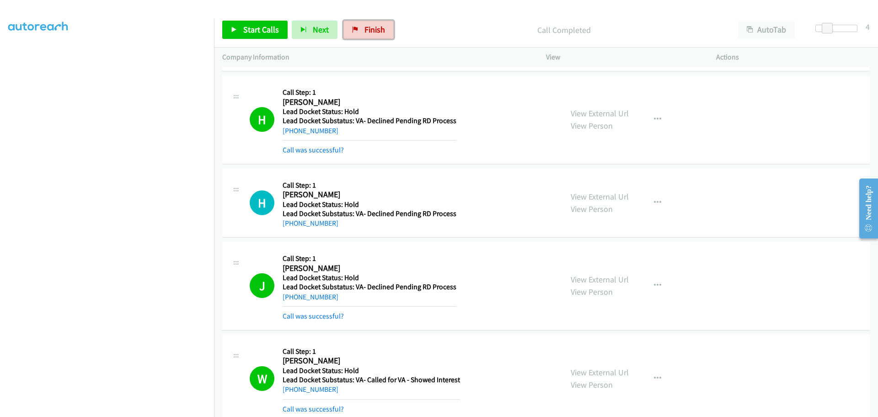
drag, startPoint x: 382, startPoint y: 29, endPoint x: 485, endPoint y: 29, distance: 103.4
click at [382, 29] on span "Finish" at bounding box center [375, 29] width 21 height 11
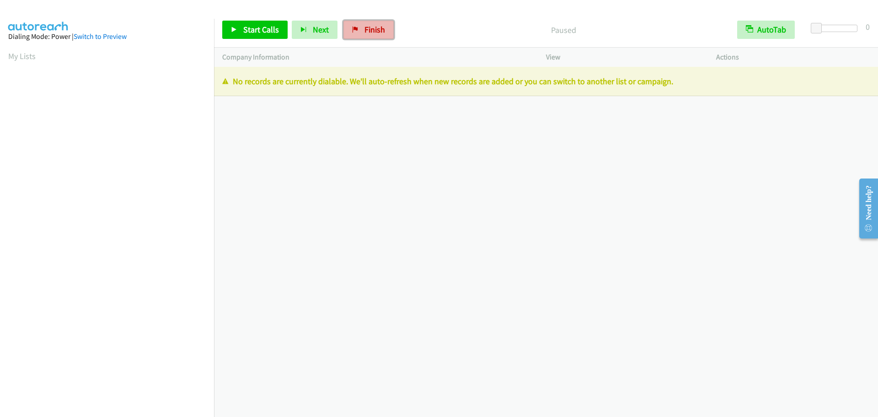
click at [376, 31] on span "Finish" at bounding box center [375, 29] width 21 height 11
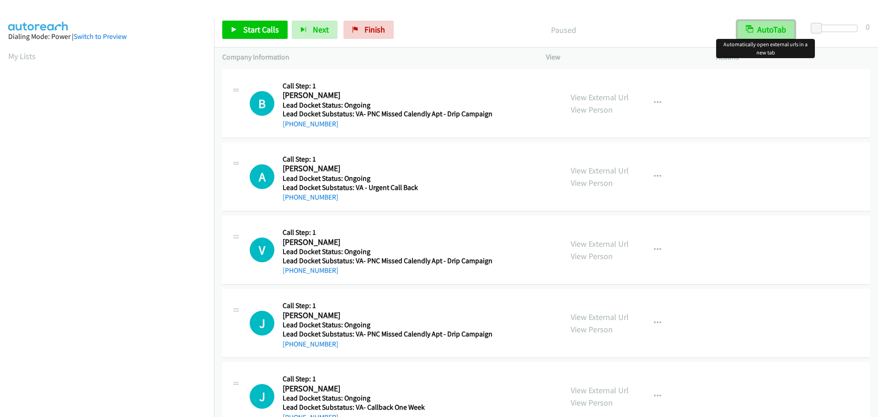
click at [775, 32] on button "AutoTab" at bounding box center [766, 30] width 58 height 18
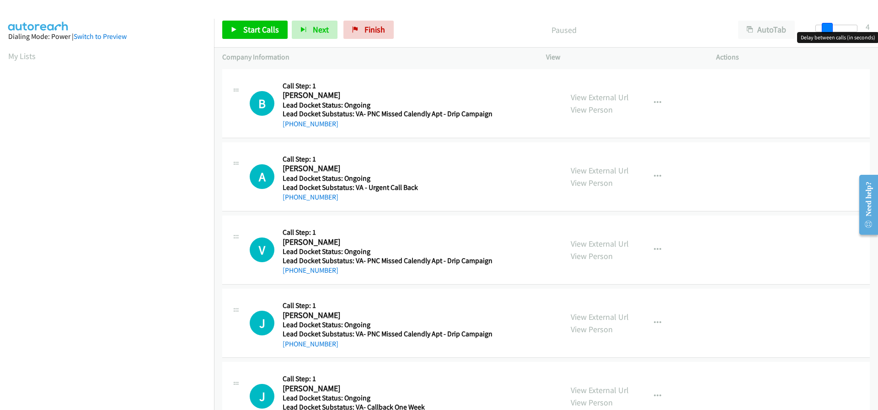
drag, startPoint x: 819, startPoint y: 27, endPoint x: 829, endPoint y: 28, distance: 10.1
click at [829, 28] on span at bounding box center [827, 28] width 11 height 11
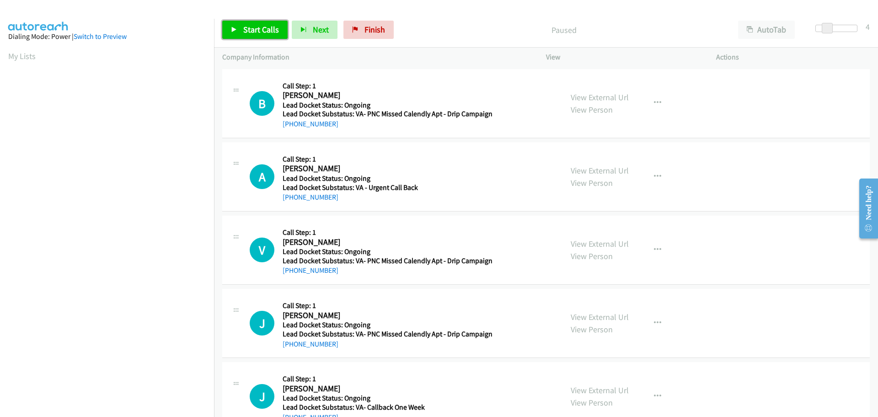
click at [256, 27] on span "Start Calls" at bounding box center [261, 29] width 36 height 11
drag, startPoint x: 339, startPoint y: 131, endPoint x: 291, endPoint y: 128, distance: 47.7
click at [291, 128] on div "B Callback Scheduled Call Step: 1 [PERSON_NAME] [GEOGRAPHIC_DATA]/[GEOGRAPHIC_D…" at bounding box center [546, 103] width 648 height 69
copy link "[PHONE_NUMBER]"
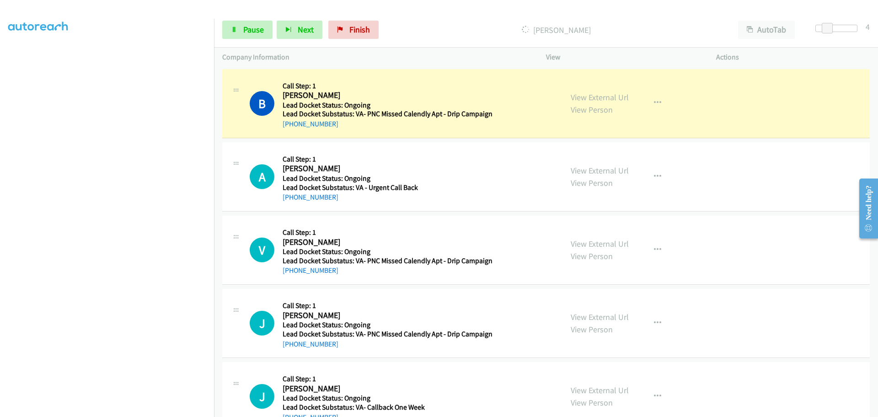
scroll to position [28, 0]
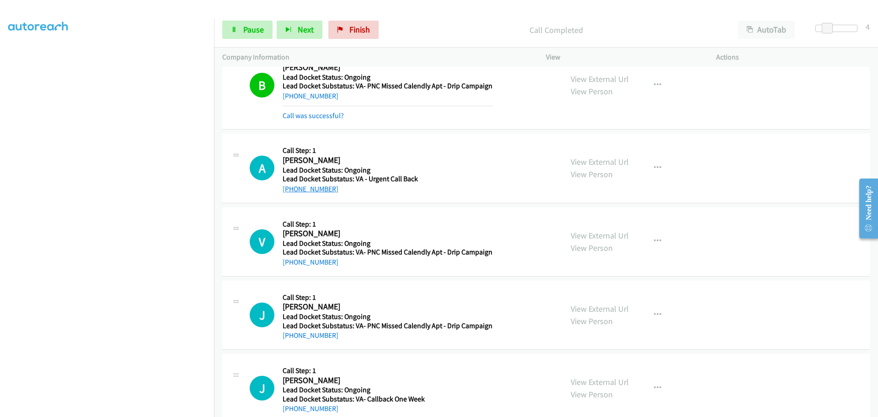
drag, startPoint x: 334, startPoint y: 172, endPoint x: 295, endPoint y: 191, distance: 44.2
click at [293, 188] on div "[PHONE_NUMBER]" at bounding box center [386, 188] width 207 height 11
click at [345, 198] on div "A Callback Scheduled Call Step: 1 [PERSON_NAME] America/New_York Lead Docket St…" at bounding box center [546, 168] width 648 height 69
click at [329, 205] on td "V Callback Scheduled Call Step: 1 [PERSON_NAME] America/Los_Angeles Lead Docket…" at bounding box center [546, 241] width 664 height 73
drag, startPoint x: 332, startPoint y: 191, endPoint x: 292, endPoint y: 191, distance: 40.3
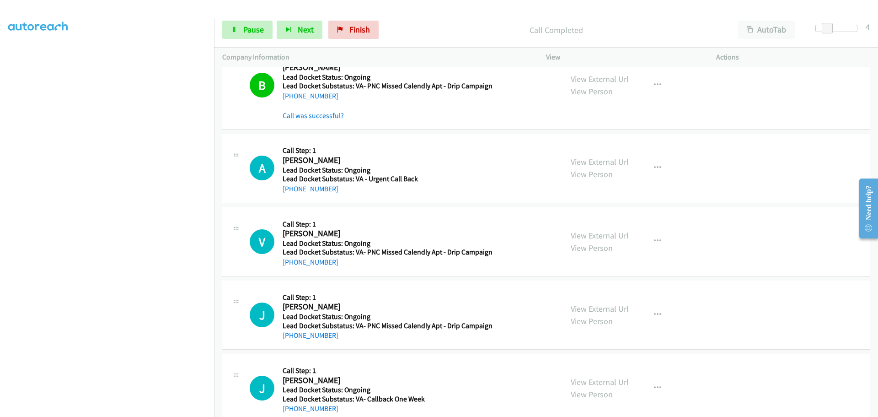
click at [292, 191] on div "[PHONE_NUMBER]" at bounding box center [386, 188] width 207 height 11
copy link "[PHONE_NUMBER]"
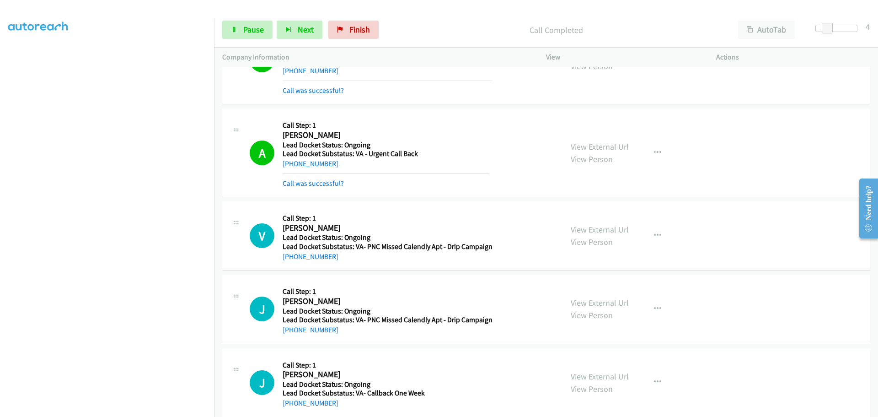
scroll to position [67, 0]
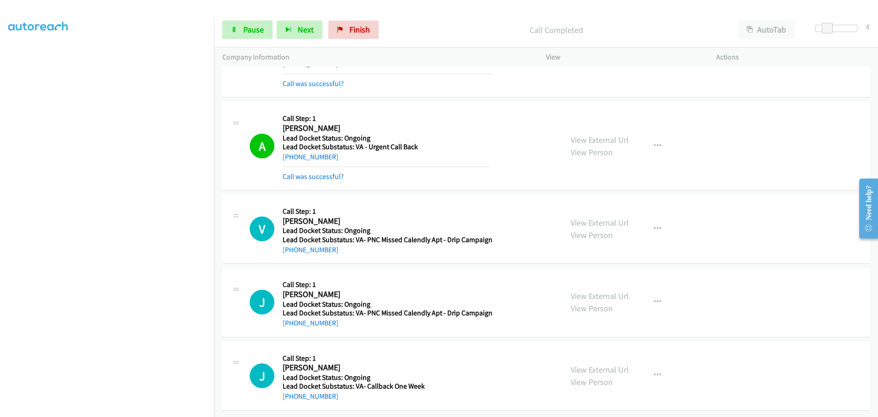
drag, startPoint x: 333, startPoint y: 245, endPoint x: 292, endPoint y: 248, distance: 40.4
click at [292, 248] on div "V Callback Scheduled Call Step: 1 [PERSON_NAME] America/Los_Angeles Lead Docket…" at bounding box center [546, 228] width 648 height 69
copy link "[PHONE_NUMBER]"
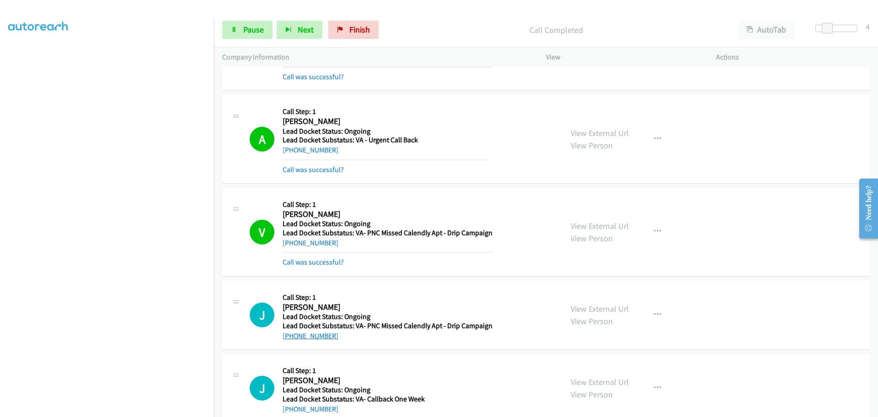
drag, startPoint x: 328, startPoint y: 318, endPoint x: 291, endPoint y: 335, distance: 41.3
click at [291, 335] on div "[PHONE_NUMBER]" at bounding box center [388, 335] width 210 height 11
copy link "[PHONE_NUMBER]"
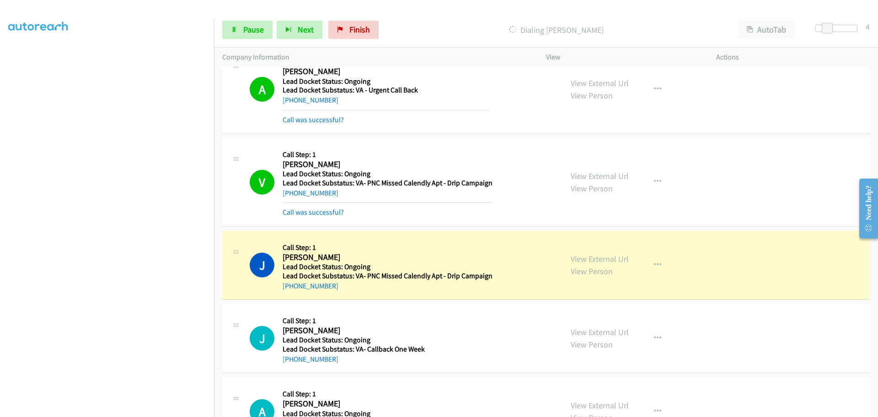
scroll to position [204, 0]
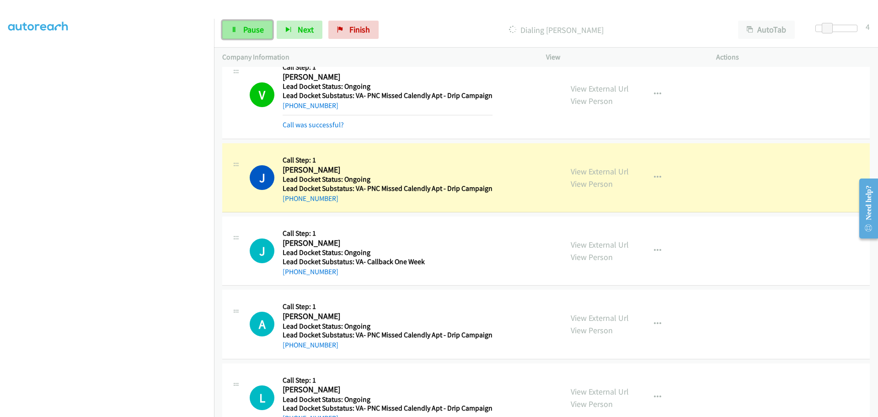
click at [248, 33] on span "Pause" at bounding box center [253, 29] width 21 height 11
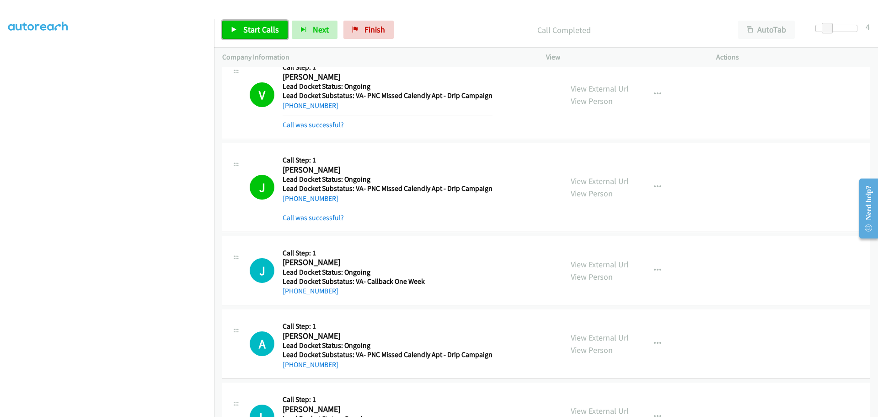
click at [248, 23] on link "Start Calls" at bounding box center [254, 30] width 65 height 18
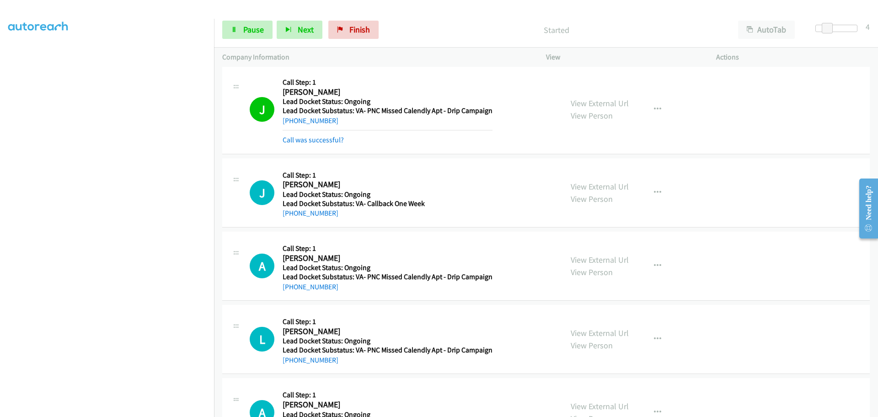
scroll to position [296, 0]
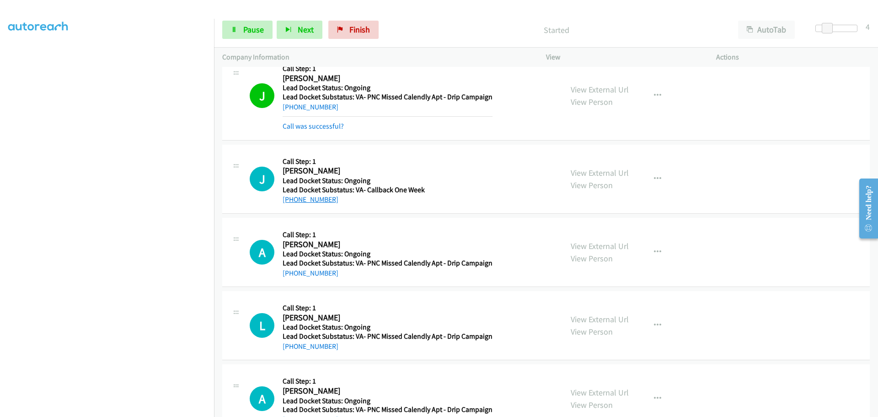
drag, startPoint x: 332, startPoint y: 200, endPoint x: 293, endPoint y: 203, distance: 39.4
click at [293, 203] on div "[PHONE_NUMBER]" at bounding box center [386, 199] width 207 height 11
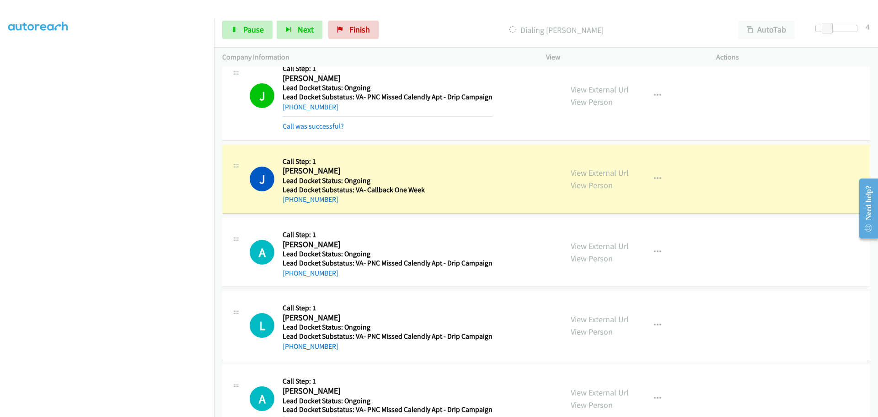
copy link "[PHONE_NUMBER]"
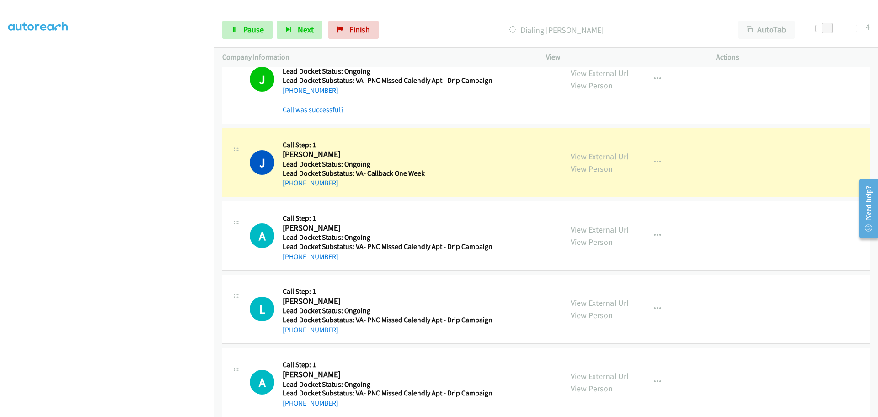
scroll to position [341, 0]
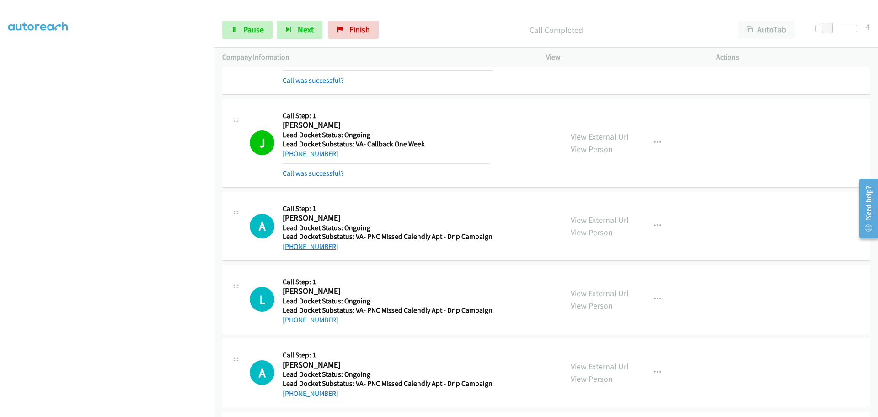
drag, startPoint x: 339, startPoint y: 227, endPoint x: 292, endPoint y: 244, distance: 49.6
click at [292, 244] on div "[PHONE_NUMBER]" at bounding box center [388, 246] width 210 height 11
copy link "[PHONE_NUMBER]"
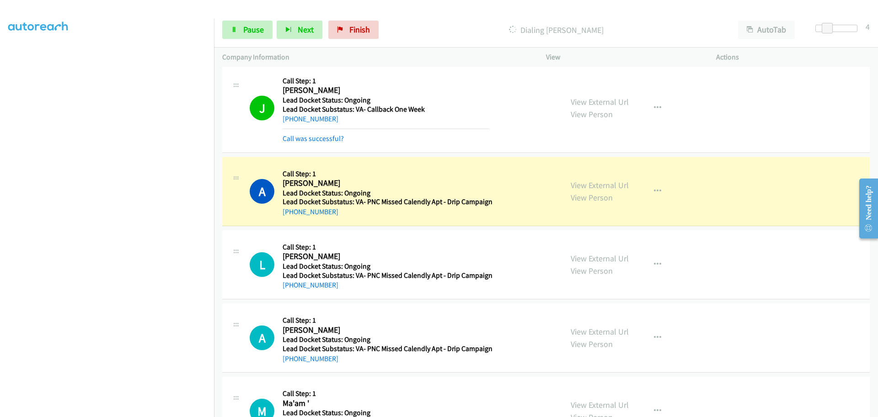
scroll to position [419, 0]
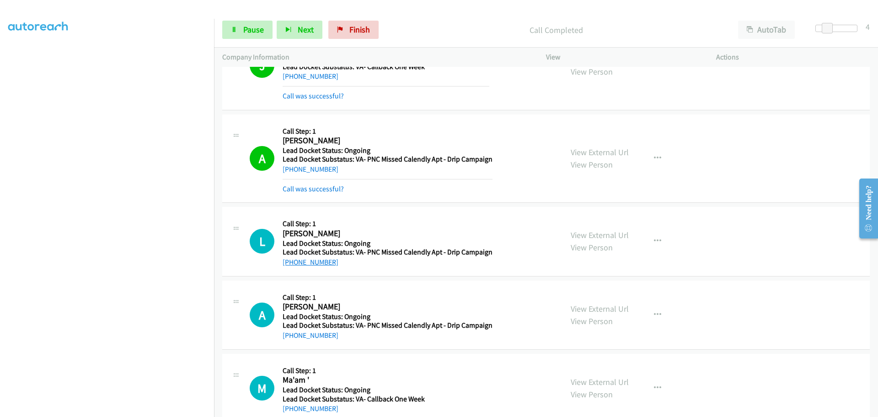
drag, startPoint x: 333, startPoint y: 243, endPoint x: 289, endPoint y: 263, distance: 47.9
click at [289, 263] on div "[PHONE_NUMBER]" at bounding box center [388, 262] width 210 height 11
copy link "[PHONE_NUMBER]"
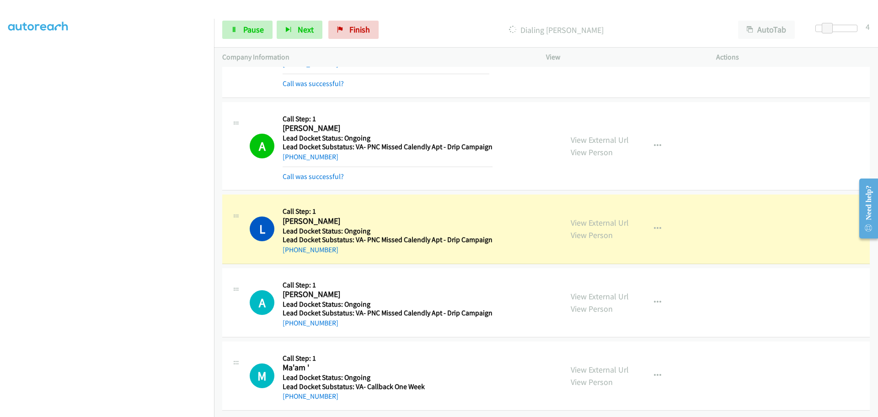
scroll to position [438, 0]
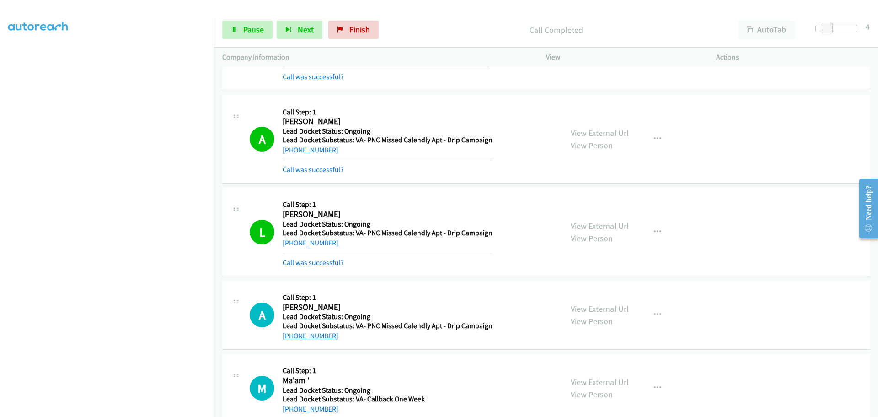
drag, startPoint x: 332, startPoint y: 319, endPoint x: 291, endPoint y: 334, distance: 43.5
click at [291, 334] on div "[PHONE_NUMBER]" at bounding box center [388, 335] width 210 height 11
copy link "[PHONE_NUMBER]"
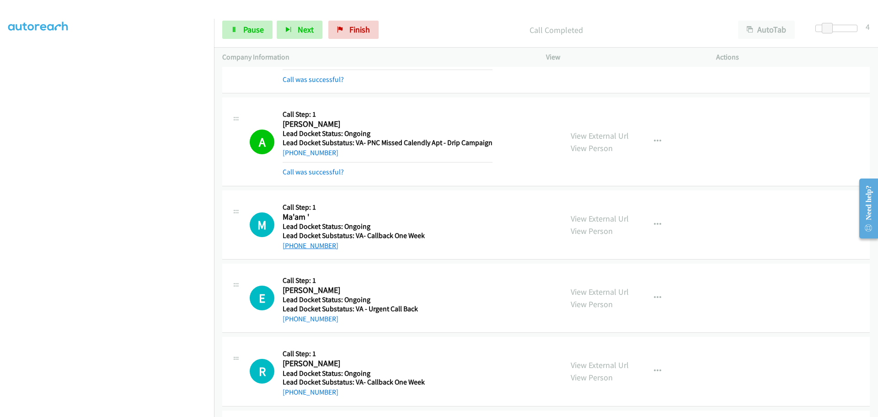
scroll to position [667, 0]
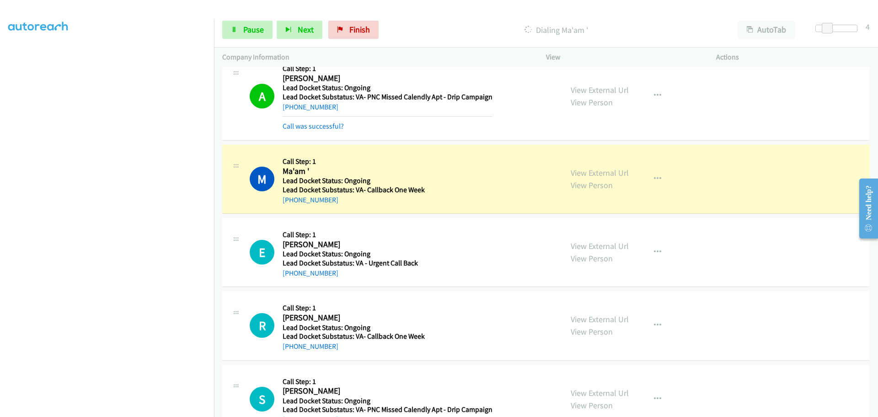
drag, startPoint x: 344, startPoint y: 202, endPoint x: 291, endPoint y: 210, distance: 53.1
click at [291, 210] on div "M Callback Scheduled Call Step: 1 Ma'am ' America/[GEOGRAPHIC_DATA] Lead Docket…" at bounding box center [546, 179] width 648 height 69
copy link "[PHONE_NUMBER]"
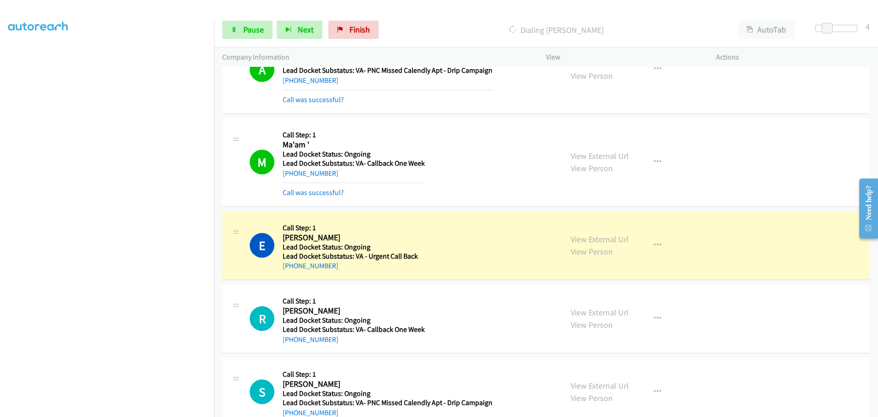
scroll to position [716, 0]
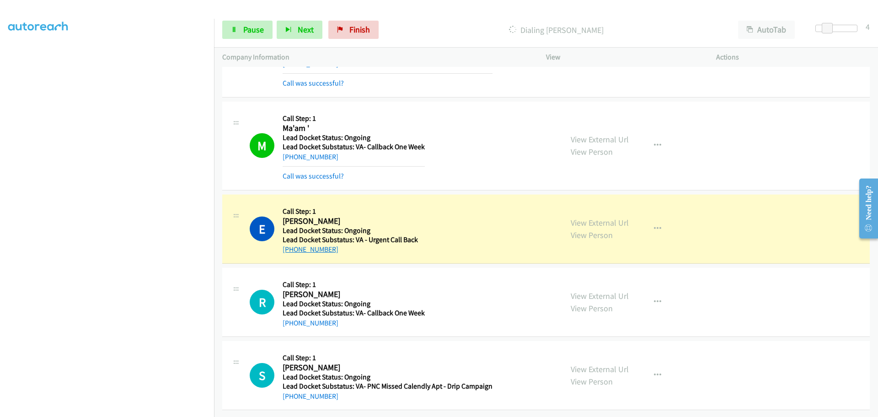
drag, startPoint x: 340, startPoint y: 244, endPoint x: 292, endPoint y: 242, distance: 48.1
click at [292, 244] on div "[PHONE_NUMBER]" at bounding box center [350, 249] width 135 height 11
copy link "[PHONE_NUMBER]"
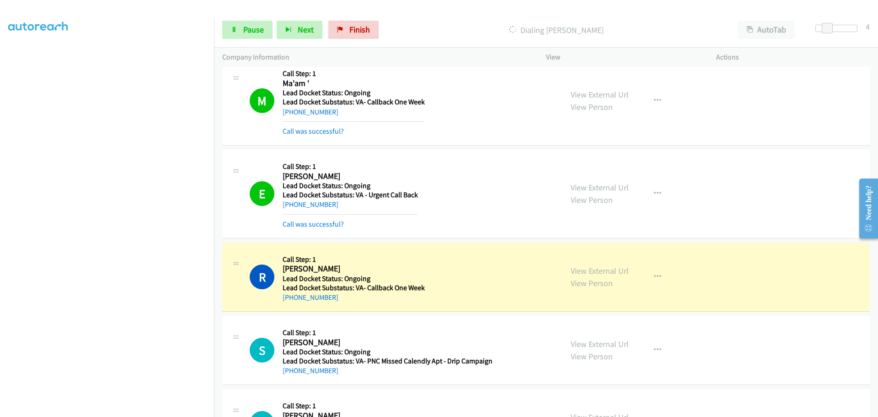
scroll to position [899, 0]
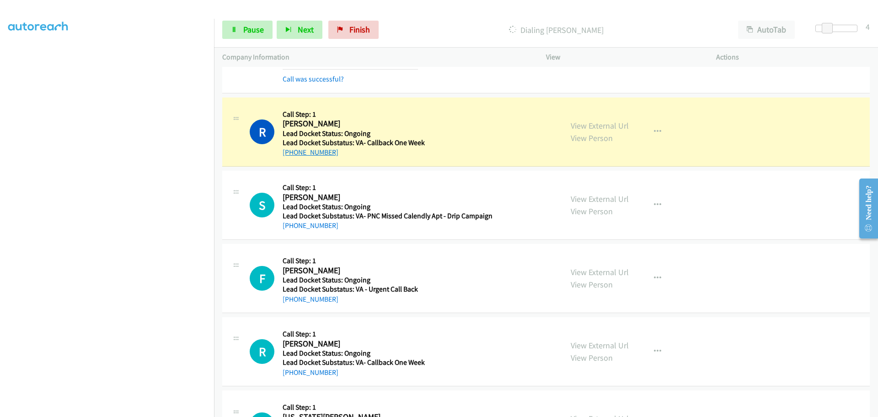
drag, startPoint x: 338, startPoint y: 153, endPoint x: 292, endPoint y: 154, distance: 46.2
click at [292, 154] on div "[PHONE_NUMBER]" at bounding box center [354, 152] width 142 height 11
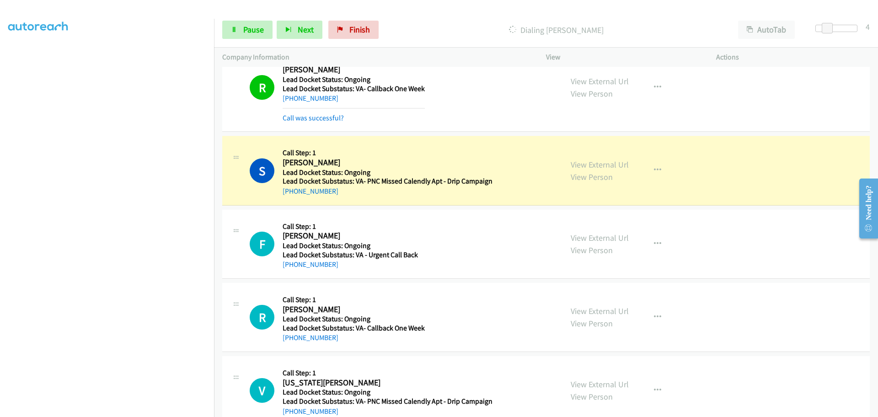
scroll to position [975, 0]
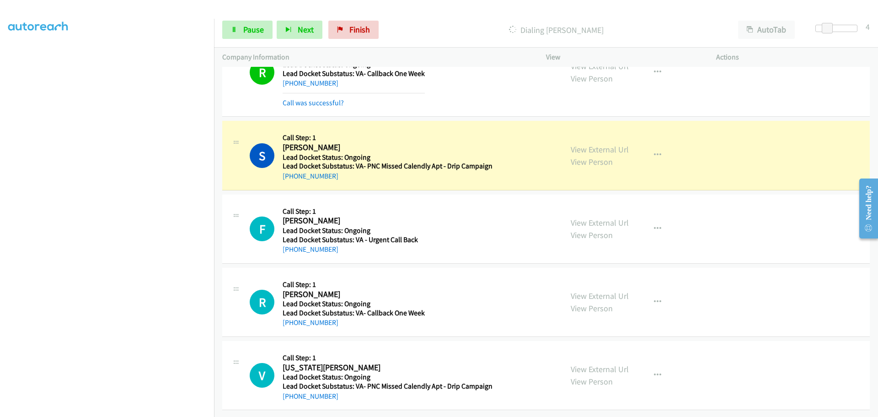
drag, startPoint x: 333, startPoint y: 172, endPoint x: 292, endPoint y: 173, distance: 41.2
click at [292, 173] on div "[PHONE_NUMBER]" at bounding box center [388, 176] width 210 height 11
click at [243, 26] on link "Pause" at bounding box center [247, 30] width 50 height 18
